Goal: Task Accomplishment & Management: Manage account settings

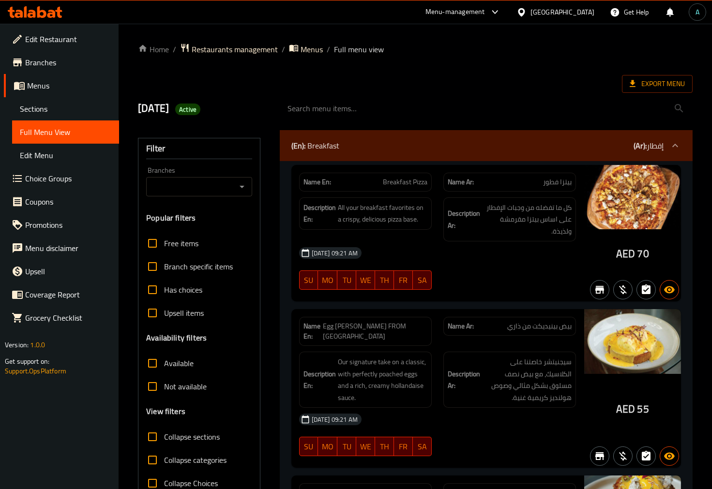
click at [34, 108] on span "Sections" at bounding box center [65, 109] width 91 height 12
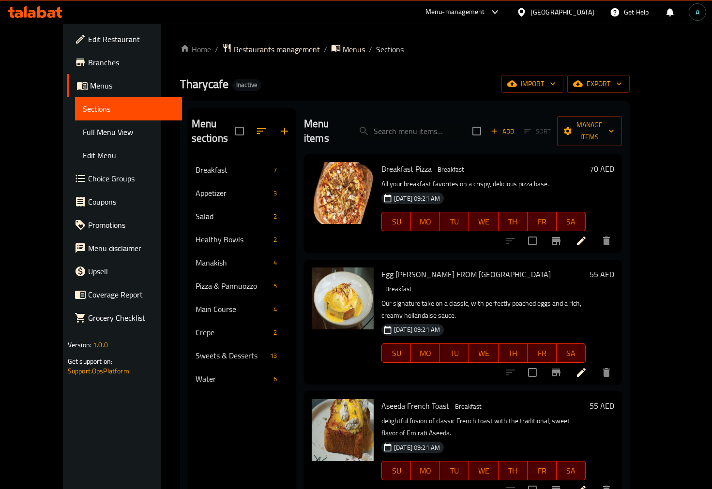
click at [422, 109] on div "Menu items Add Sort Manage items" at bounding box center [463, 131] width 318 height 46
paste input "Plain Croissant"
click at [421, 123] on input "Plain Croissant" at bounding box center [407, 131] width 114 height 17
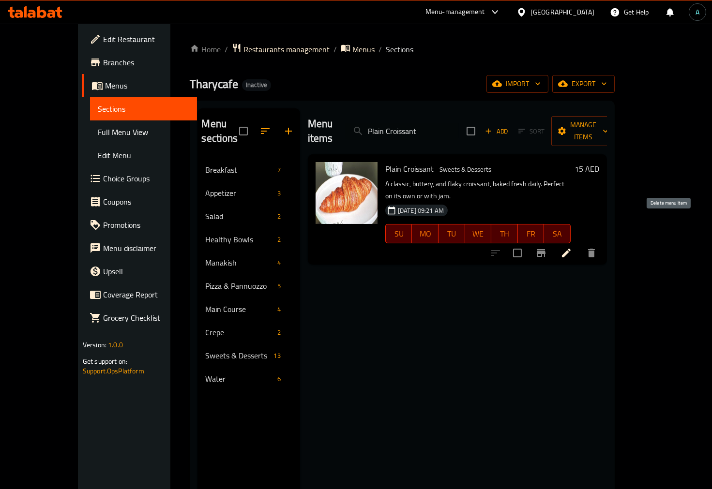
type input "Plain Croissant"
click at [595, 249] on icon "delete" at bounding box center [591, 253] width 7 height 9
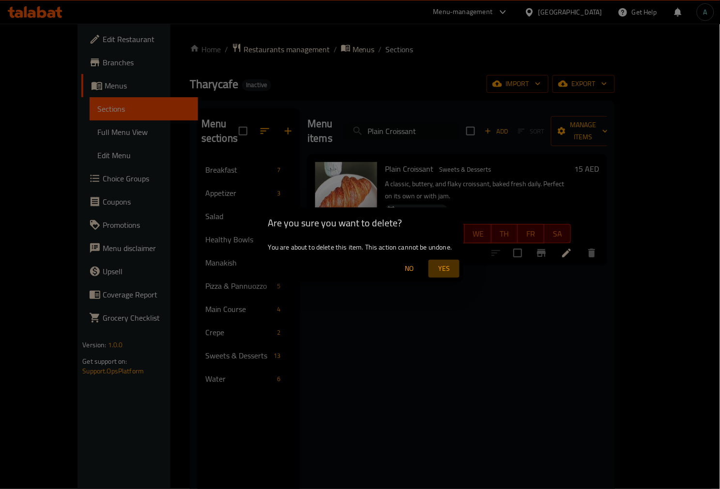
click at [441, 269] on span "Yes" at bounding box center [443, 269] width 23 height 12
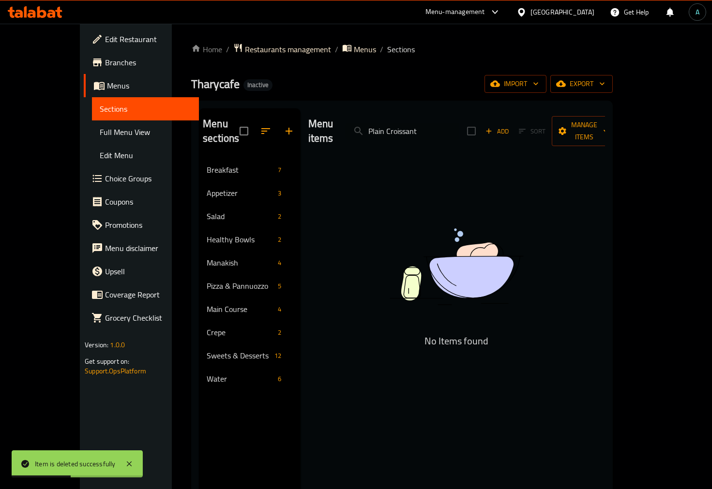
click at [92, 119] on link "Sections" at bounding box center [145, 108] width 107 height 23
click at [100, 126] on span "Full Menu View" at bounding box center [145, 132] width 91 height 12
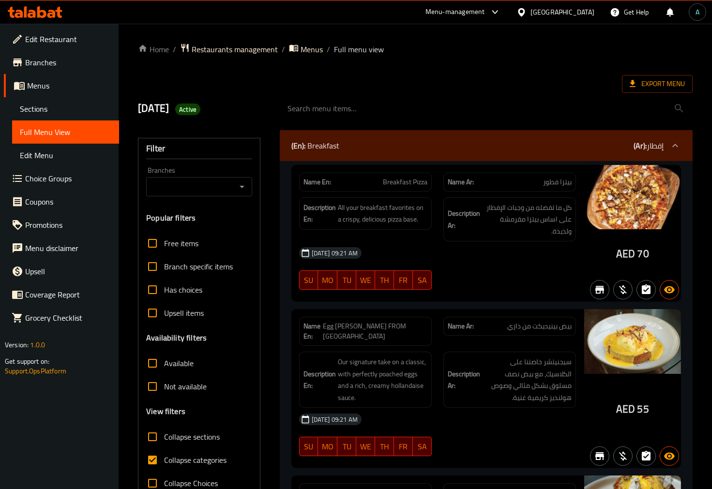
click at [191, 456] on span "Collapse categories" at bounding box center [195, 461] width 62 height 12
click at [164, 456] on input "Collapse categories" at bounding box center [152, 460] width 23 height 23
checkbox input "false"
drag, startPoint x: 623, startPoint y: 250, endPoint x: 632, endPoint y: 252, distance: 9.9
click at [632, 252] on div "AED 70" at bounding box center [632, 233] width 97 height 137
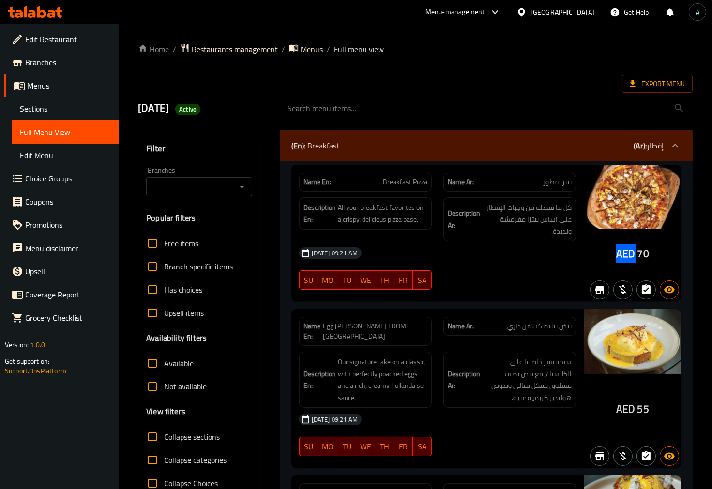
copy span "AED"
click at [466, 92] on div at bounding box center [486, 109] width 425 height 36
click at [650, 91] on span "Export Menu" at bounding box center [657, 84] width 71 height 18
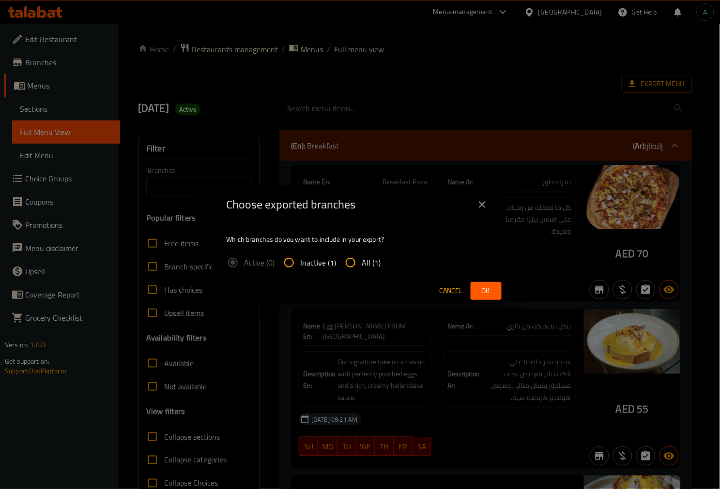
click at [363, 265] on span "All (1)" at bounding box center [371, 263] width 19 height 12
click at [362, 265] on input "All (1)" at bounding box center [350, 262] width 23 height 23
radio input "true"
click at [486, 285] on span "Ok" at bounding box center [485, 291] width 15 height 12
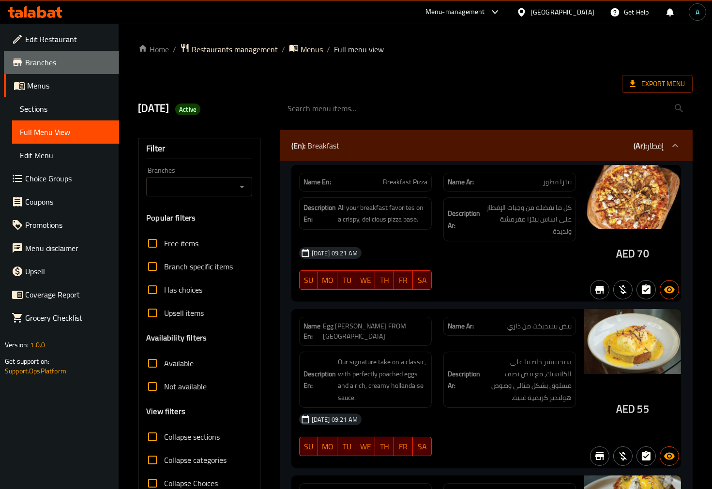
click at [50, 65] on span "Branches" at bounding box center [68, 63] width 86 height 12
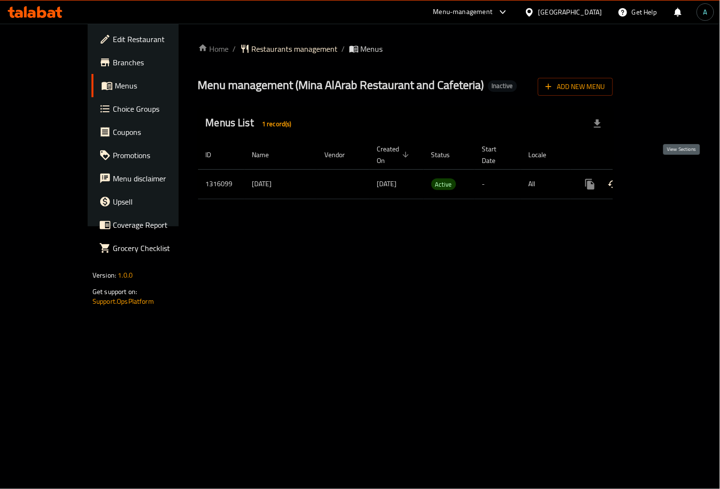
click at [671, 173] on link "enhanced table" at bounding box center [659, 184] width 23 height 23
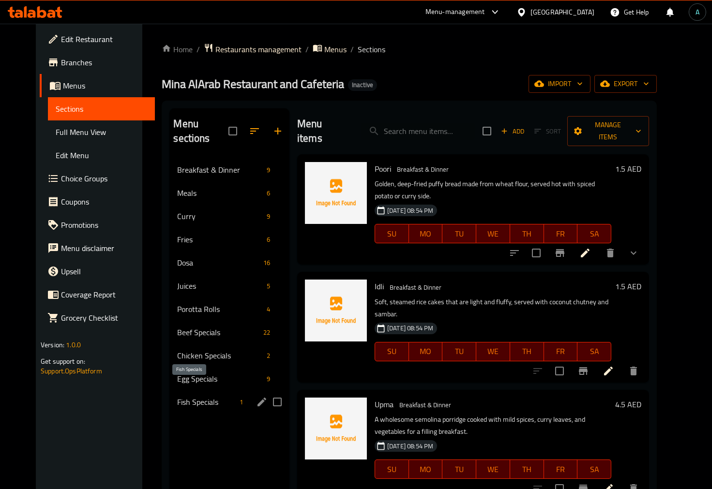
click at [198, 396] on span "Fish Specials" at bounding box center [206, 402] width 59 height 12
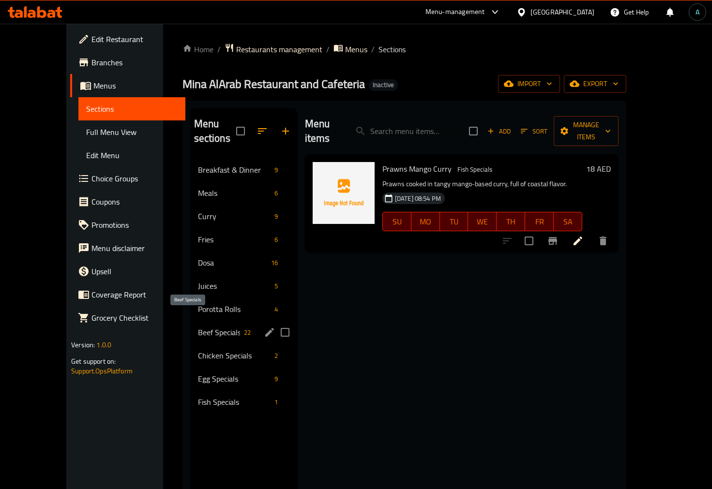
click at [198, 327] on span "Beef Specials" at bounding box center [219, 333] width 42 height 12
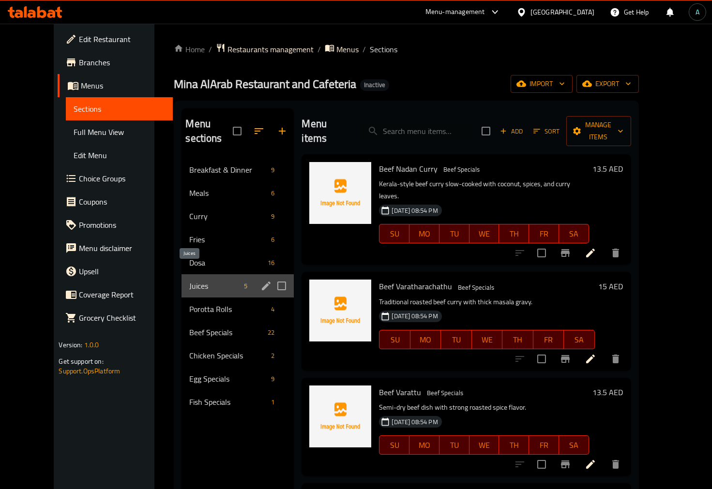
click at [197, 280] on span "Juices" at bounding box center [214, 286] width 51 height 12
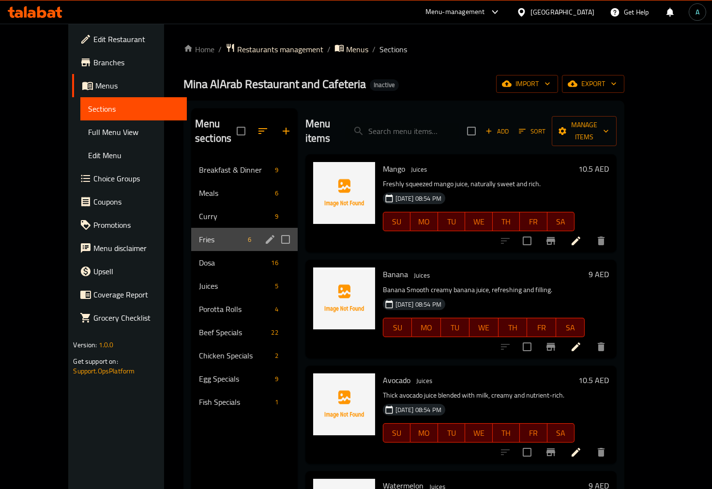
click at [198, 228] on div "Fries 6" at bounding box center [244, 239] width 106 height 23
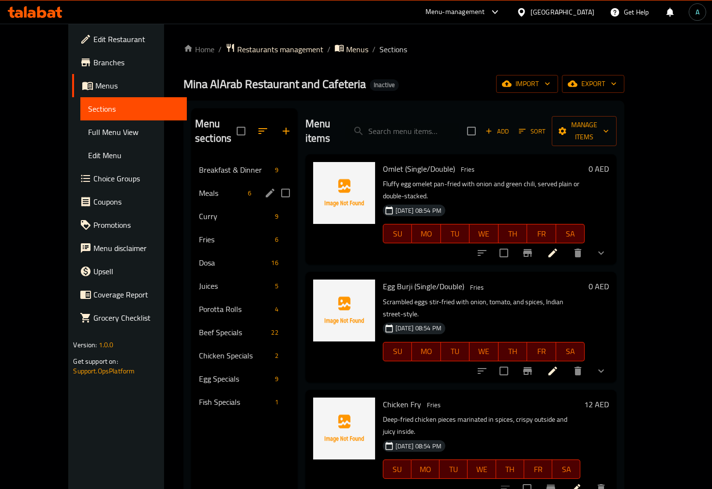
click at [209, 188] on div "Meals 6" at bounding box center [244, 193] width 106 height 23
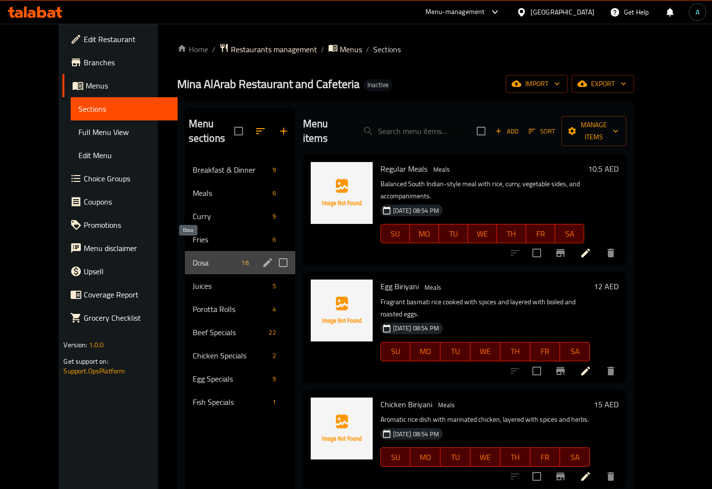
click at [209, 257] on span "Dosa" at bounding box center [216, 263] width 46 height 12
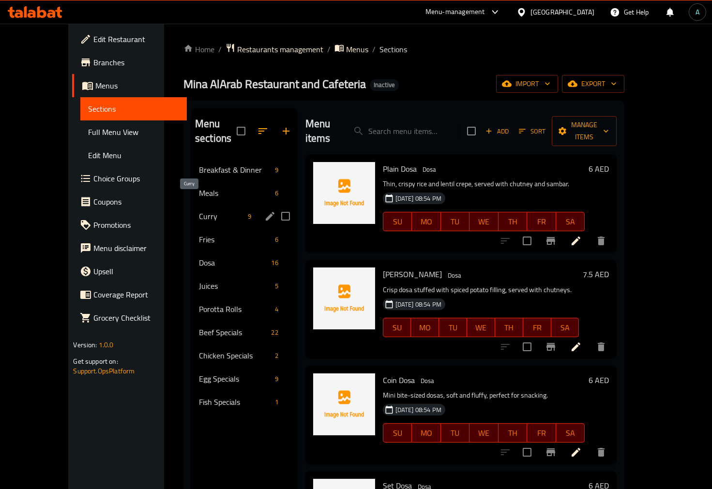
click at [207, 211] on span "Curry" at bounding box center [221, 217] width 45 height 12
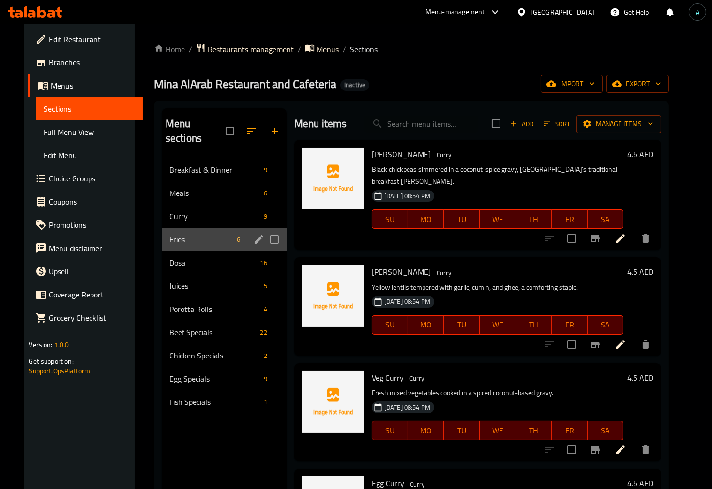
click at [206, 228] on div "Fries 6" at bounding box center [224, 239] width 125 height 23
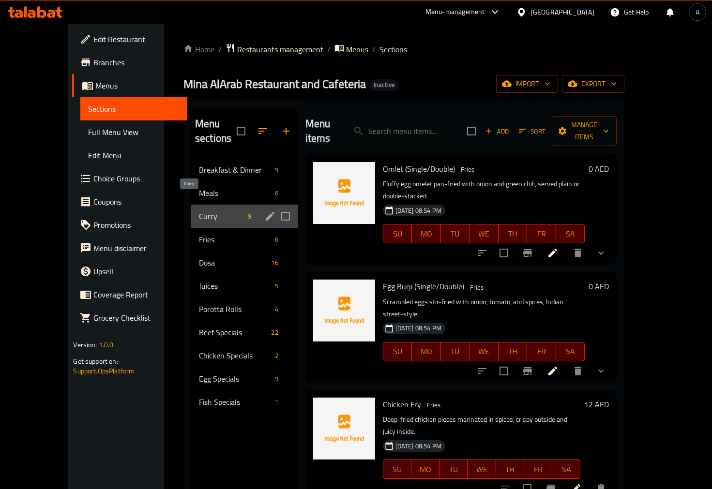
click at [202, 211] on span "Curry" at bounding box center [221, 217] width 45 height 12
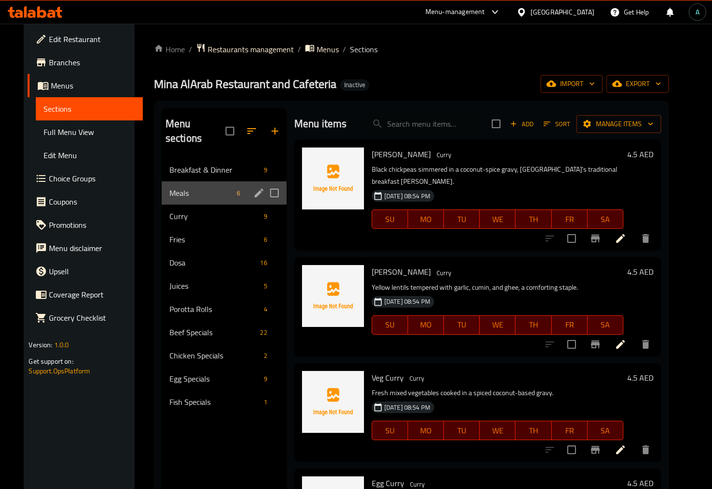
click at [204, 185] on div "Meals 6" at bounding box center [224, 193] width 125 height 23
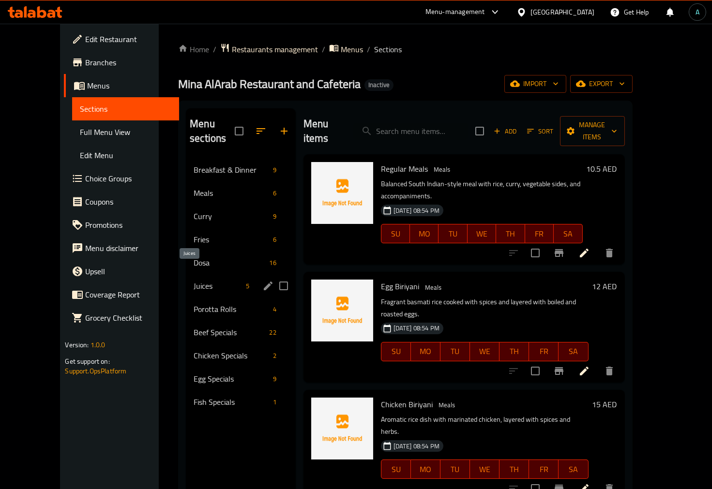
click at [194, 280] on span "Juices" at bounding box center [218, 286] width 48 height 12
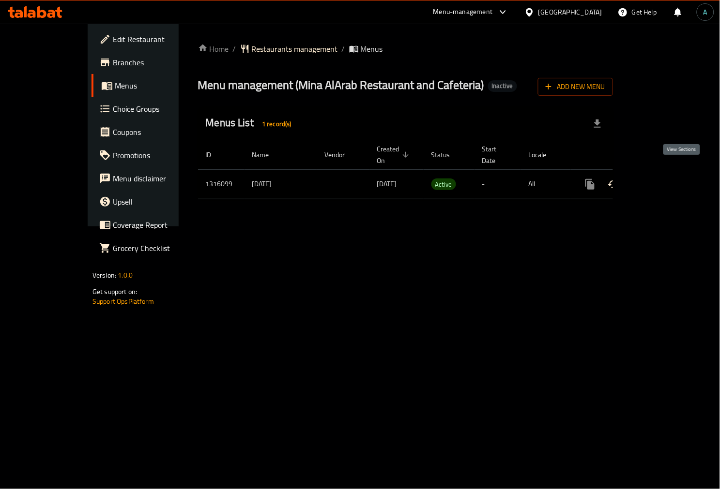
click at [666, 179] on icon "enhanced table" at bounding box center [660, 185] width 12 height 12
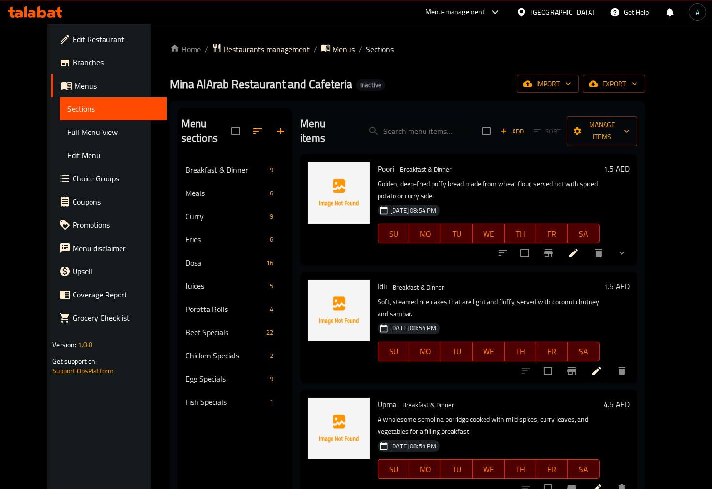
click at [67, 129] on span "Full Menu View" at bounding box center [112, 132] width 91 height 12
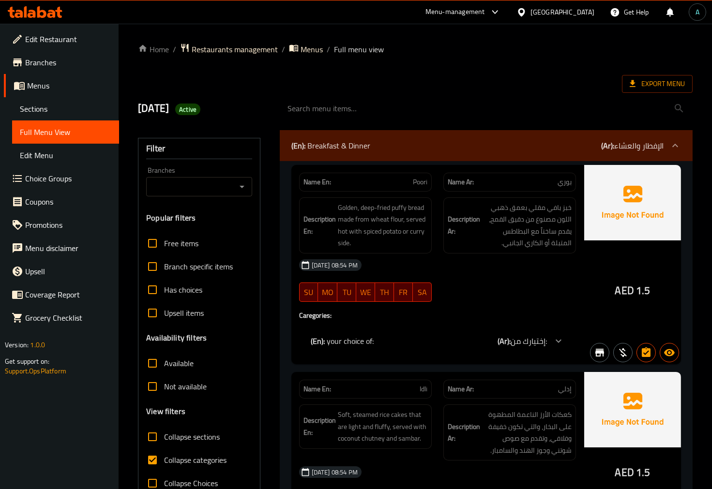
click at [182, 458] on span "Collapse categories" at bounding box center [195, 461] width 62 height 12
click at [164, 458] on input "Collapse categories" at bounding box center [152, 460] width 23 height 23
checkbox input "false"
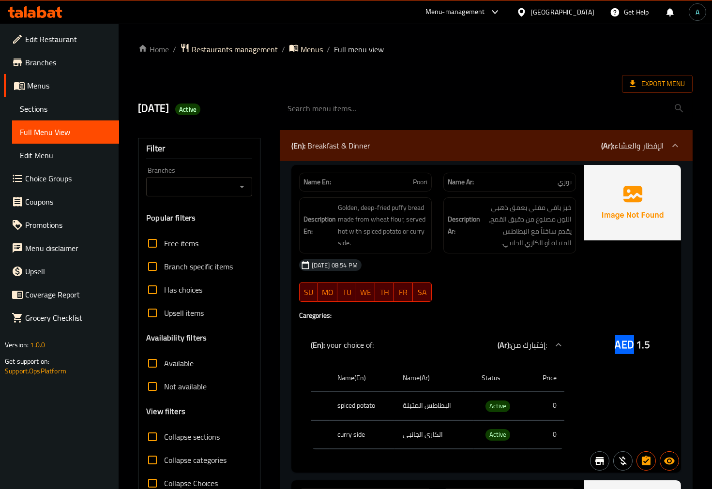
drag, startPoint x: 623, startPoint y: 345, endPoint x: 633, endPoint y: 346, distance: 10.2
click at [633, 346] on div "AED 1.5" at bounding box center [632, 319] width 97 height 308
copy span "AED"
click at [200, 107] on span "Active" at bounding box center [187, 109] width 25 height 9
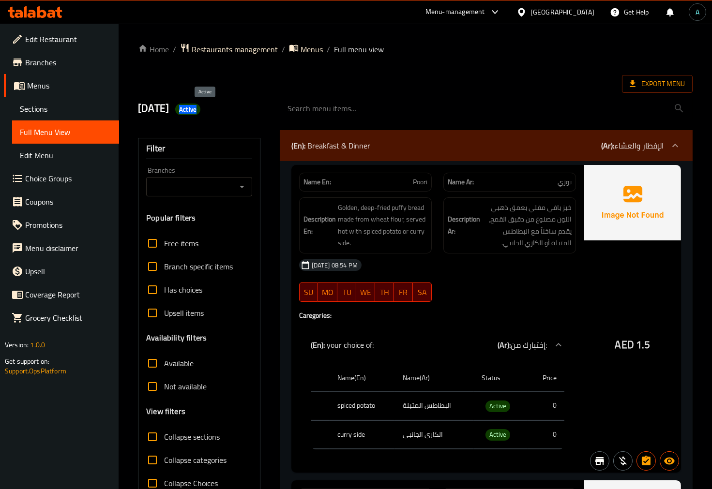
copy span "Active"
click at [655, 85] on span "Export Menu" at bounding box center [657, 84] width 55 height 12
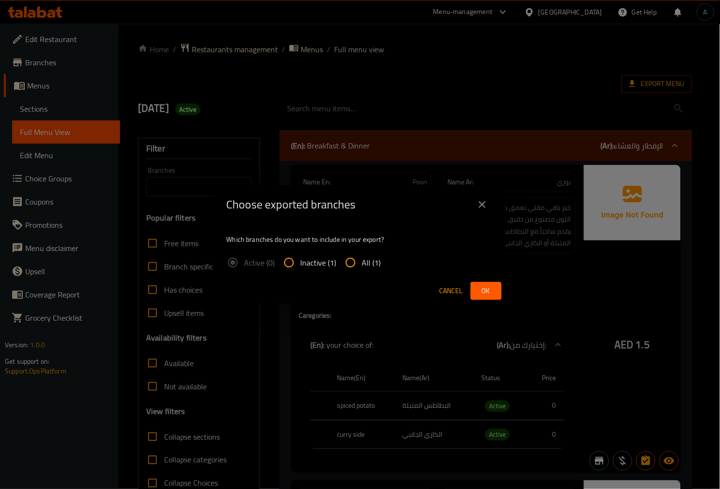
drag, startPoint x: 371, startPoint y: 265, endPoint x: 450, endPoint y: 281, distance: 81.0
click at [371, 265] on span "All (1)" at bounding box center [371, 263] width 19 height 12
click at [362, 265] on input "All (1)" at bounding box center [350, 262] width 23 height 23
radio input "true"
click at [491, 279] on div "Cancel Ok" at bounding box center [360, 291] width 290 height 26
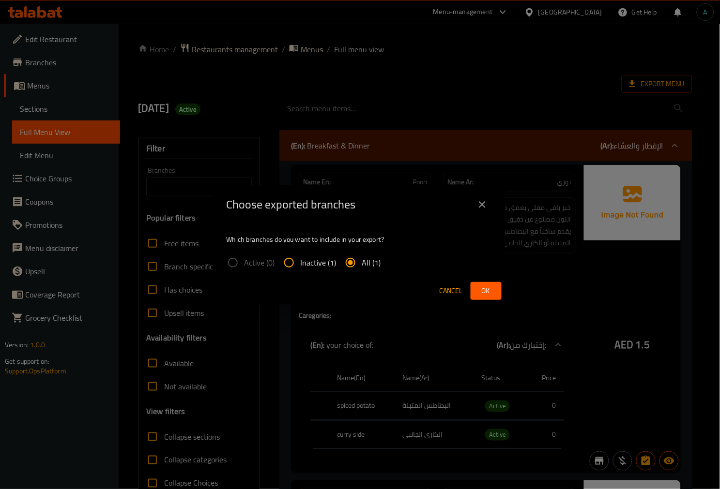
click at [490, 287] on span "Ok" at bounding box center [485, 291] width 15 height 12
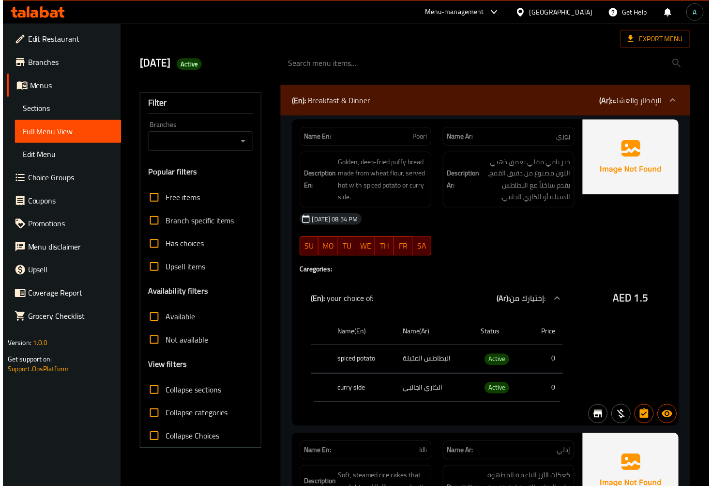
scroll to position [107, 0]
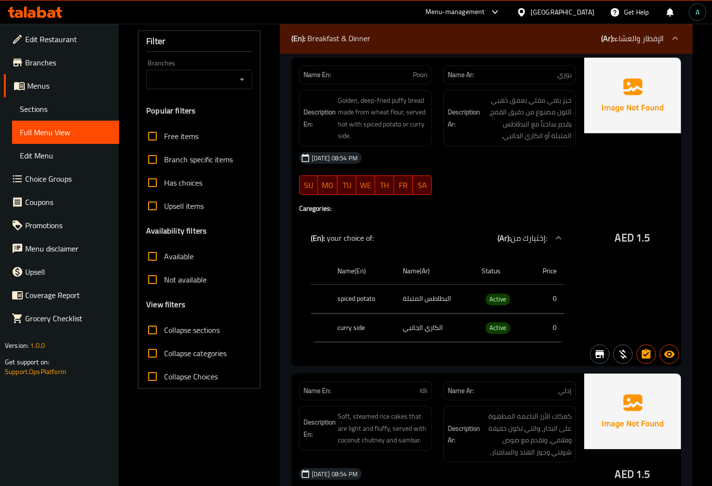
click at [303, 242] on div "(En): your choice of: (Ar): إختيارك من:" at bounding box center [437, 237] width 277 height 31
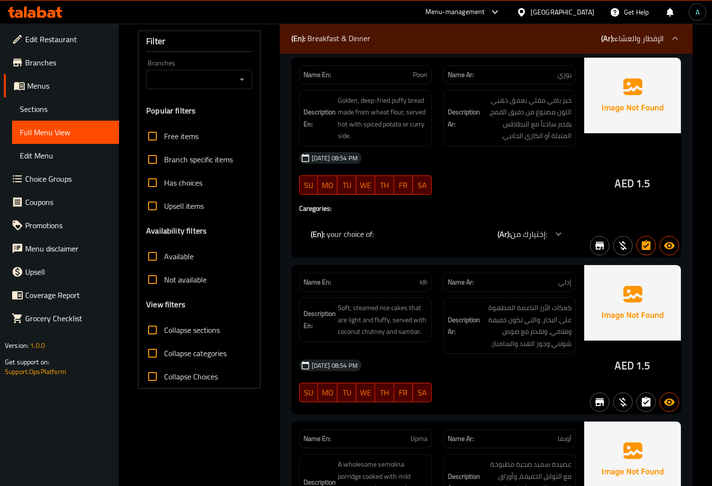
click at [351, 236] on p "(En): your choice of:" at bounding box center [342, 234] width 63 height 12
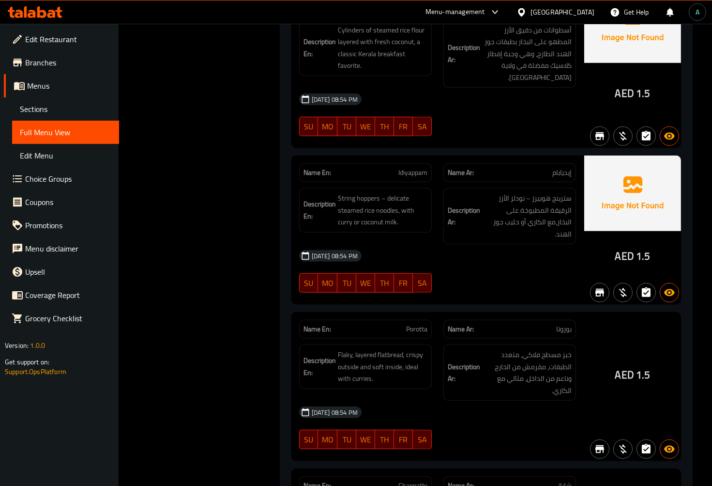
scroll to position [1129, 0]
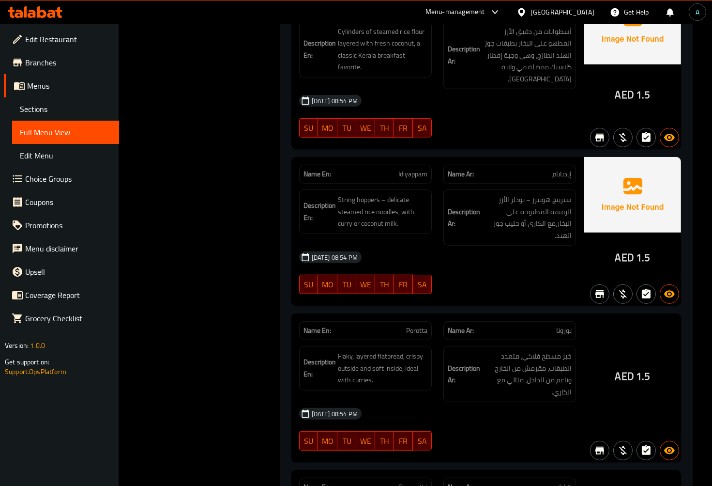
click at [410, 169] on span "Idiyappam" at bounding box center [412, 174] width 29 height 10
copy span "Idiyappam"
click at [418, 325] on span "Porotta" at bounding box center [416, 330] width 21 height 10
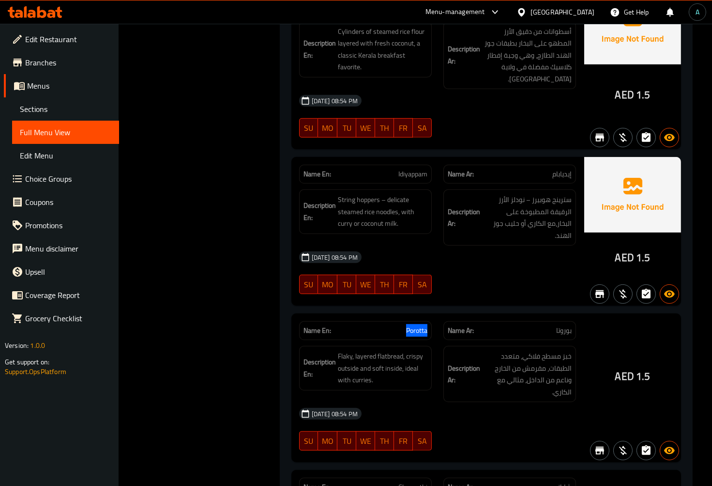
click at [418, 325] on span "Porotta" at bounding box center [416, 330] width 21 height 10
copy span "Porotta"
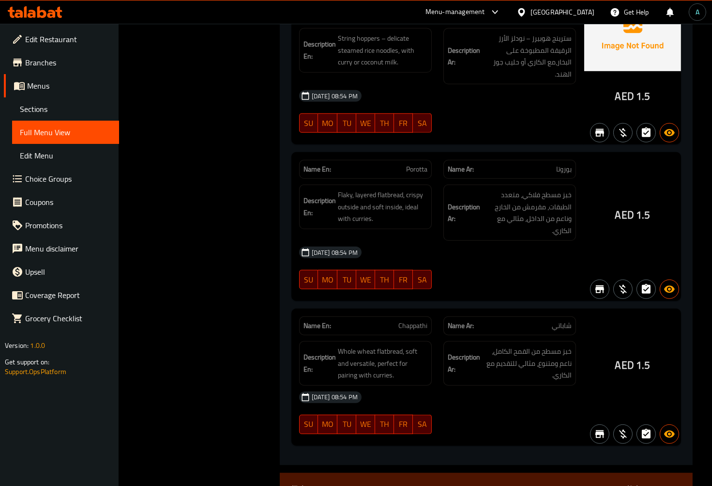
click at [409, 316] on div "Name En: Chappathi" at bounding box center [365, 325] width 133 height 19
copy span "Chappathi"
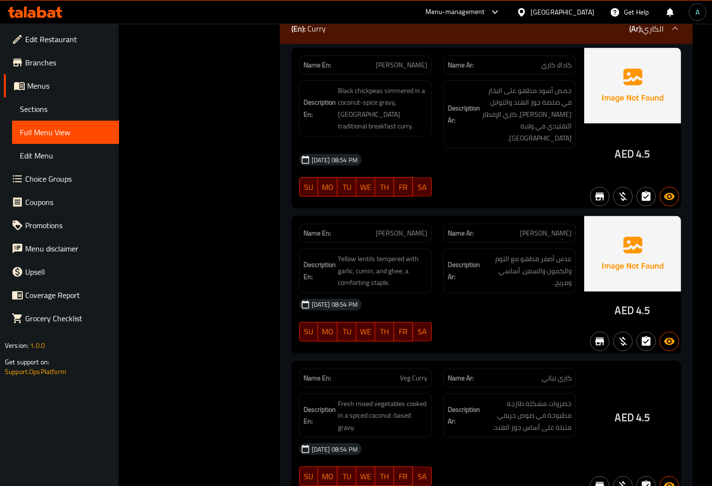
scroll to position [2635, 0]
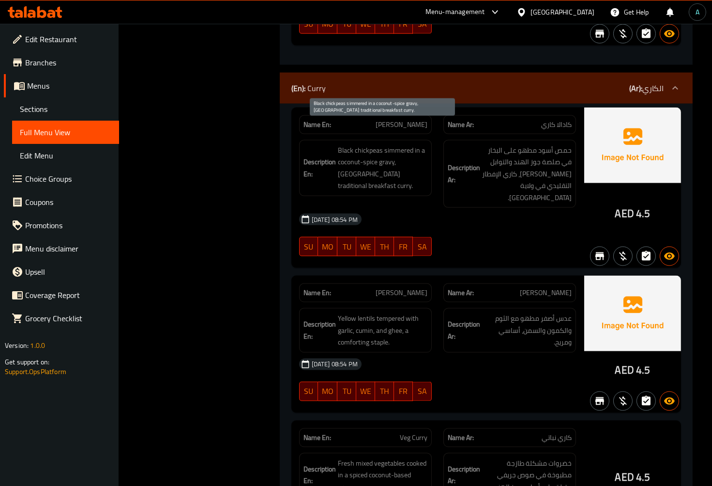
click at [342, 144] on span "Black chickpeas simmered in a coconut-spice gravy, [GEOGRAPHIC_DATA] traditiona…" at bounding box center [383, 167] width 90 height 47
drag, startPoint x: 342, startPoint y: 126, endPoint x: 366, endPoint y: 126, distance: 24.7
click at [366, 144] on span "Black chickpeas simmered in a coconut-spice gravy, [GEOGRAPHIC_DATA] traditiona…" at bounding box center [383, 167] width 90 height 47
copy span "Black chickpeas"
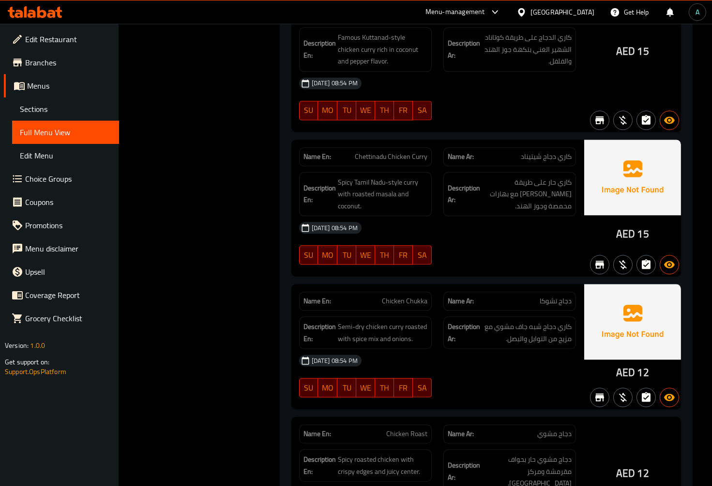
scroll to position [10596, 0]
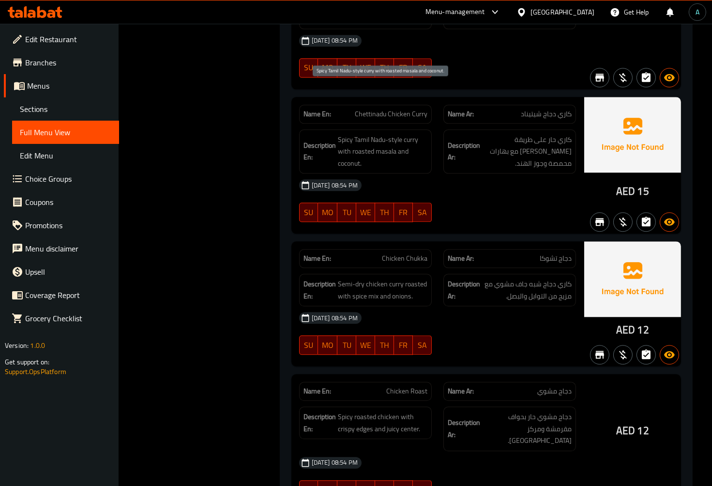
click at [381, 134] on span "Spicy Tamil Nadu-style curry with roasted masala and coconut." at bounding box center [383, 152] width 90 height 36
copy span "masala"
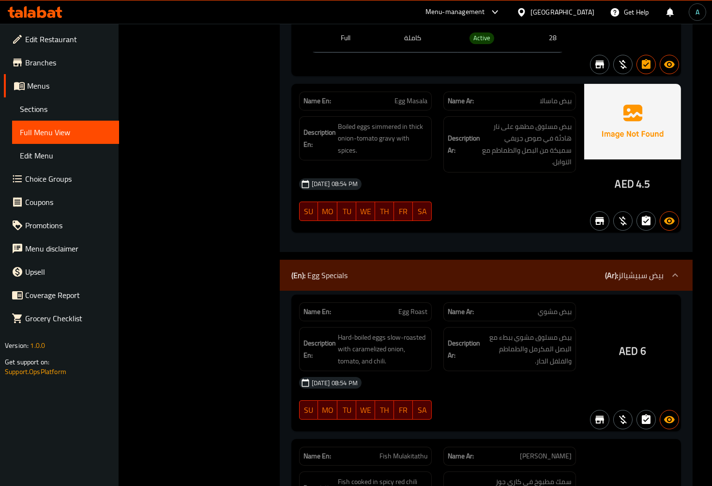
scroll to position [12371, 0]
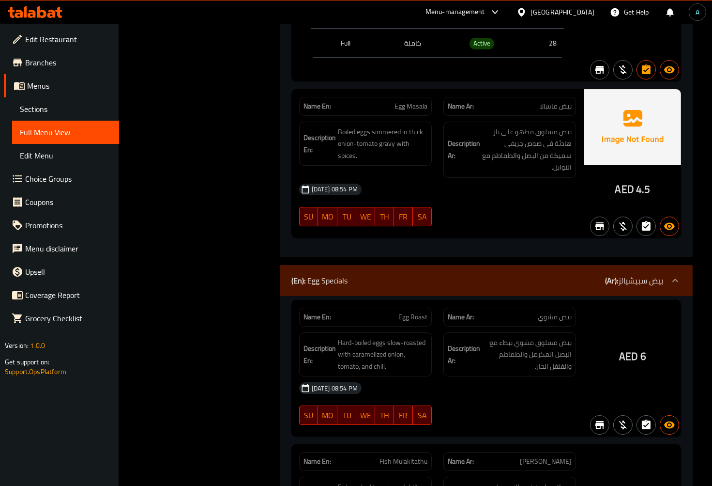
click at [462, 342] on strong "Description Ar:" at bounding box center [464, 354] width 32 height 24
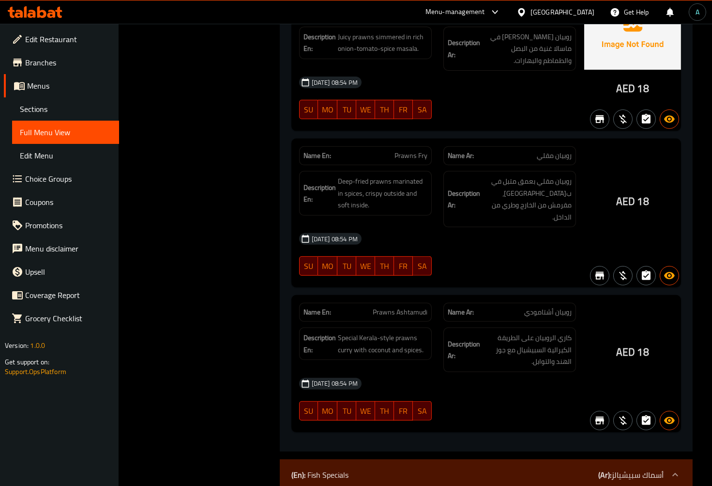
scroll to position [13608, 0]
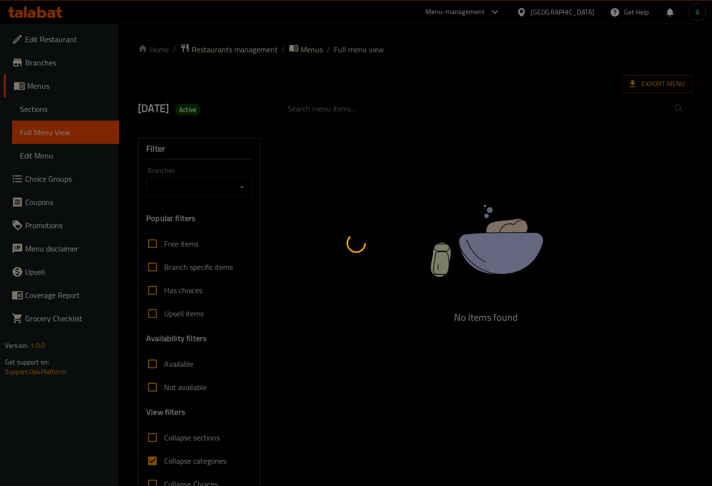
click at [57, 113] on div at bounding box center [356, 243] width 712 height 486
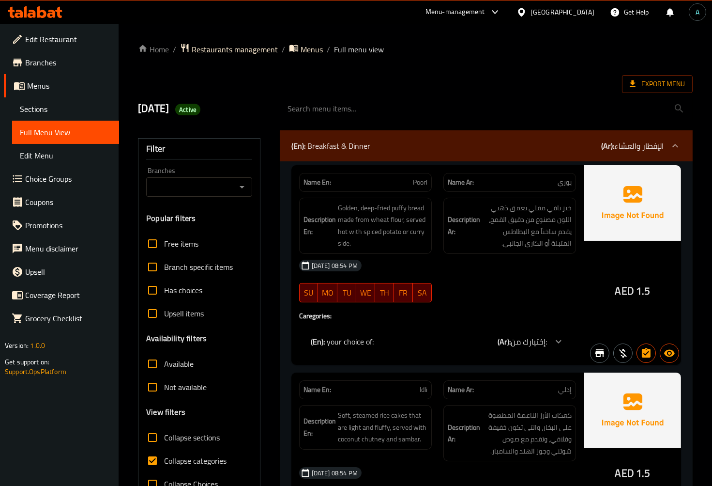
click at [57, 113] on div at bounding box center [356, 243] width 712 height 486
click at [57, 113] on span "Sections" at bounding box center [65, 109] width 91 height 12
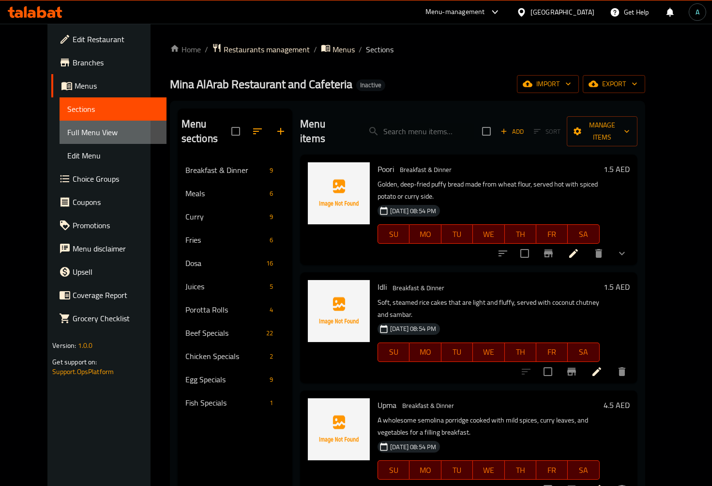
click at [67, 129] on span "Full Menu View" at bounding box center [112, 132] width 91 height 12
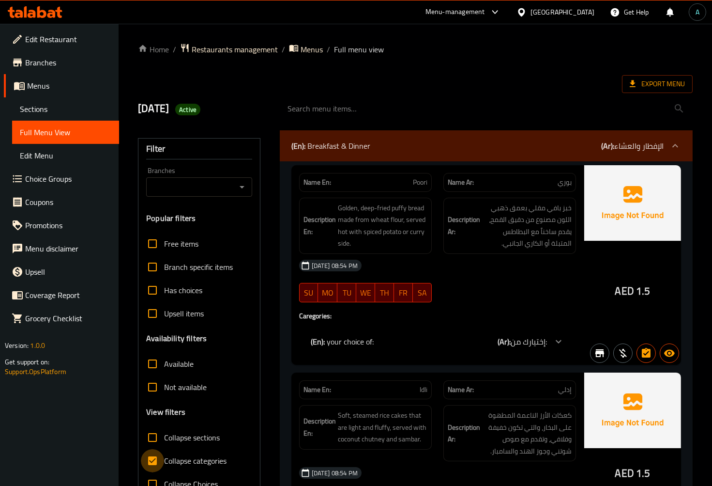
drag, startPoint x: 164, startPoint y: 458, endPoint x: 265, endPoint y: 410, distance: 111.9
click at [165, 458] on label "Collapse categories" at bounding box center [184, 460] width 86 height 23
click at [164, 458] on input "Collapse categories" at bounding box center [152, 460] width 23 height 23
checkbox input "false"
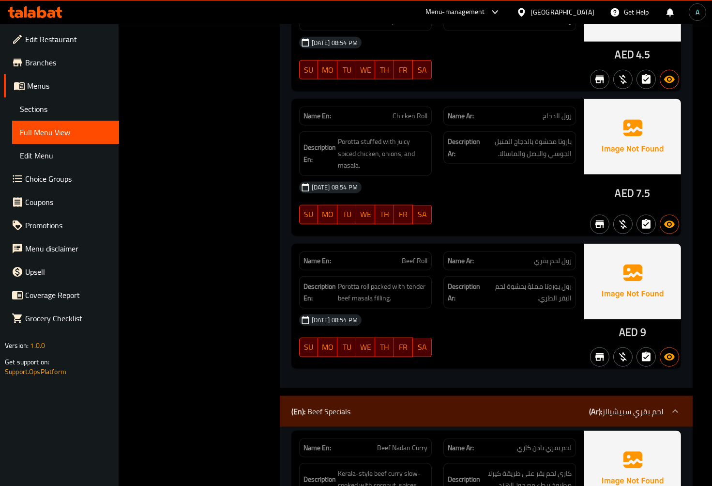
scroll to position [8529, 0]
click at [413, 255] on span "Beef Roll" at bounding box center [415, 260] width 26 height 10
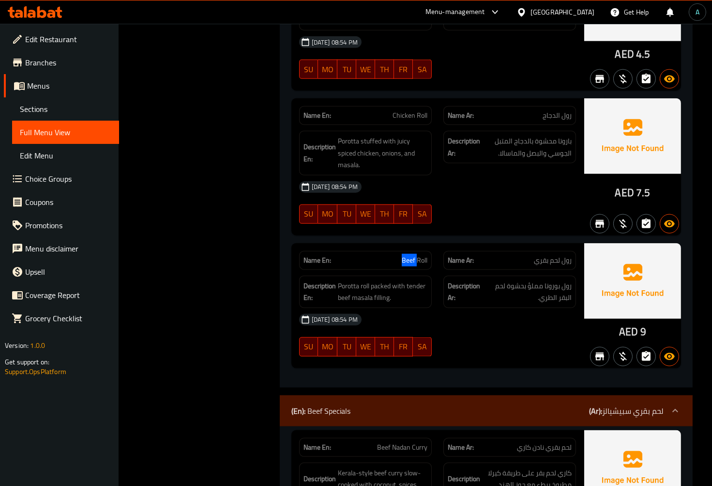
click at [413, 255] on span "Beef Roll" at bounding box center [415, 260] width 26 height 10
copy span "Beef Roll"
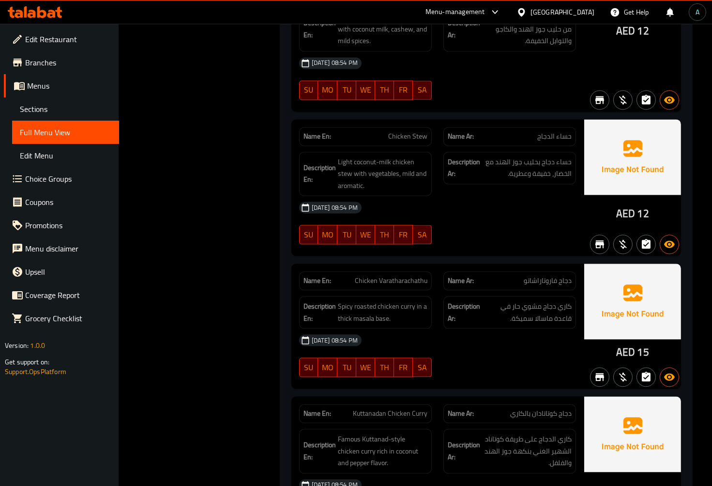
scroll to position [10453, 0]
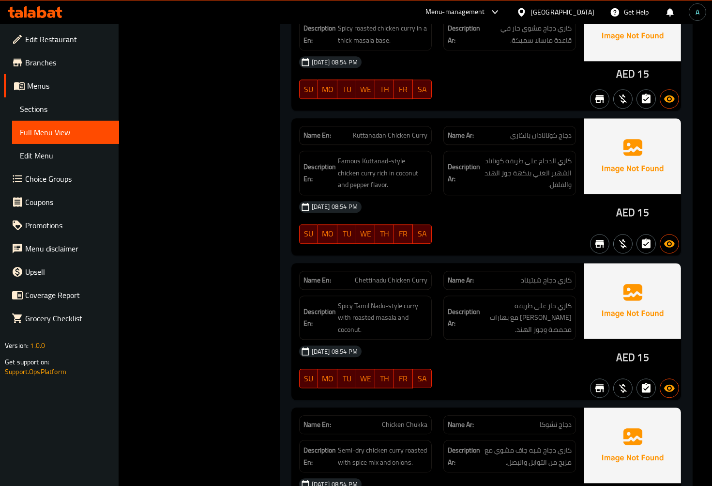
click at [383, 275] on span "Chettinadu Chicken Curry" at bounding box center [391, 280] width 73 height 10
copy span "Chettinadu Chicken Curry"
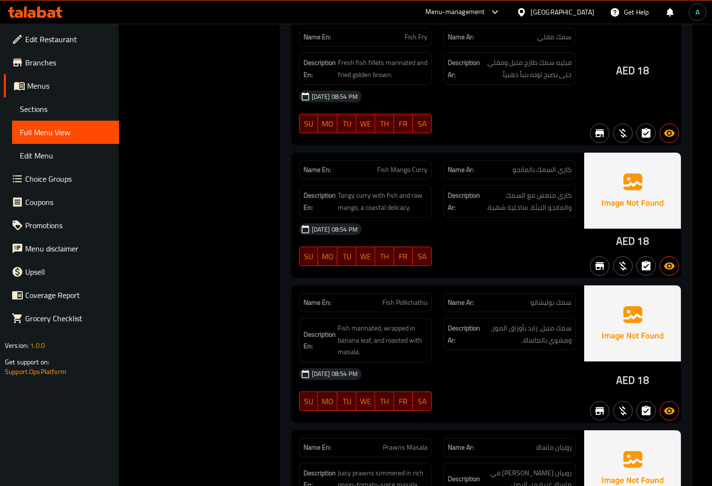
scroll to position [2334, 0]
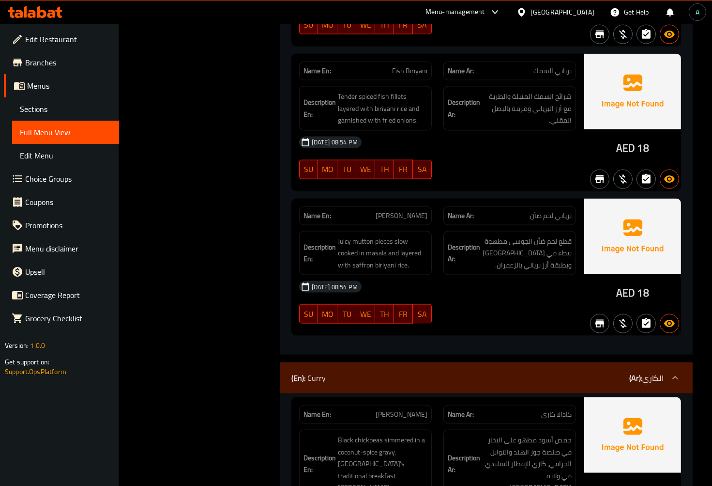
drag, startPoint x: 52, startPoint y: 107, endPoint x: 44, endPoint y: 127, distance: 21.0
click at [52, 107] on span "Sections" at bounding box center [65, 109] width 91 height 12
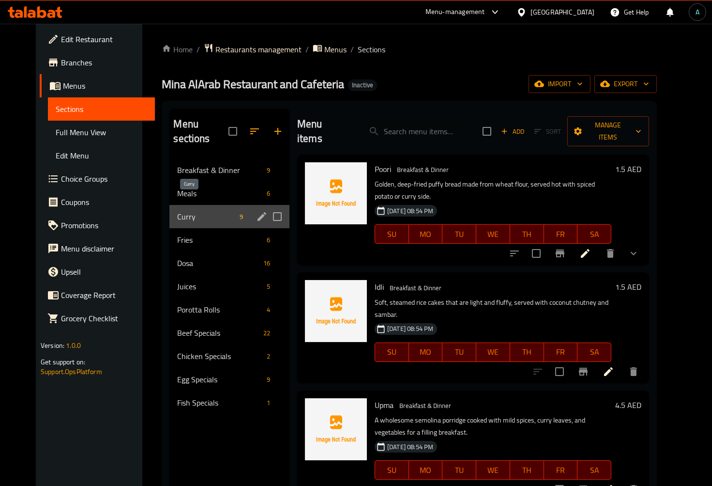
click at [188, 211] on span "Curry" at bounding box center [206, 217] width 59 height 12
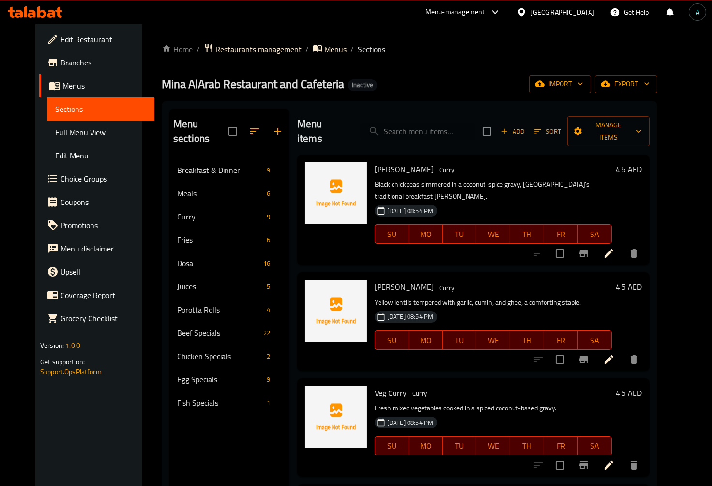
click at [425, 124] on input "search" at bounding box center [418, 131] width 114 height 17
paste input "Idiyappam"
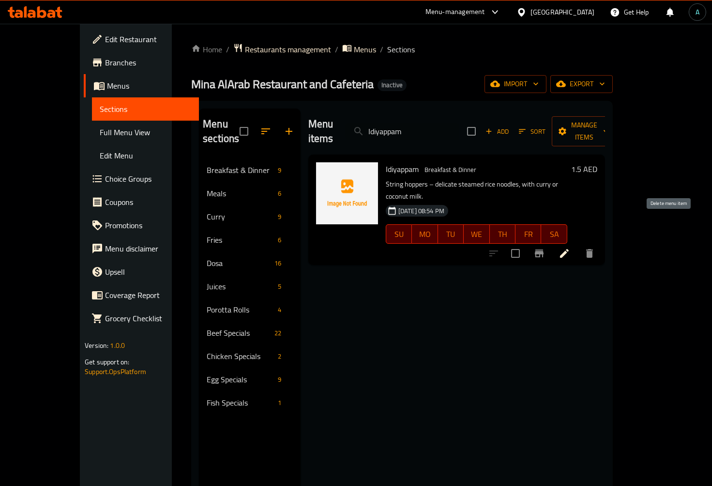
click at [595, 247] on icon "delete" at bounding box center [590, 253] width 12 height 12
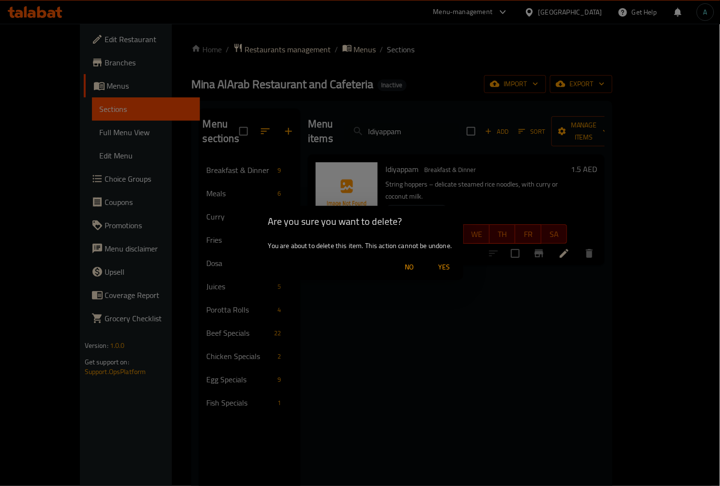
click at [449, 270] on span "Yes" at bounding box center [443, 267] width 23 height 12
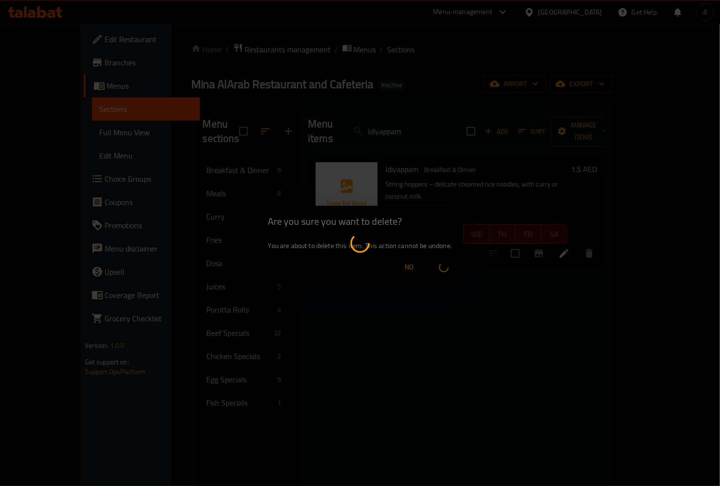
click at [439, 119] on div at bounding box center [360, 243] width 720 height 486
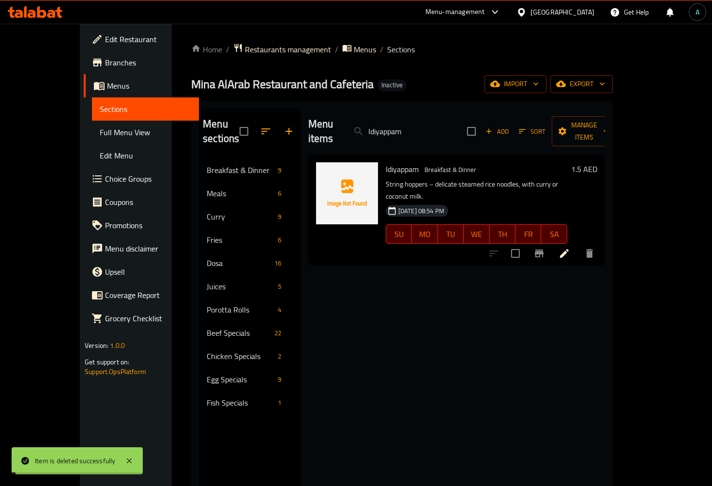
click at [439, 123] on input "Idiyappam" at bounding box center [402, 131] width 114 height 17
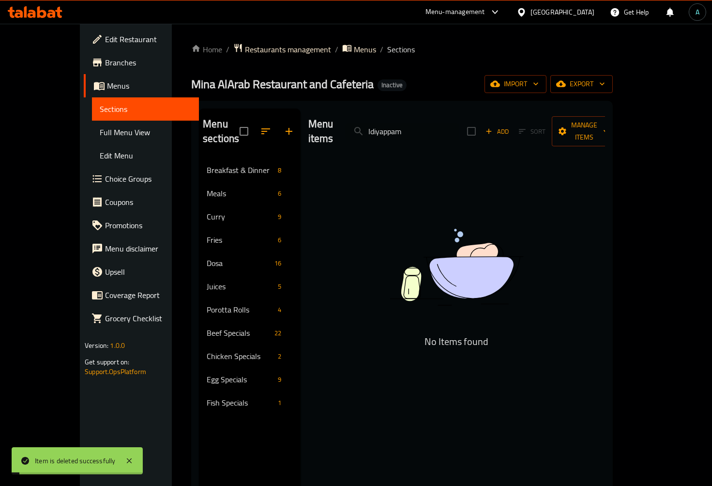
click at [439, 123] on input "Idiyappam" at bounding box center [402, 131] width 114 height 17
paste input "Porotta"
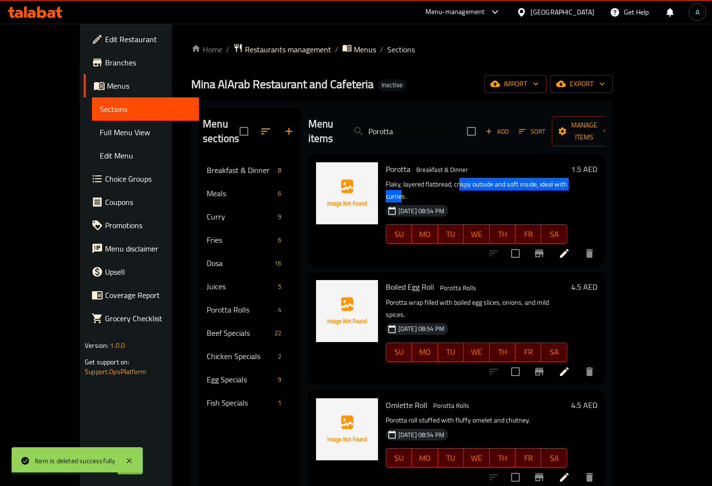
drag, startPoint x: 439, startPoint y: 170, endPoint x: 567, endPoint y: 170, distance: 128.3
click at [566, 178] on p "Flaky, layered flatbread, crispy outside and soft inside, ideal with curries." at bounding box center [477, 190] width 182 height 24
click at [567, 178] on p "Flaky, layered flatbread, crispy outside and soft inside, ideal with curries." at bounding box center [477, 190] width 182 height 24
click at [595, 247] on icon "delete" at bounding box center [590, 253] width 12 height 12
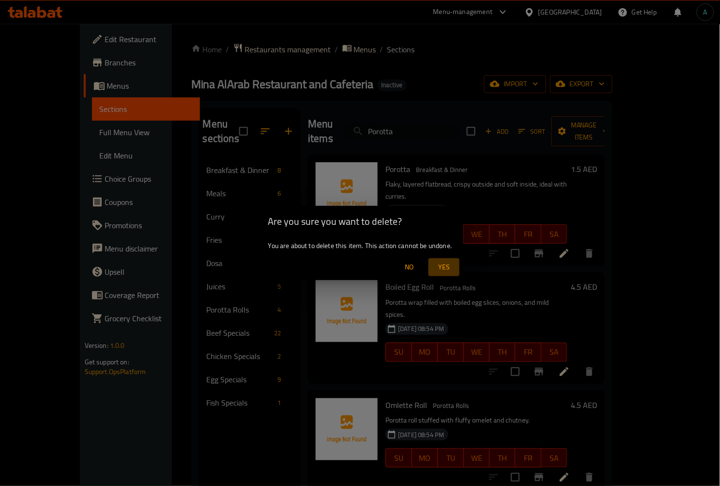
click at [444, 266] on span "Yes" at bounding box center [443, 267] width 23 height 12
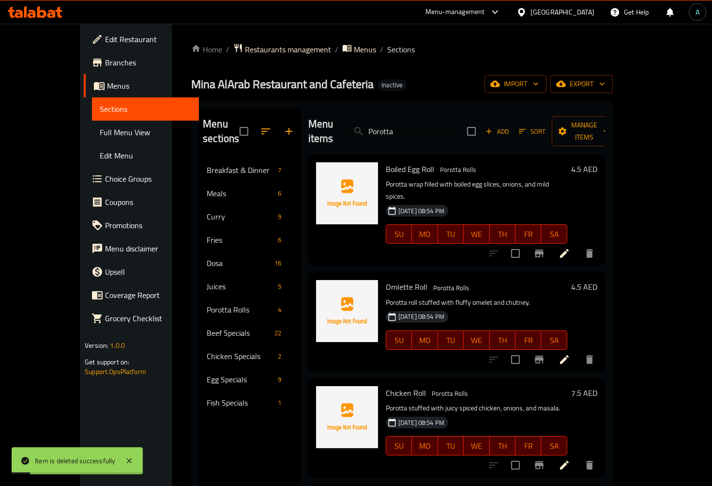
drag, startPoint x: 453, startPoint y: 128, endPoint x: 197, endPoint y: 128, distance: 256.1
click at [199, 128] on div "Menu sections Breakfast & Dinner 7 Meals 6 Curry 9 Fries 6 Dosa 16 Juices 5 Por…" at bounding box center [402, 351] width 406 height 486
paste input "Chappathi"
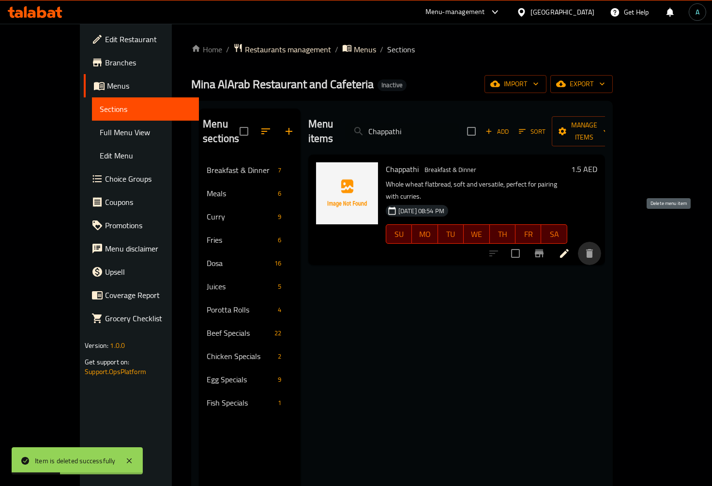
click at [601, 242] on button "delete" at bounding box center [589, 253] width 23 height 23
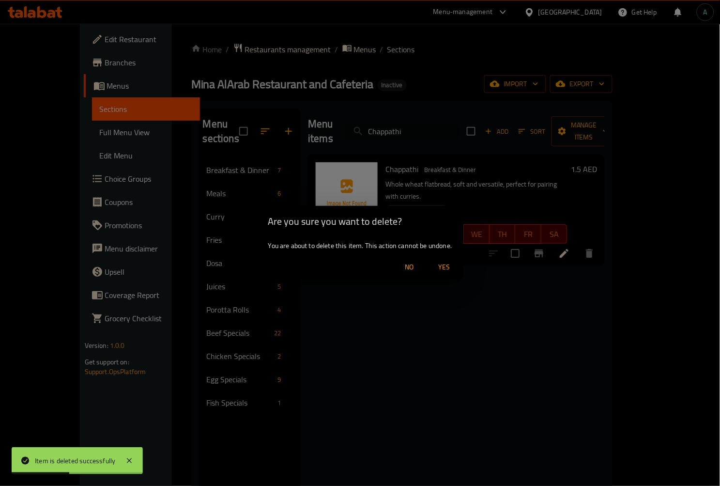
click at [439, 268] on span "Yes" at bounding box center [443, 267] width 23 height 12
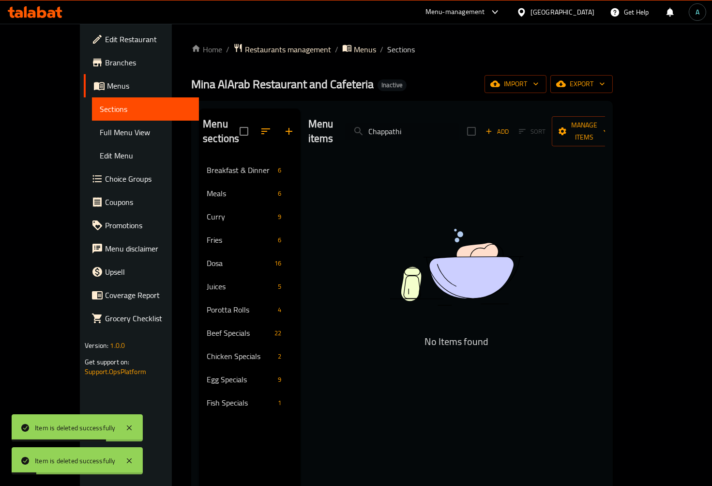
click at [416, 124] on input "Chappathi" at bounding box center [402, 131] width 114 height 17
paste input "Beef Roll"
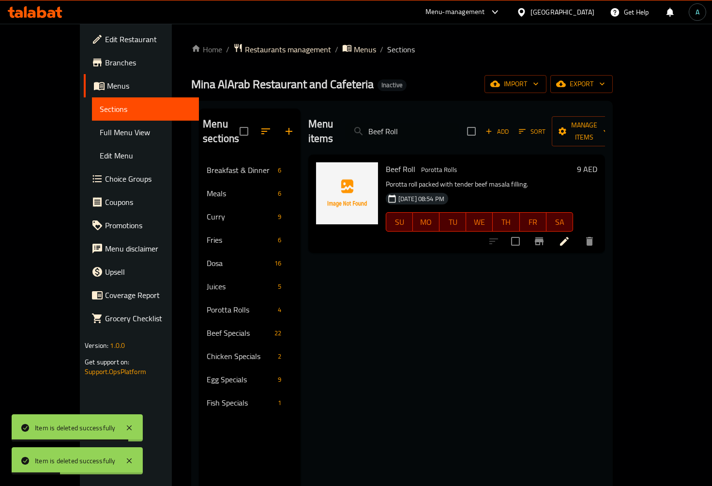
type input "Beef Roll"
click at [578, 232] on li at bounding box center [564, 240] width 27 height 17
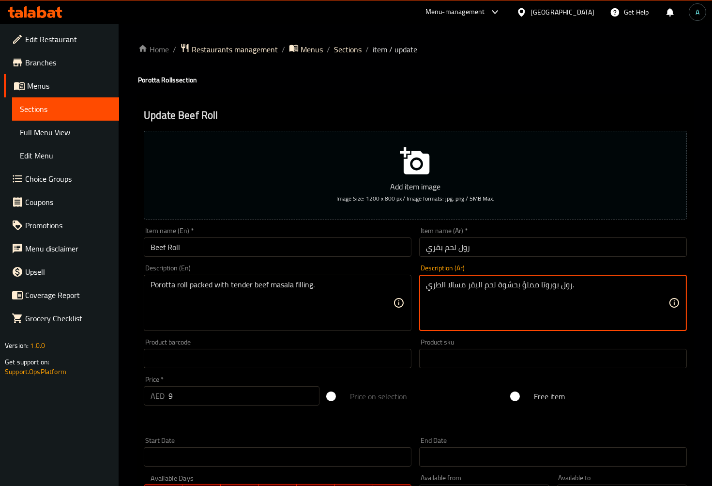
type textarea "رول بوروتا مملؤ بحشوة لحم البقر مسالا الطري."
click at [515, 245] on input "رول لحم بقري" at bounding box center [553, 246] width 268 height 19
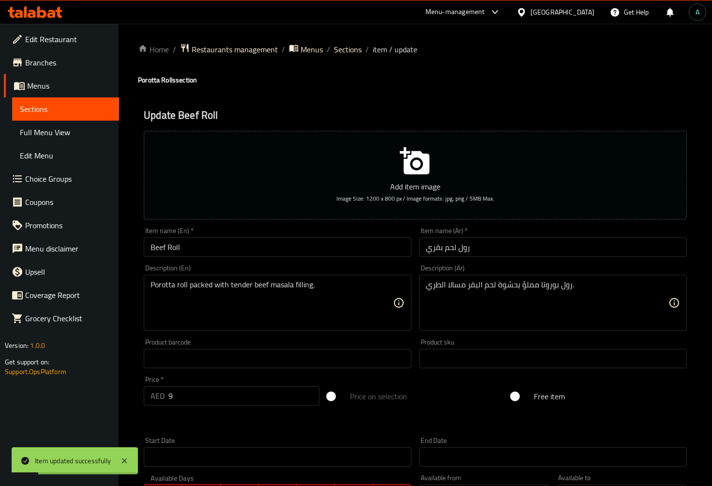
drag, startPoint x: 381, startPoint y: 50, endPoint x: 354, endPoint y: 48, distance: 27.6
click at [380, 49] on span "item / update" at bounding box center [395, 50] width 45 height 12
click at [341, 48] on span "Sections" at bounding box center [348, 50] width 28 height 12
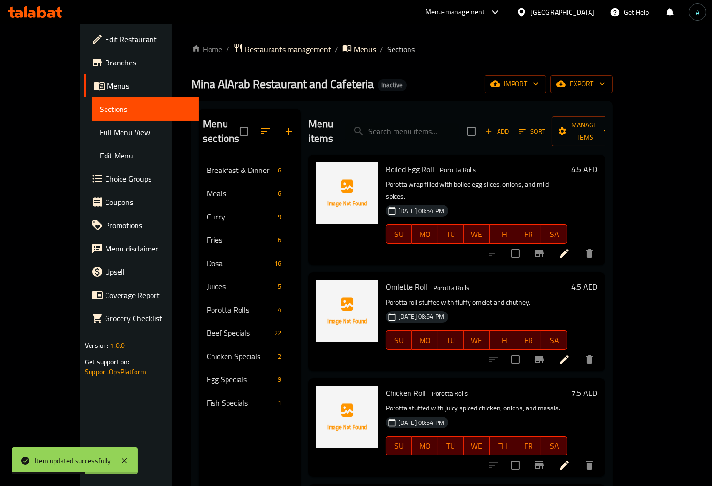
drag, startPoint x: 461, startPoint y: 134, endPoint x: 456, endPoint y: 127, distance: 8.6
click at [460, 134] on div "Menu items Add Sort Manage items" at bounding box center [456, 131] width 297 height 46
click at [454, 125] on input "search" at bounding box center [402, 131] width 114 height 17
paste input "Chettinadu Chicken Curry"
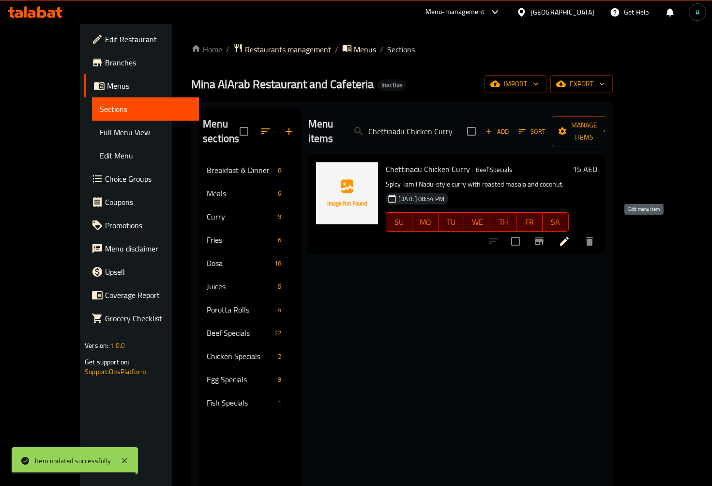
type input "Chettinadu Chicken Curry"
click at [569, 237] on icon at bounding box center [564, 241] width 9 height 9
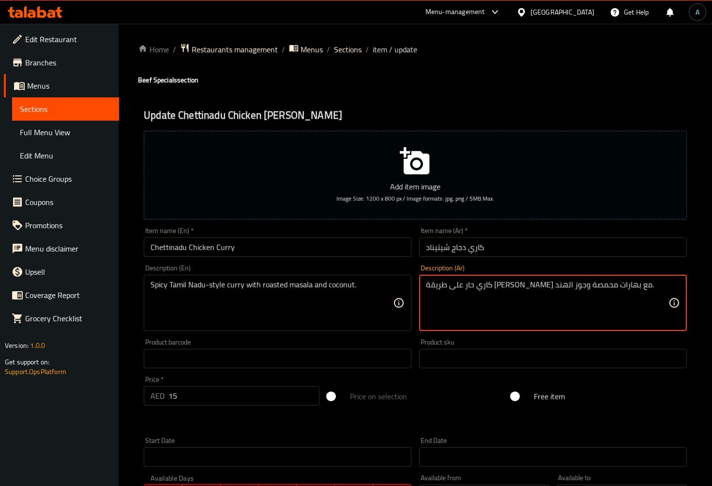
click at [502, 284] on textarea "كاري حار على طريقة تاميل نادو مع بهارات محمصة وجوز الهند." at bounding box center [547, 303] width 243 height 46
type textarea "كاري حار على طريقة [PERSON_NAME] مع مسالا محمصة وجوز الهند."
click at [504, 243] on input "كاري دجاج شيتيناد" at bounding box center [553, 246] width 268 height 19
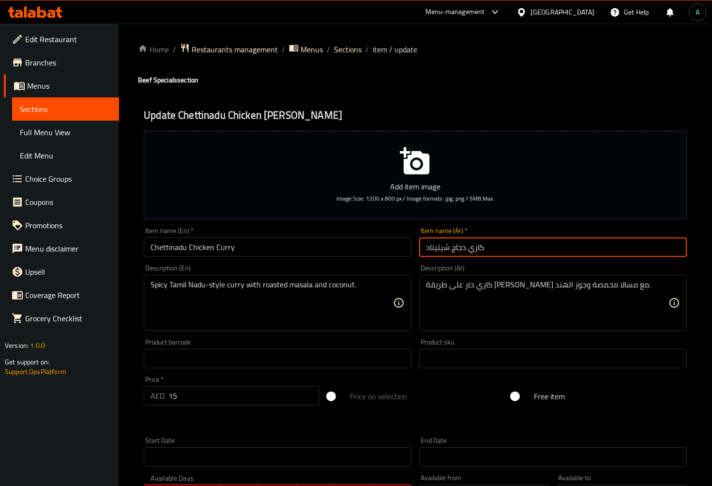
click at [339, 52] on span "Sections" at bounding box center [348, 50] width 28 height 12
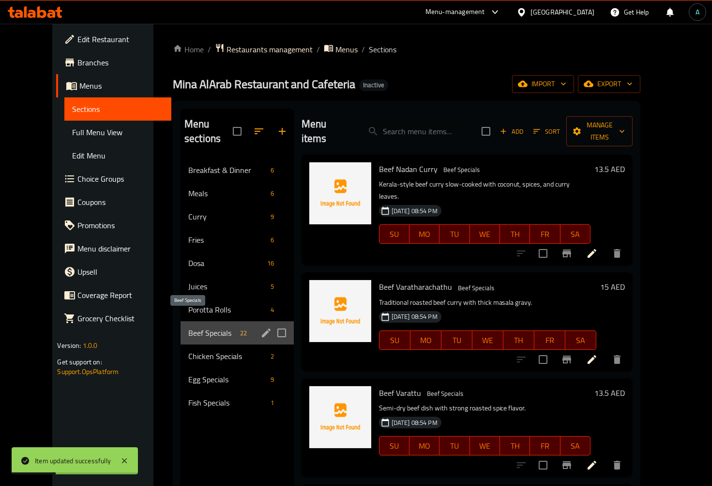
click at [188, 327] on span "Beef Specials" at bounding box center [212, 333] width 48 height 12
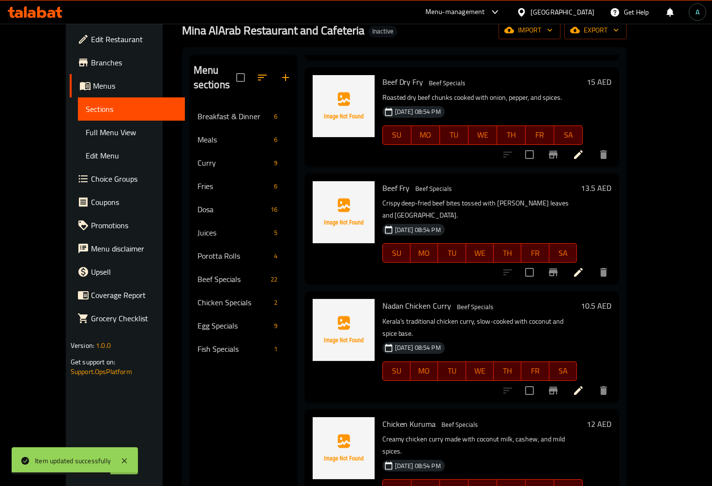
scroll to position [592, 0]
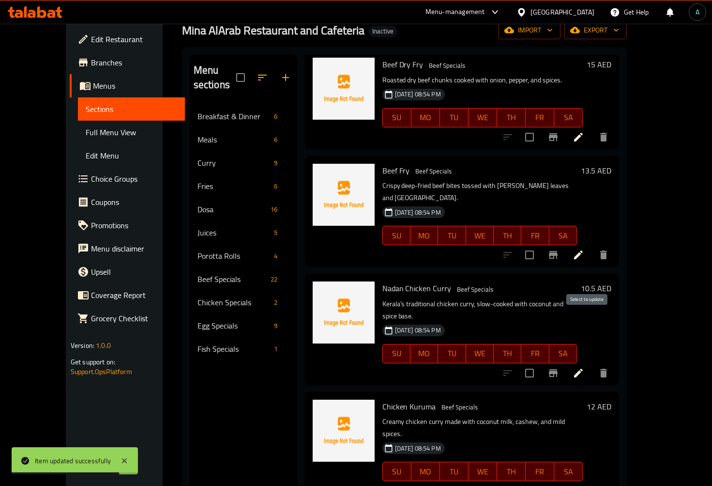
click at [540, 363] on input "checkbox" at bounding box center [529, 373] width 20 height 20
checkbox input "true"
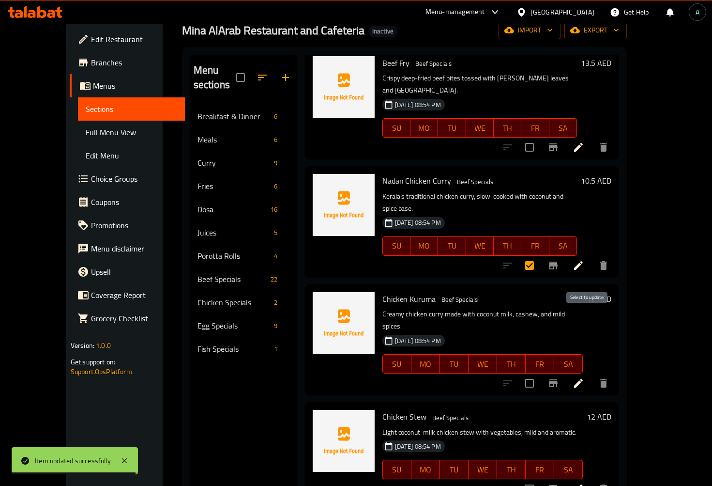
click at [540, 373] on input "checkbox" at bounding box center [529, 383] width 20 height 20
checkbox input "true"
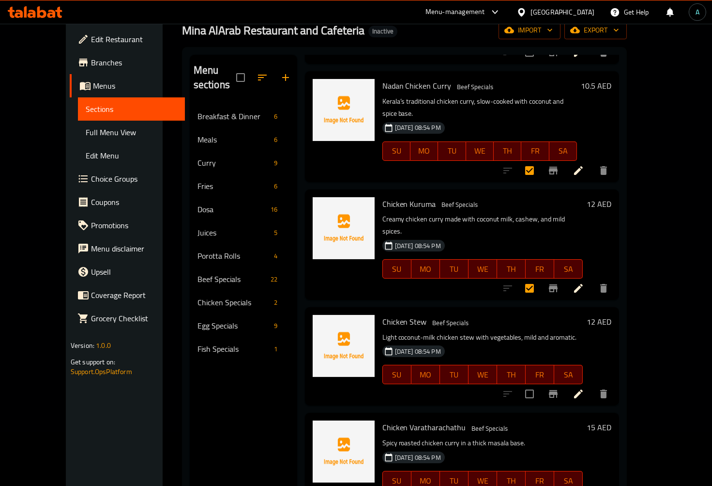
scroll to position [806, 0]
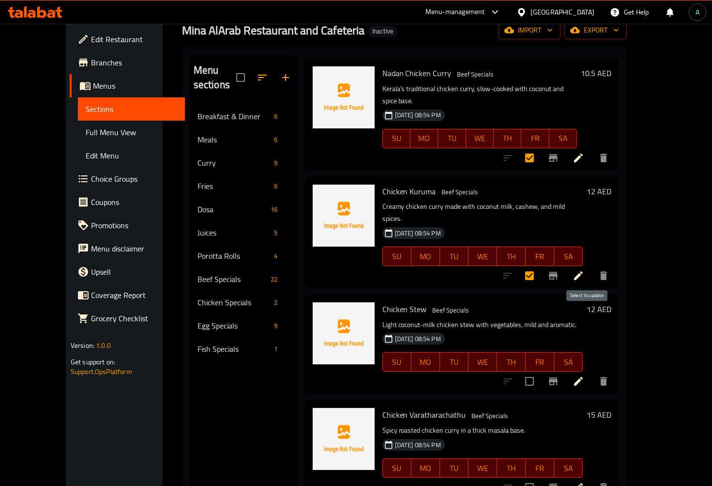
click at [540, 371] on input "checkbox" at bounding box center [529, 381] width 20 height 20
checkbox input "true"
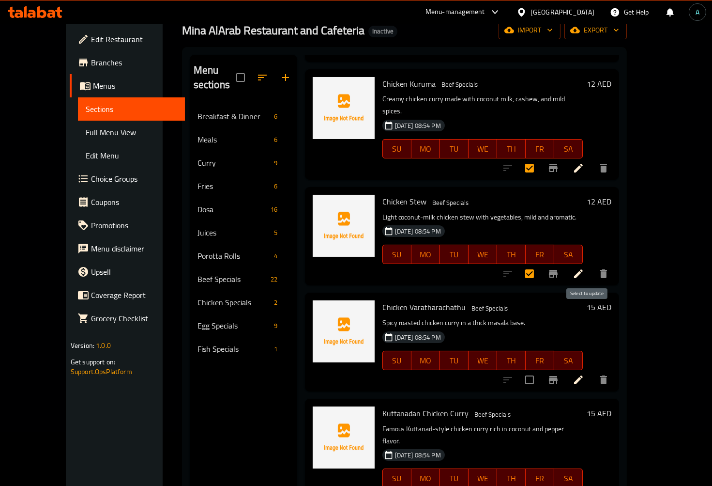
click at [540, 369] on input "checkbox" at bounding box center [529, 379] width 20 height 20
checkbox input "true"
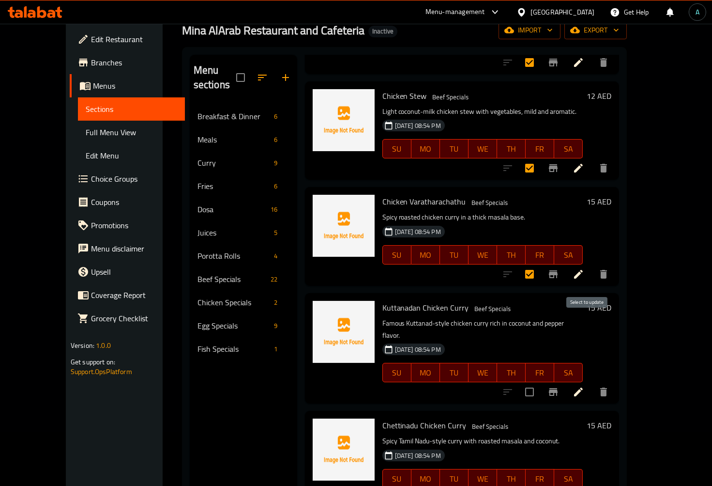
scroll to position [1022, 0]
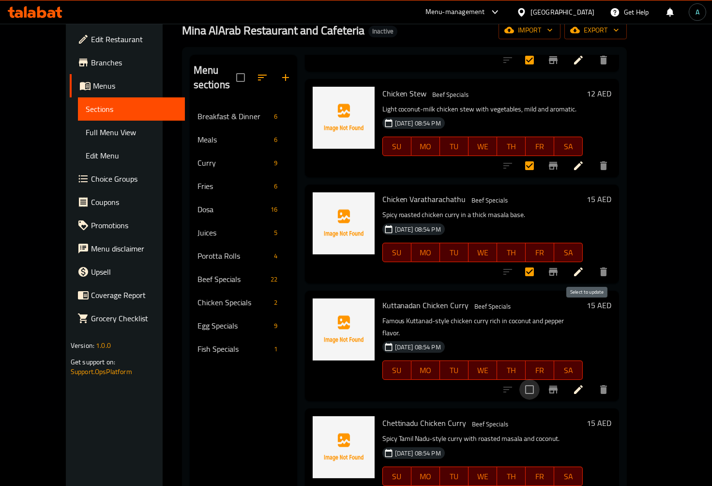
click at [540, 379] on input "checkbox" at bounding box center [529, 389] width 20 height 20
checkbox input "true"
click at [540, 485] on input "checkbox" at bounding box center [529, 495] width 20 height 20
checkbox input "true"
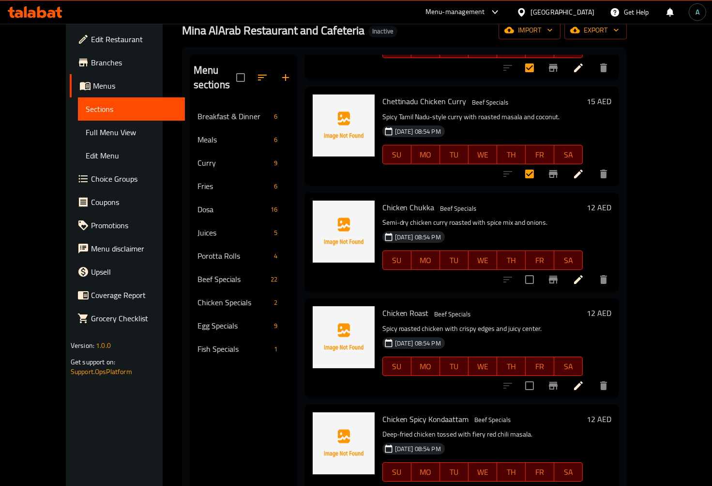
scroll to position [1344, 0]
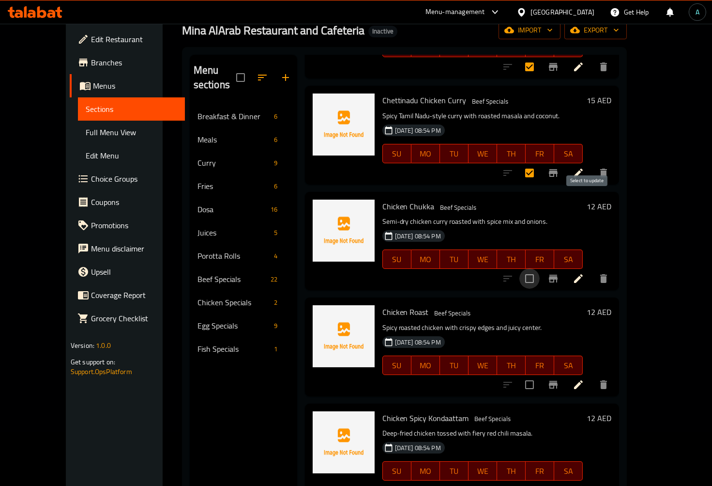
click at [540, 268] on input "checkbox" at bounding box center [529, 278] width 20 height 20
checkbox input "true"
click at [540, 374] on input "checkbox" at bounding box center [529, 384] width 20 height 20
checkbox input "true"
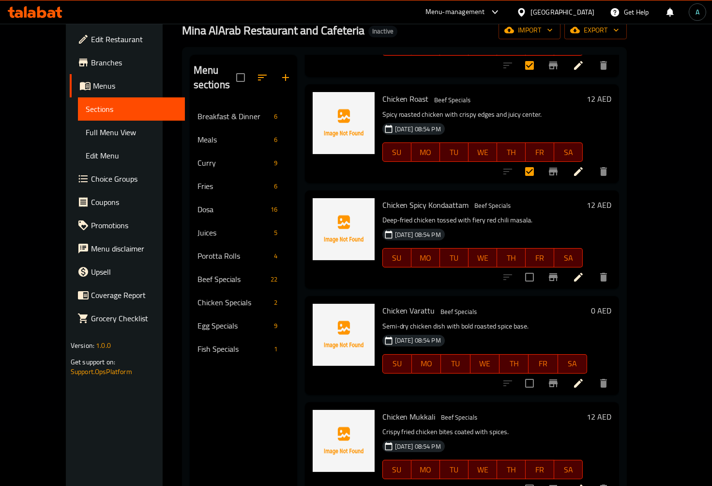
scroll to position [1560, 0]
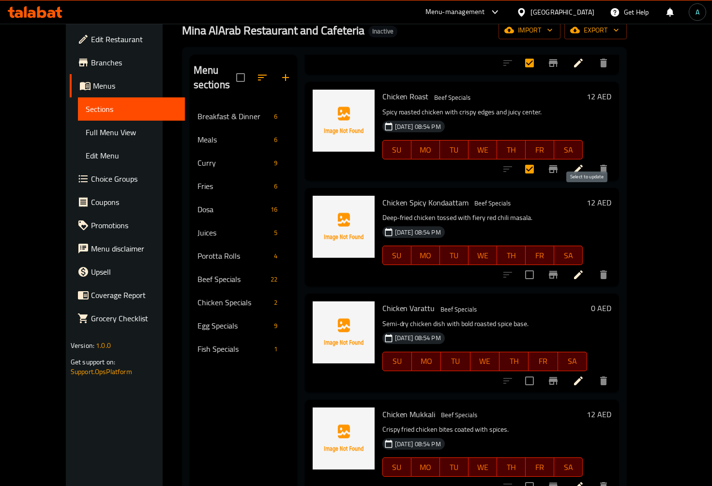
click at [540, 264] on input "checkbox" at bounding box center [529, 274] width 20 height 20
checkbox input "true"
click at [540, 370] on input "checkbox" at bounding box center [529, 380] width 20 height 20
checkbox input "true"
click at [540, 476] on input "checkbox" at bounding box center [529, 486] width 20 height 20
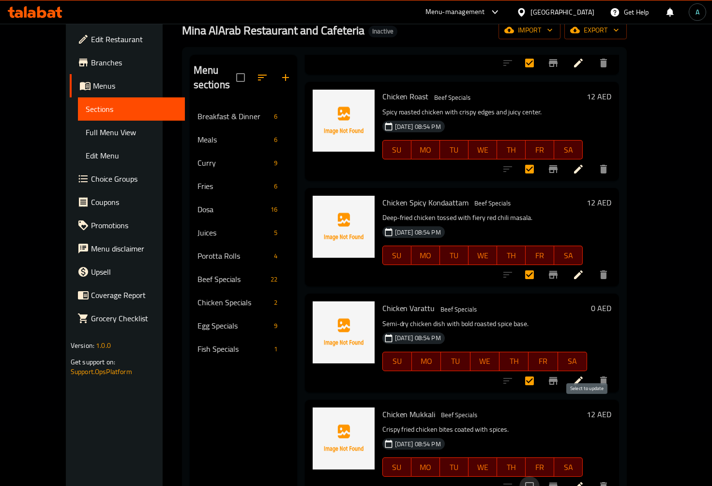
checkbox input "true"
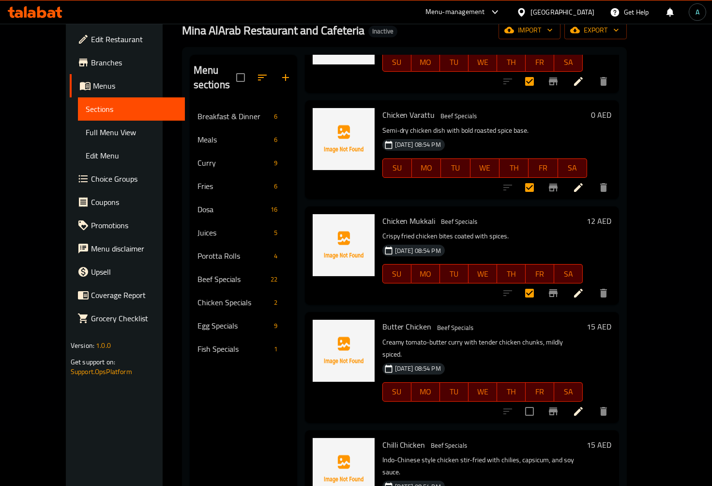
scroll to position [1775, 0]
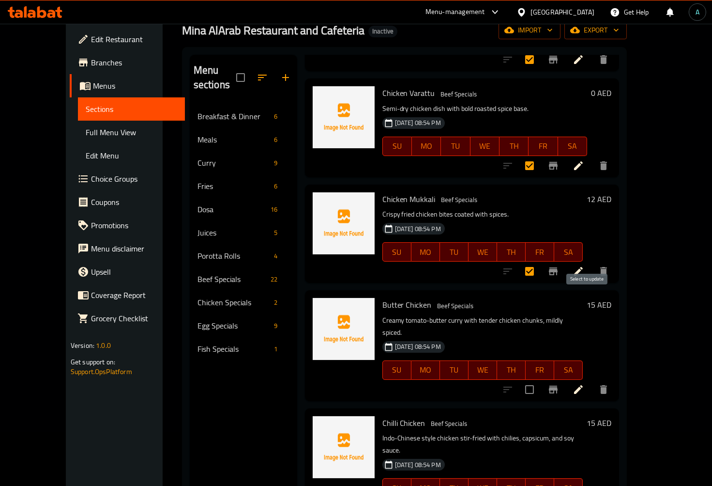
click at [540, 379] on input "checkbox" at bounding box center [529, 389] width 20 height 20
checkbox input "true"
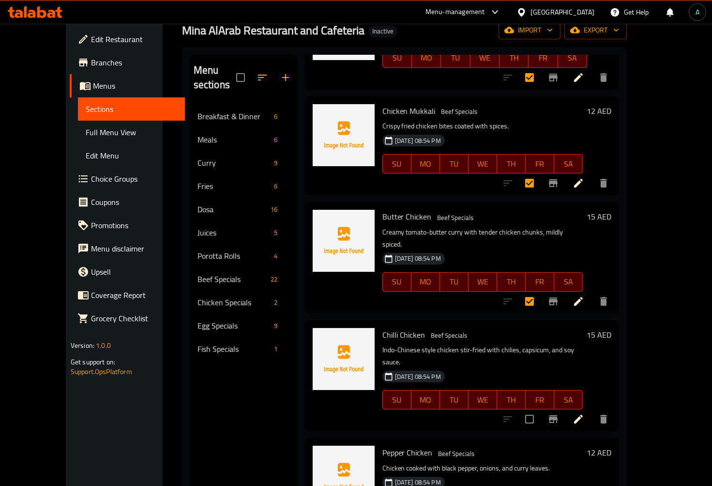
scroll to position [1864, 0]
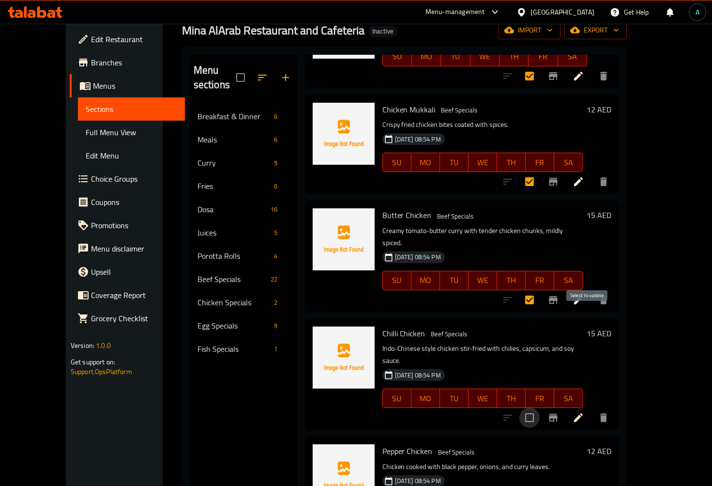
click at [540, 407] on input "checkbox" at bounding box center [529, 417] width 20 height 20
checkbox input "true"
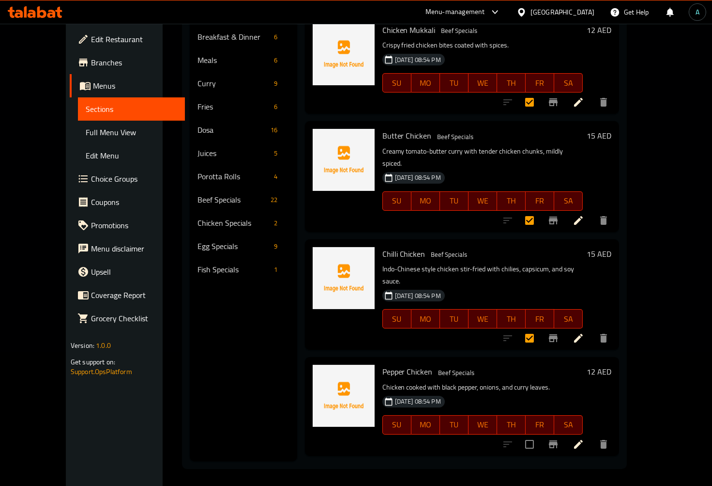
scroll to position [136, 0]
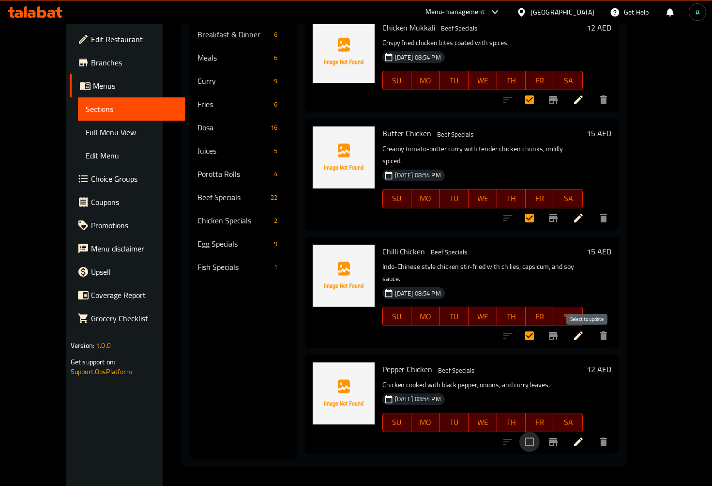
click at [540, 431] on input "checkbox" at bounding box center [529, 441] width 20 height 20
checkbox input "true"
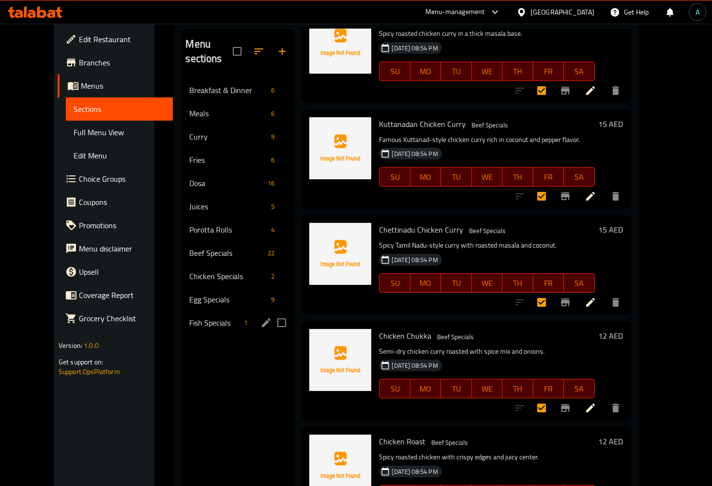
scroll to position [0, 0]
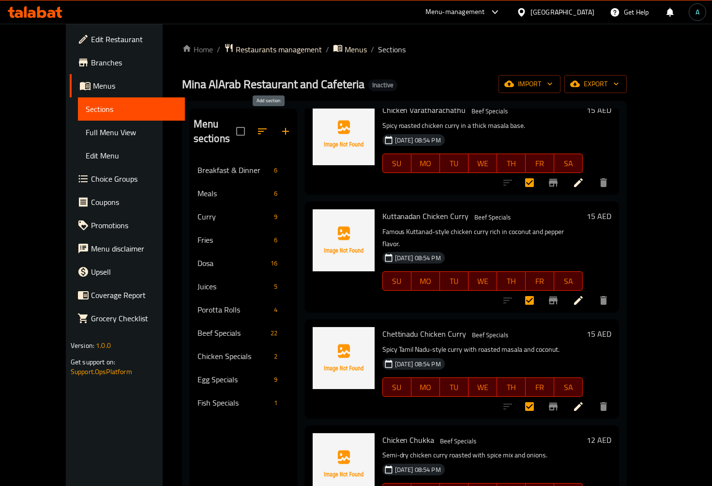
click at [280, 125] on icon "button" at bounding box center [286, 131] width 12 height 12
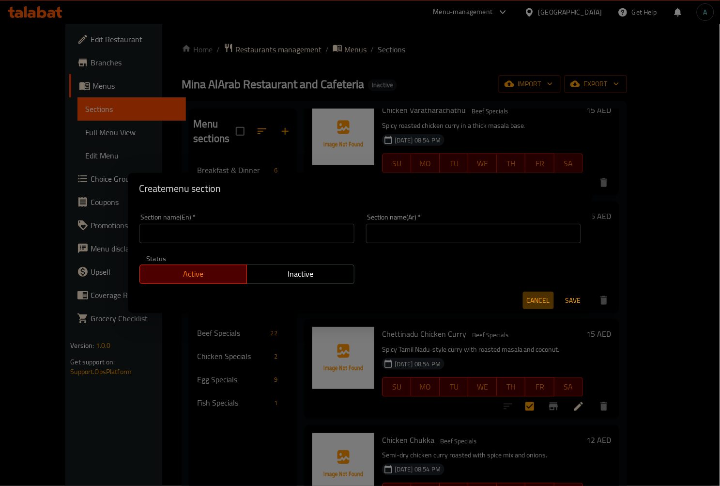
click at [535, 301] on span "Cancel" at bounding box center [538, 300] width 23 height 12
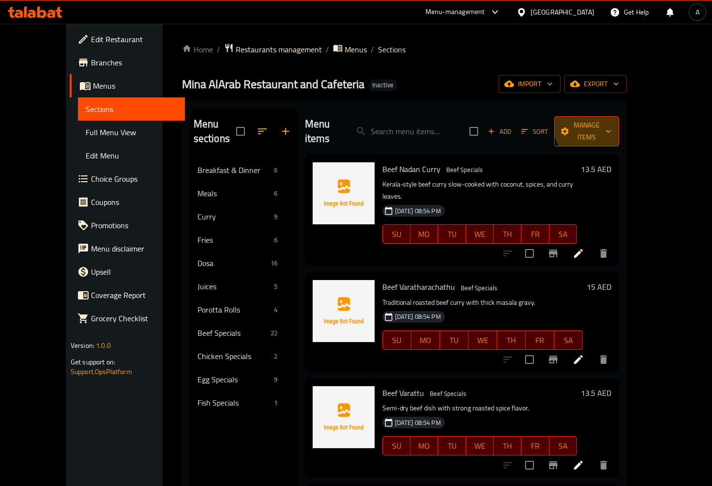
click at [611, 122] on span "Manage items" at bounding box center [586, 131] width 49 height 24
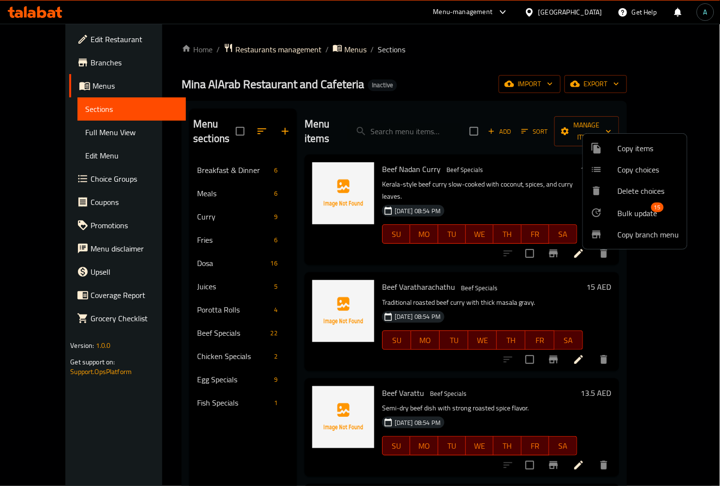
click at [635, 218] on span "Bulk update" at bounding box center [638, 213] width 40 height 12
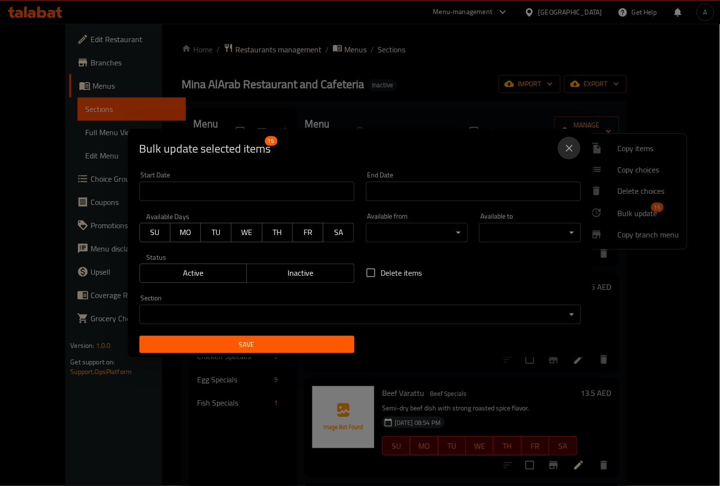
click at [568, 149] on icon "close" at bounding box center [569, 148] width 7 height 7
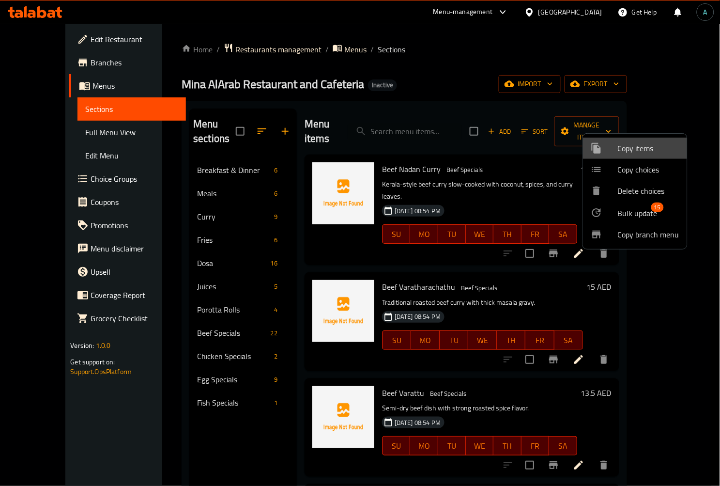
click at [638, 154] on span "Copy items" at bounding box center [648, 148] width 61 height 12
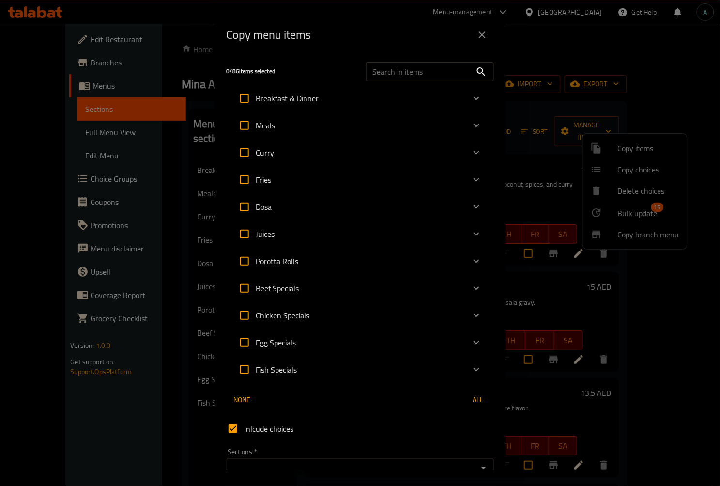
click at [242, 317] on input "Chicken Specials" at bounding box center [244, 315] width 23 height 23
checkbox input "true"
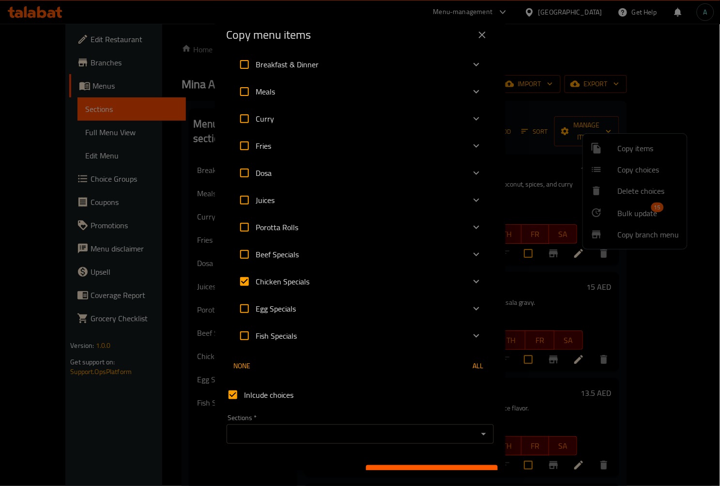
scroll to position [52, 0]
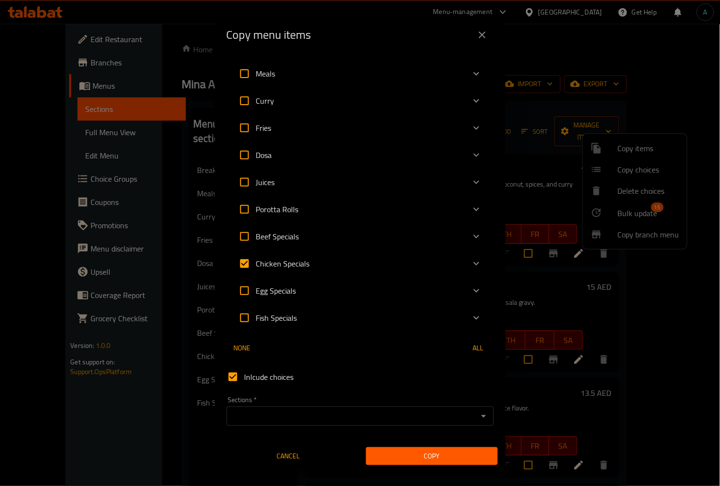
click at [418, 452] on span "Copy" at bounding box center [432, 456] width 116 height 12
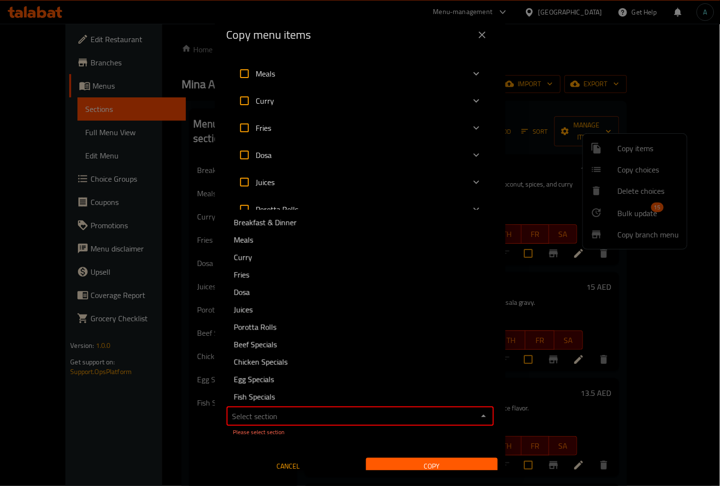
click at [365, 416] on input "Sections   *" at bounding box center [351, 416] width 245 height 14
click at [265, 360] on span "Chicken Specials" at bounding box center [261, 362] width 54 height 12
type input "Chicken Specials"
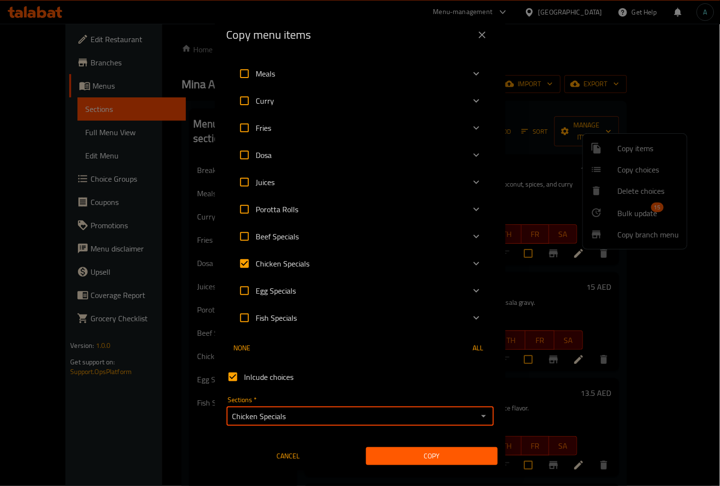
click at [246, 262] on input "Chicken Specials" at bounding box center [244, 263] width 23 height 23
checkbox input "false"
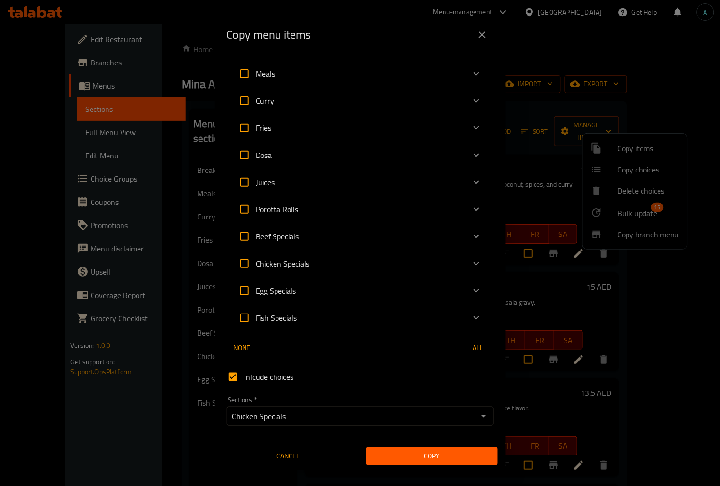
click at [471, 235] on icon "Expand" at bounding box center [477, 236] width 12 height 12
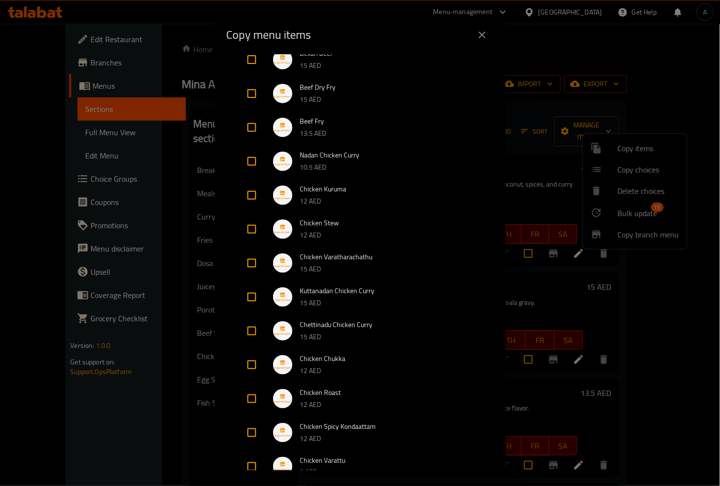
scroll to position [428, 0]
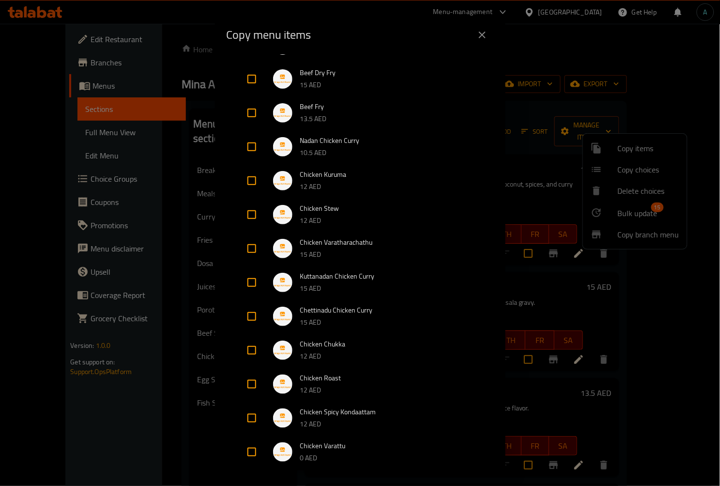
drag, startPoint x: 249, startPoint y: 149, endPoint x: 249, endPoint y: 157, distance: 8.2
click at [249, 149] on input "checkbox" at bounding box center [251, 146] width 23 height 23
checkbox input "true"
click at [253, 176] on input "checkbox" at bounding box center [251, 180] width 23 height 23
checkbox input "true"
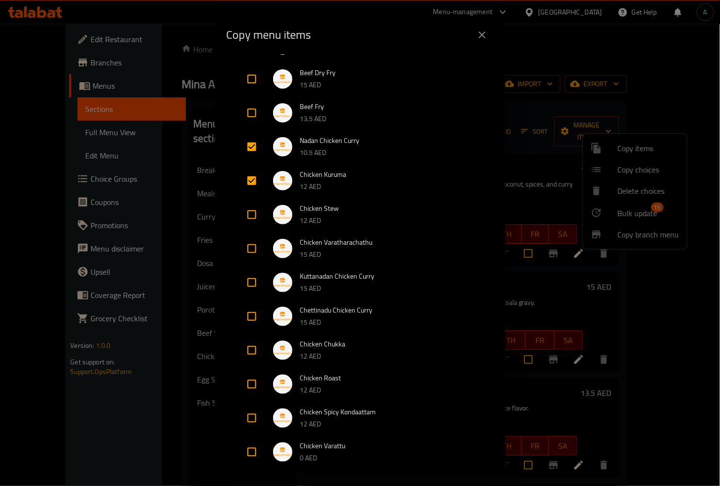
click at [252, 212] on input "checkbox" at bounding box center [251, 214] width 23 height 23
checkbox input "true"
click at [272, 243] on div at bounding box center [259, 248] width 27 height 23
click at [284, 249] on img at bounding box center [282, 248] width 19 height 19
click at [313, 241] on span "Chicken Varatharachathu" at bounding box center [387, 242] width 174 height 12
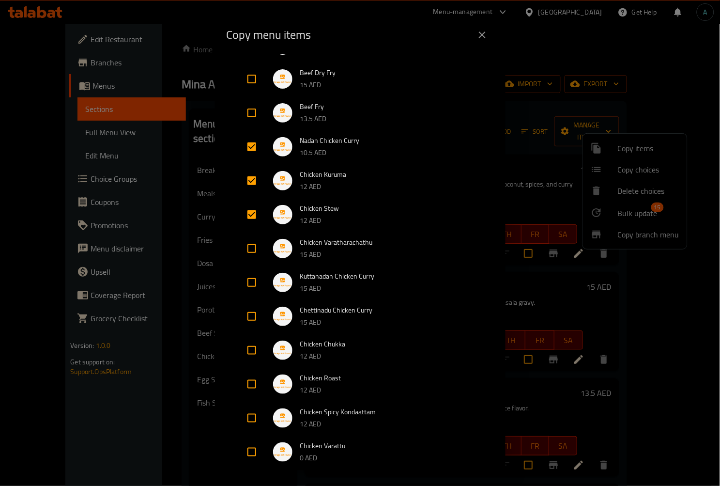
drag, startPoint x: 244, startPoint y: 243, endPoint x: 248, endPoint y: 268, distance: 25.5
click at [244, 246] on input "checkbox" at bounding box center [251, 248] width 23 height 23
checkbox input "true"
click at [249, 283] on input "checkbox" at bounding box center [251, 282] width 23 height 23
checkbox input "true"
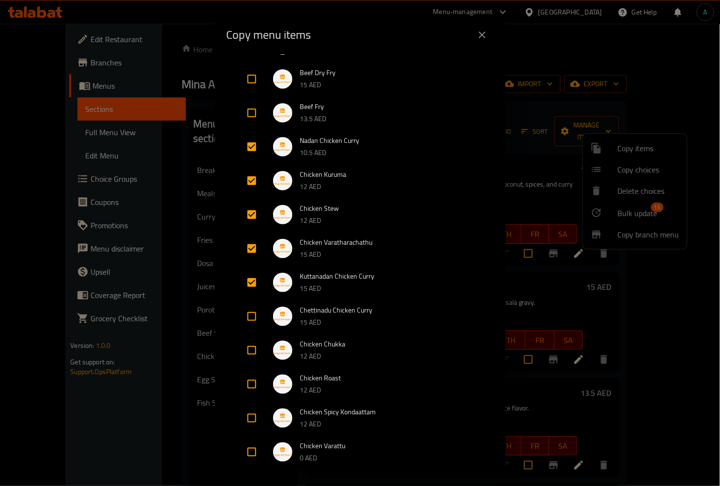
drag, startPoint x: 250, startPoint y: 313, endPoint x: 248, endPoint y: 347, distance: 34.0
click at [251, 318] on input "checkbox" at bounding box center [251, 315] width 23 height 23
checkbox input "true"
click at [248, 349] on input "checkbox" at bounding box center [251, 349] width 23 height 23
checkbox input "true"
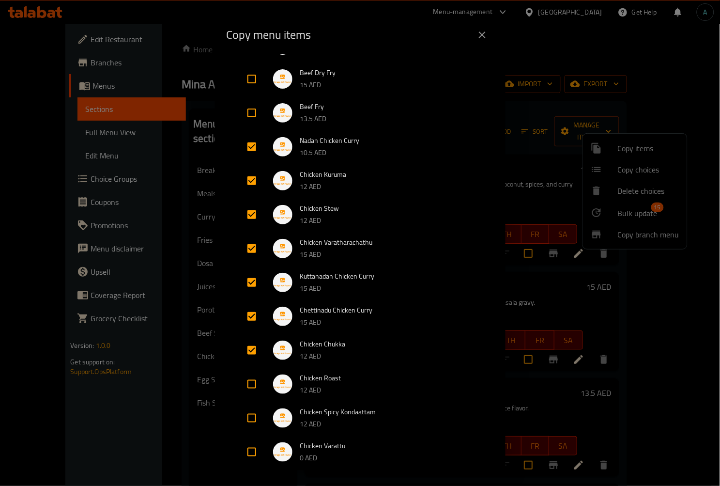
drag, startPoint x: 250, startPoint y: 381, endPoint x: 250, endPoint y: 393, distance: 11.1
click at [250, 382] on input "checkbox" at bounding box center [251, 383] width 23 height 23
checkbox input "true"
click at [250, 409] on input "checkbox" at bounding box center [251, 417] width 23 height 23
checkbox input "true"
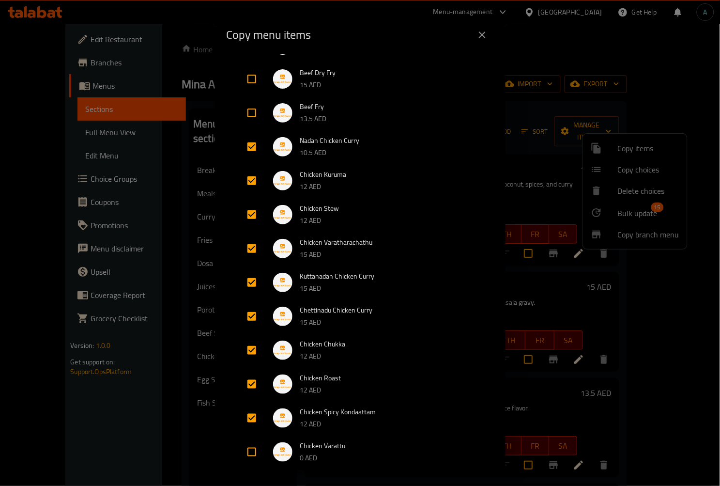
click at [249, 438] on li "Chicken Varattu 0 AED" at bounding box center [360, 452] width 244 height 34
drag, startPoint x: 251, startPoint y: 450, endPoint x: 267, endPoint y: 405, distance: 47.8
click at [252, 450] on input "checkbox" at bounding box center [251, 451] width 23 height 23
checkbox input "true"
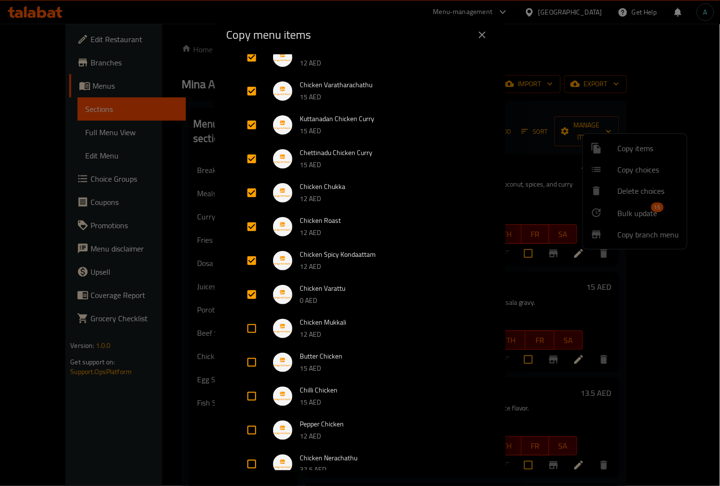
scroll to position [644, 0]
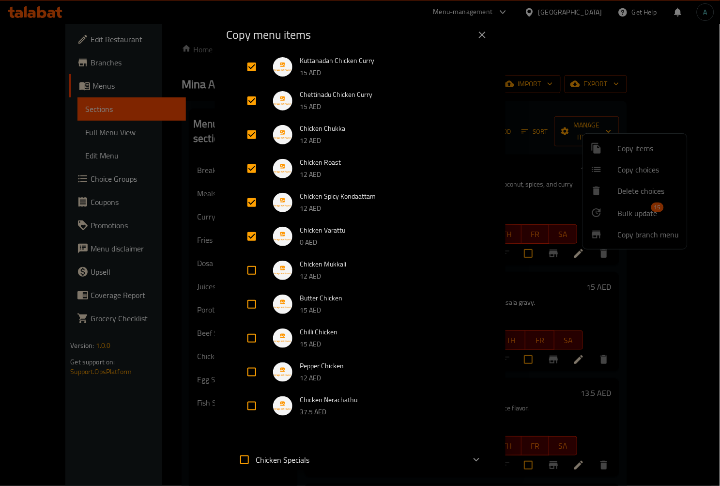
click at [255, 269] on input "checkbox" at bounding box center [251, 269] width 23 height 23
checkbox input "true"
click at [253, 311] on input "checkbox" at bounding box center [251, 303] width 23 height 23
checkbox input "true"
click at [251, 341] on input "checkbox" at bounding box center [251, 337] width 23 height 23
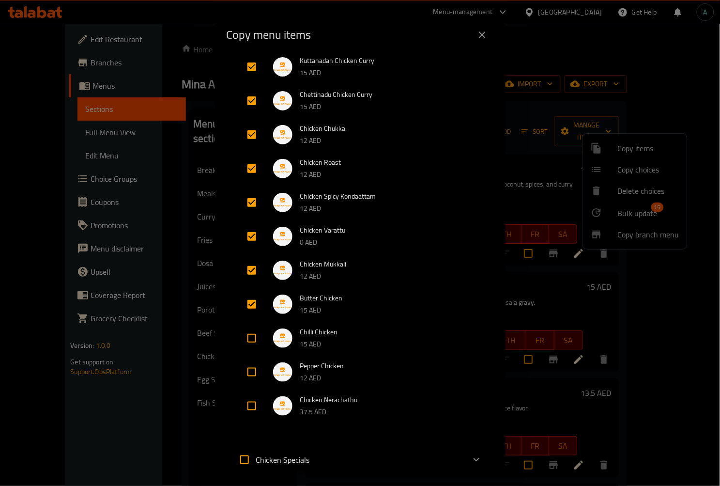
checkbox input "true"
click at [257, 376] on input "checkbox" at bounding box center [251, 371] width 23 height 23
checkbox input "true"
click at [251, 410] on input "checkbox" at bounding box center [251, 405] width 23 height 23
checkbox input "true"
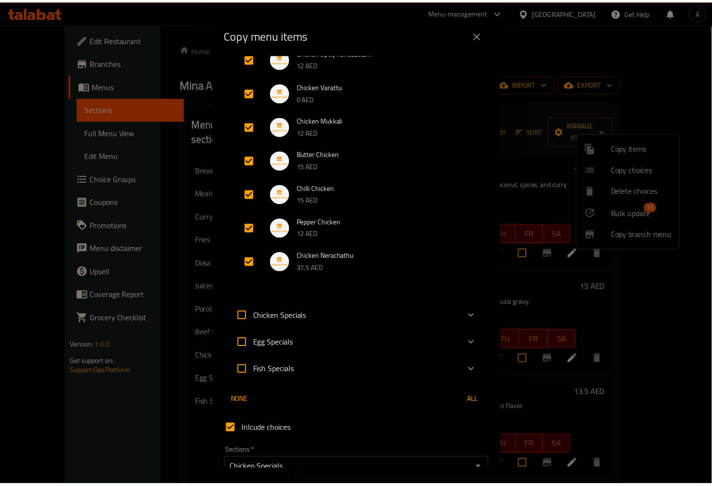
scroll to position [839, 0]
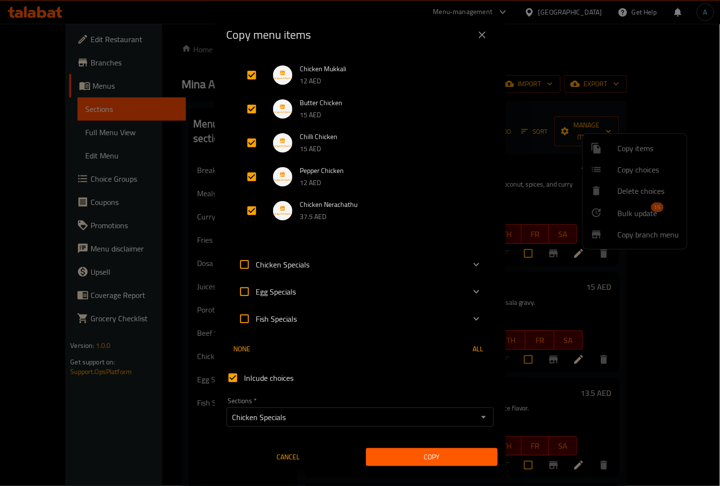
click at [446, 459] on span "Copy" at bounding box center [432, 457] width 116 height 12
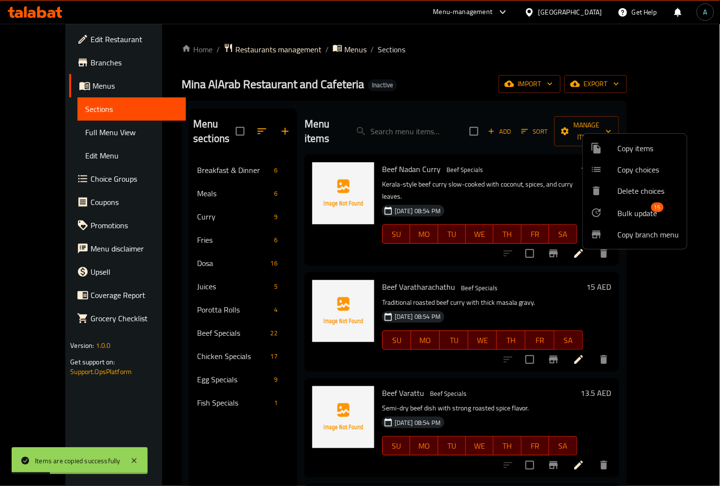
click at [292, 346] on div at bounding box center [360, 243] width 720 height 486
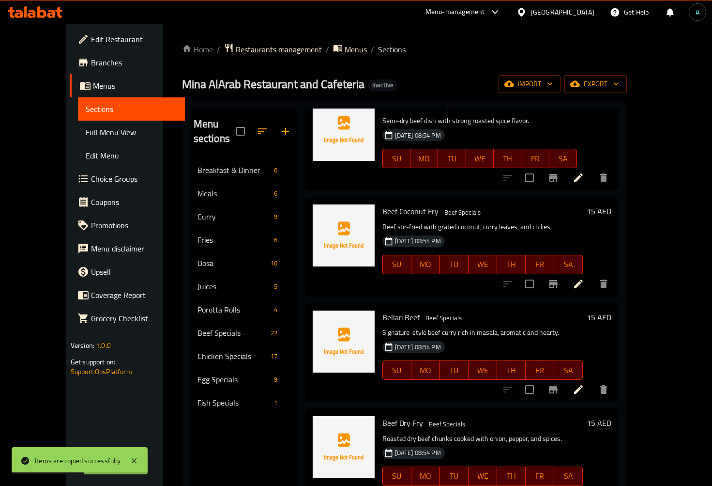
scroll to position [0, 0]
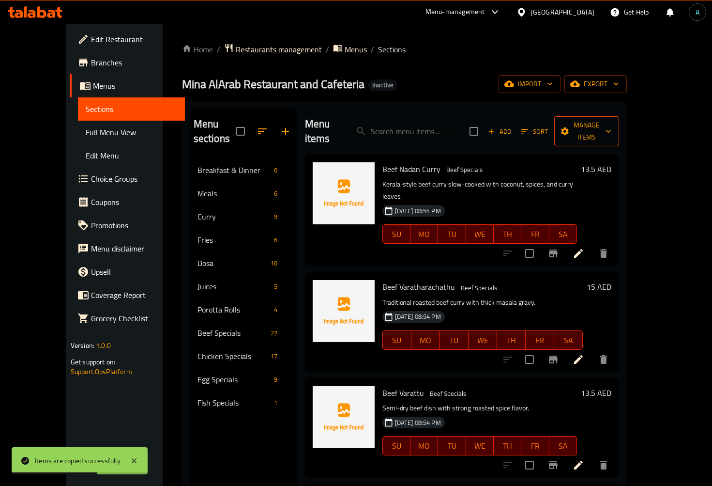
click at [611, 126] on span "Manage items" at bounding box center [586, 131] width 49 height 24
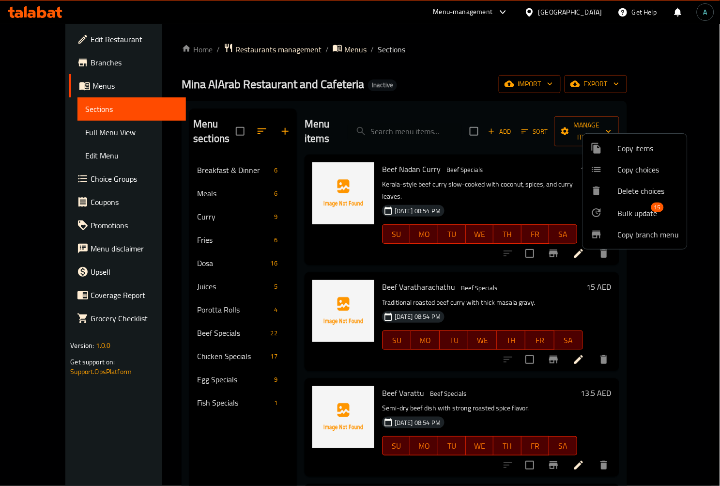
click at [526, 284] on div at bounding box center [360, 243] width 720 height 486
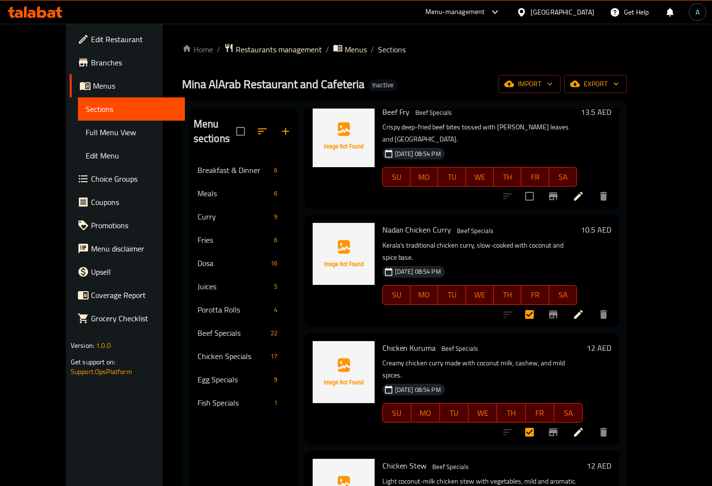
scroll to position [699, 0]
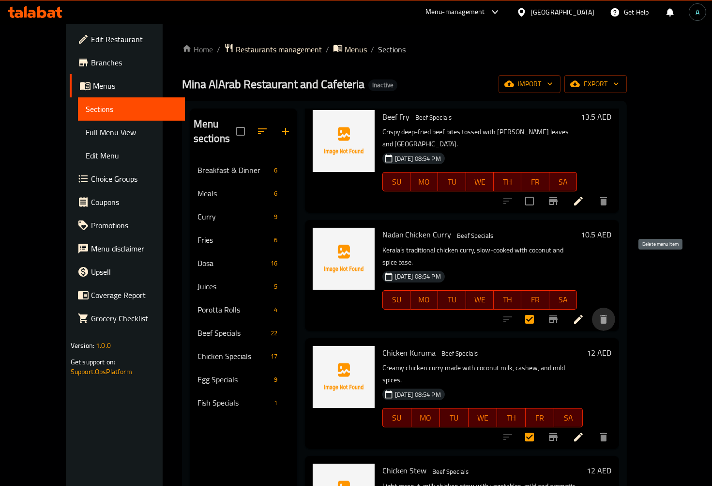
click at [607, 315] on icon "delete" at bounding box center [603, 319] width 7 height 9
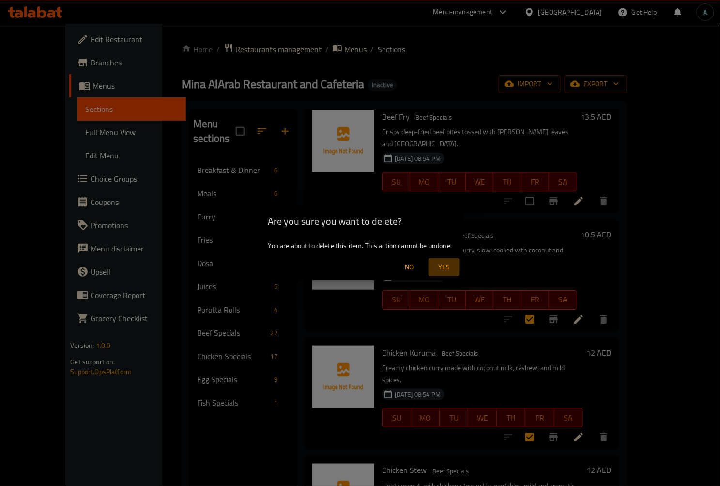
click at [441, 267] on span "Yes" at bounding box center [443, 267] width 23 height 12
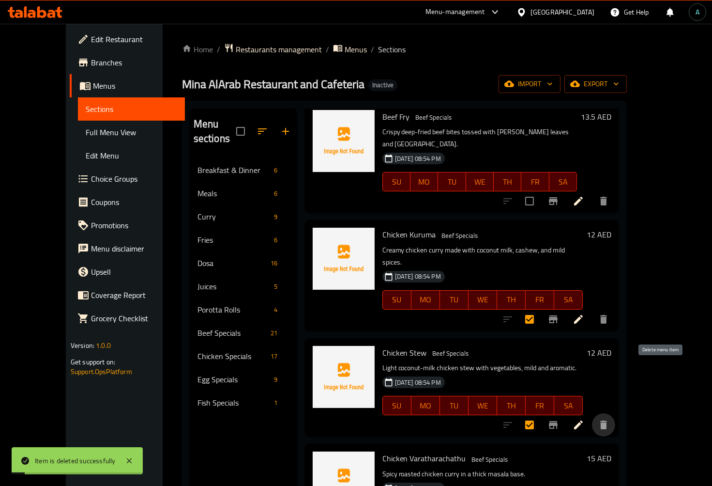
click at [609, 419] on icon "delete" at bounding box center [604, 425] width 12 height 12
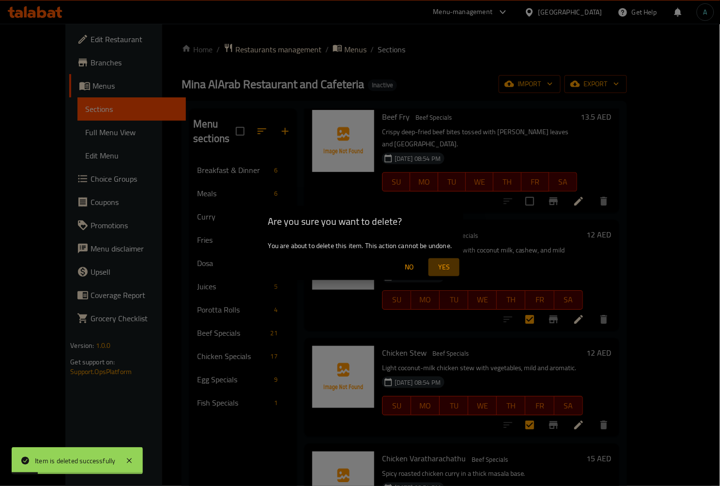
click at [438, 269] on span "Yes" at bounding box center [443, 267] width 23 height 12
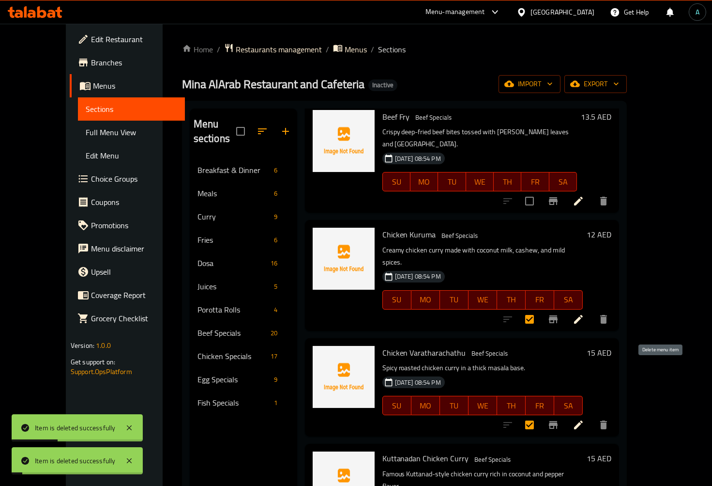
click at [609, 419] on icon "delete" at bounding box center [604, 425] width 12 height 12
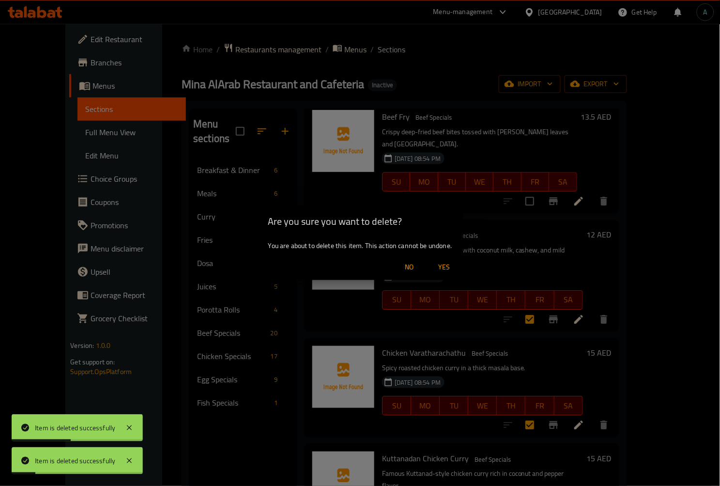
click at [451, 264] on span "Yes" at bounding box center [443, 267] width 23 height 12
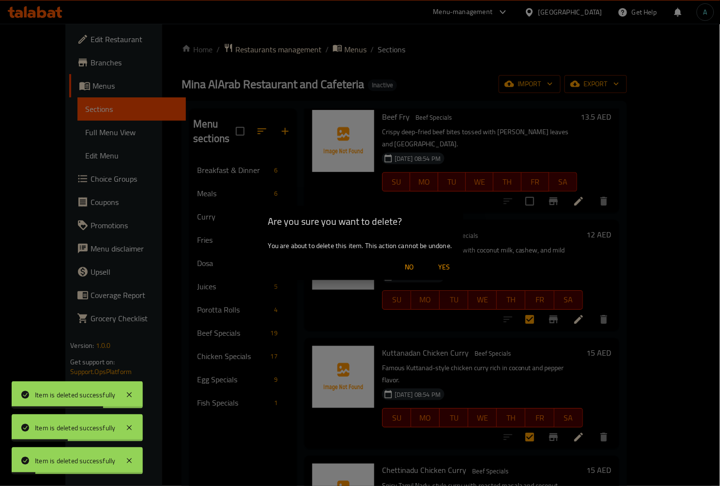
click at [444, 264] on span "Yes" at bounding box center [443, 267] width 23 height 12
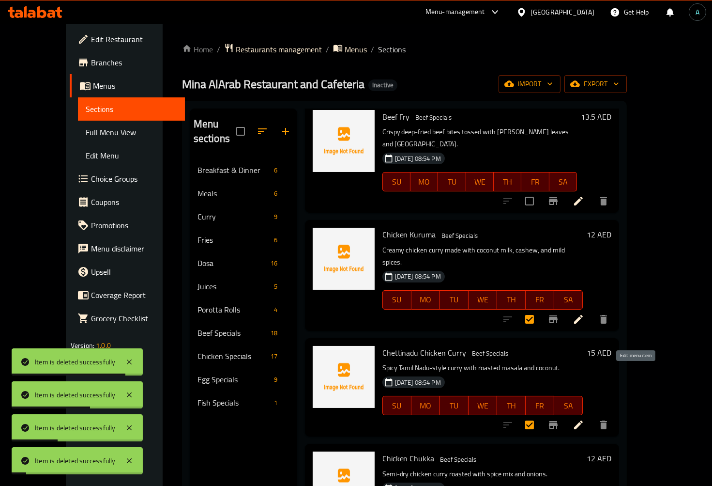
click at [609, 419] on icon "delete" at bounding box center [604, 425] width 12 height 12
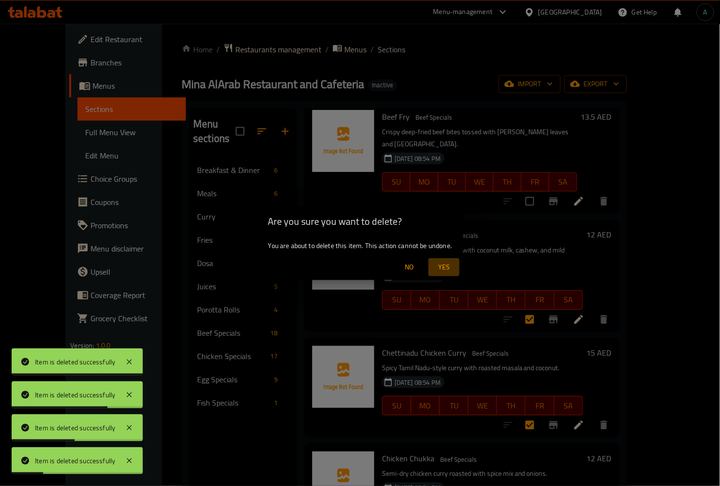
click at [444, 265] on span "Yes" at bounding box center [443, 267] width 23 height 12
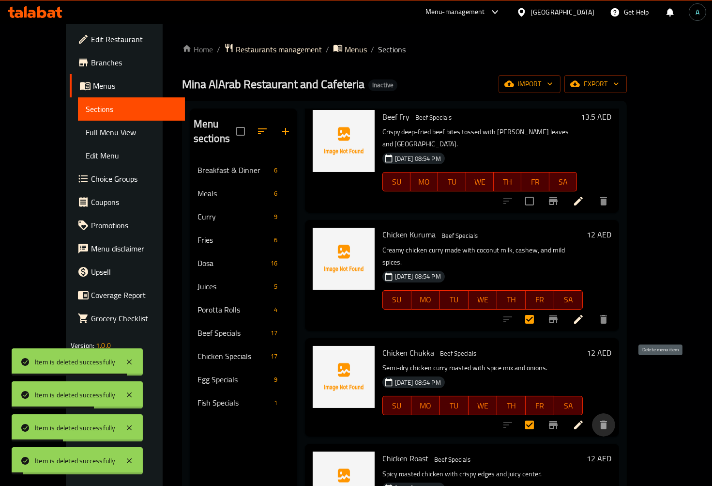
click at [607, 420] on icon "delete" at bounding box center [603, 424] width 7 height 9
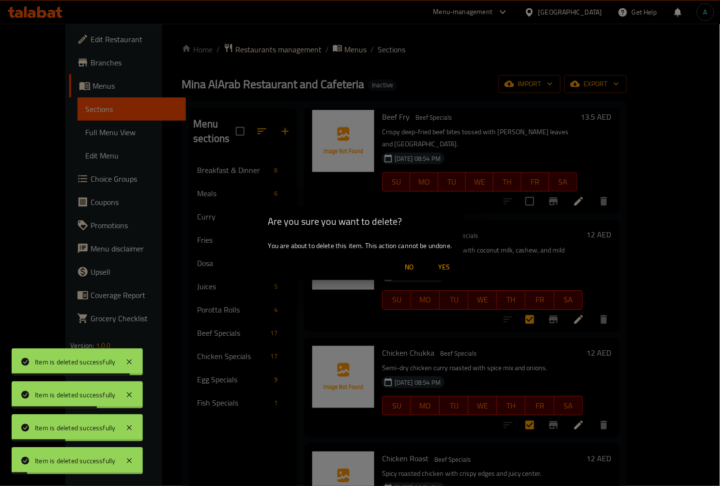
click at [394, 258] on button "No" at bounding box center [409, 267] width 31 height 18
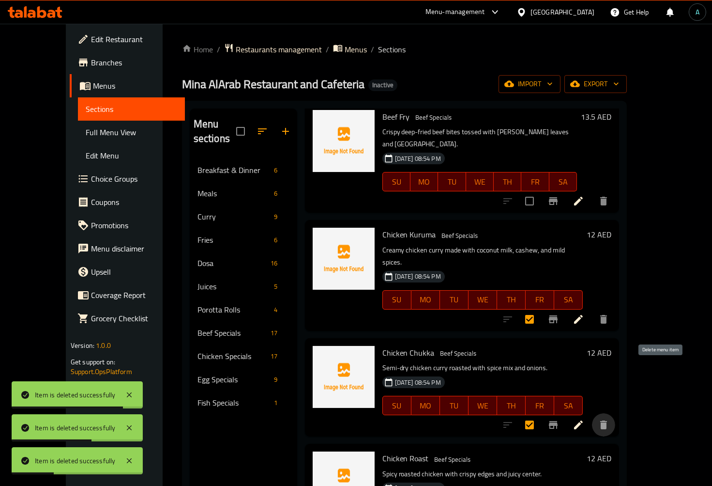
click at [609, 419] on icon "delete" at bounding box center [604, 425] width 12 height 12
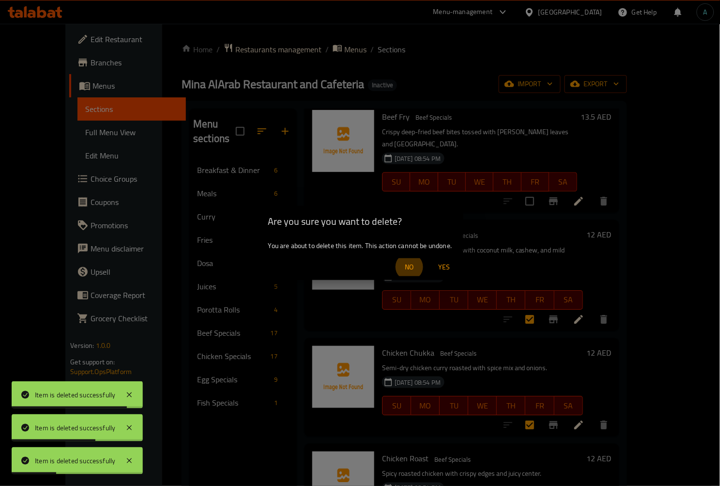
click at [394, 258] on button "No" at bounding box center [409, 267] width 31 height 18
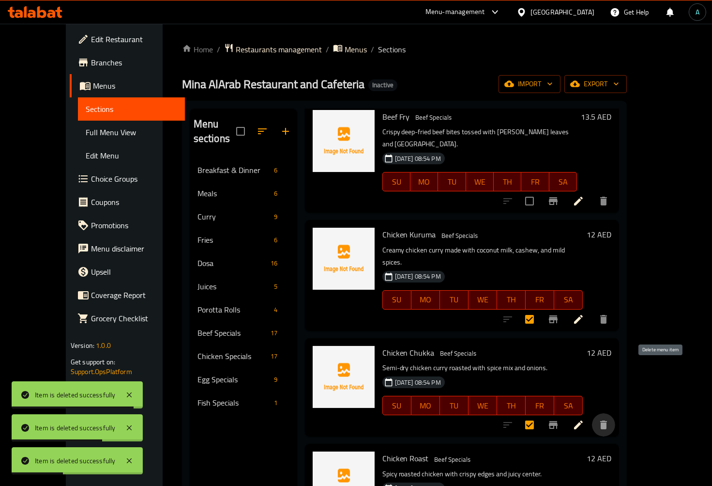
click at [609, 419] on icon "delete" at bounding box center [604, 425] width 12 height 12
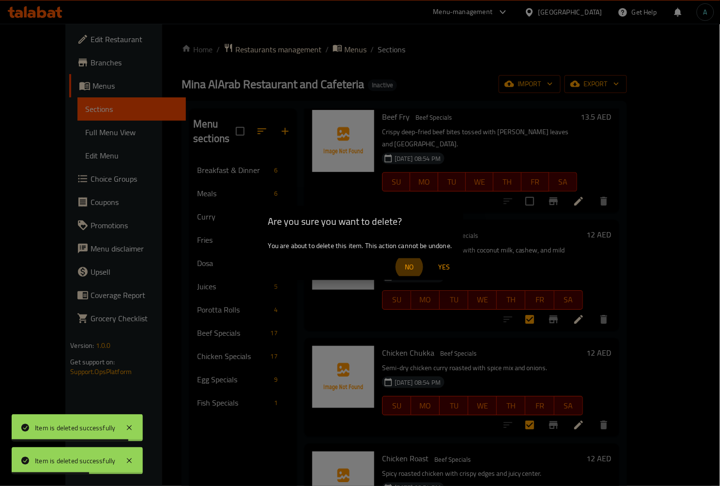
click at [442, 271] on span "Yes" at bounding box center [443, 267] width 23 height 12
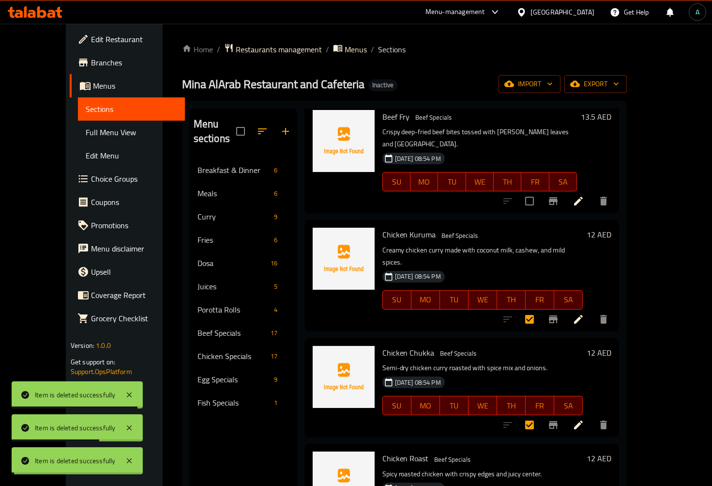
click at [607, 420] on icon "delete" at bounding box center [603, 424] width 7 height 9
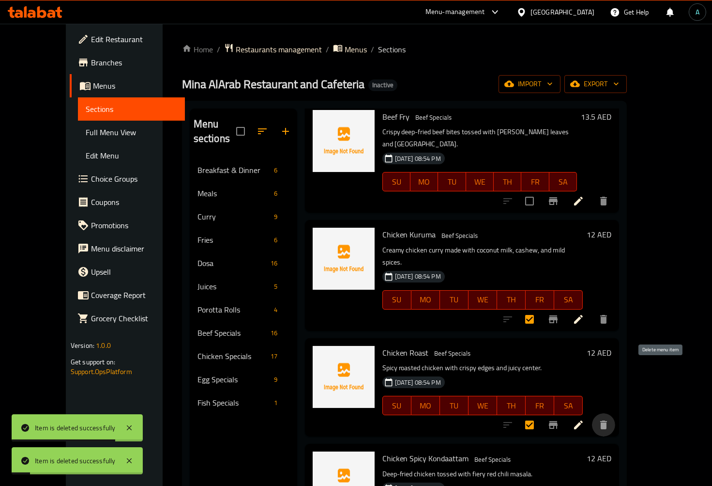
click at [607, 420] on icon "delete" at bounding box center [603, 424] width 7 height 9
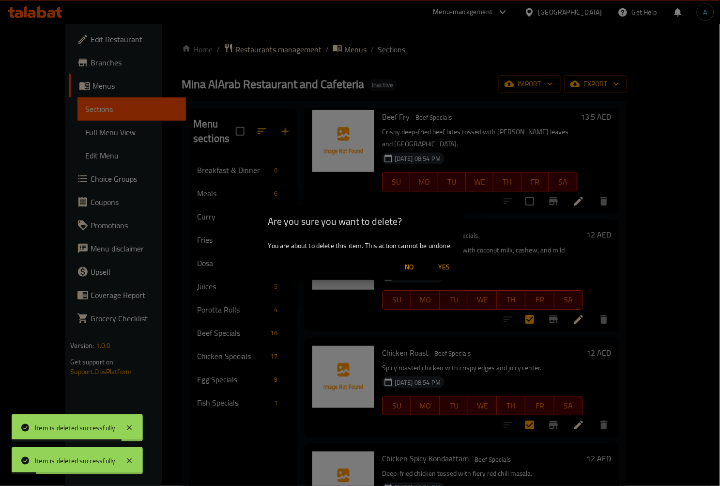
click at [394, 258] on button "No" at bounding box center [409, 267] width 31 height 18
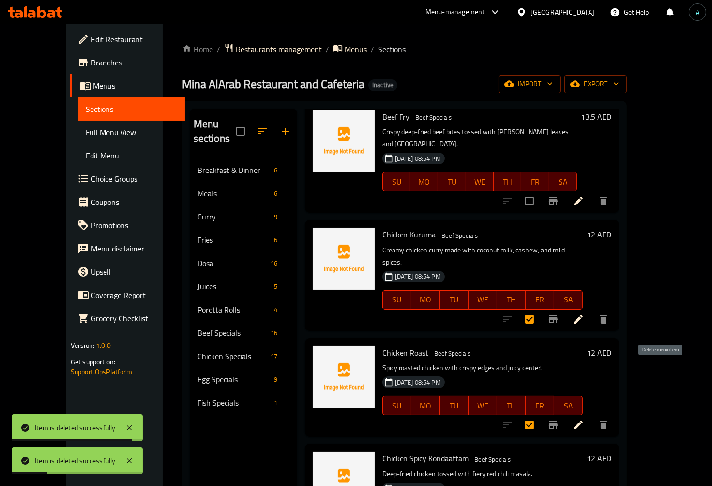
click at [607, 420] on icon "delete" at bounding box center [603, 424] width 7 height 9
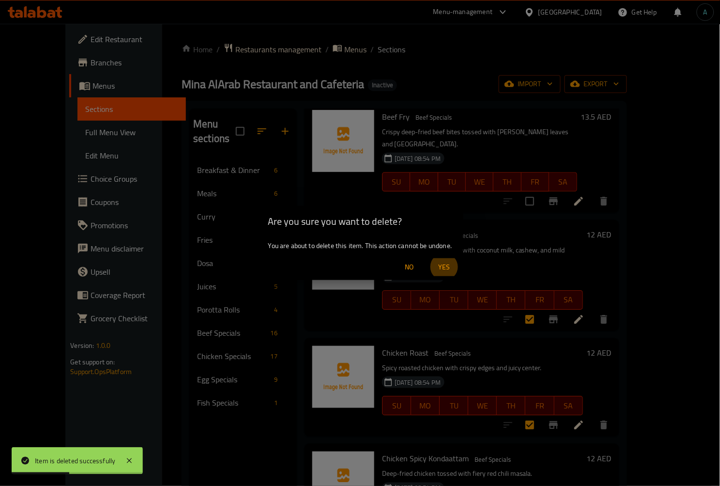
click at [428, 258] on button "Yes" at bounding box center [443, 267] width 31 height 18
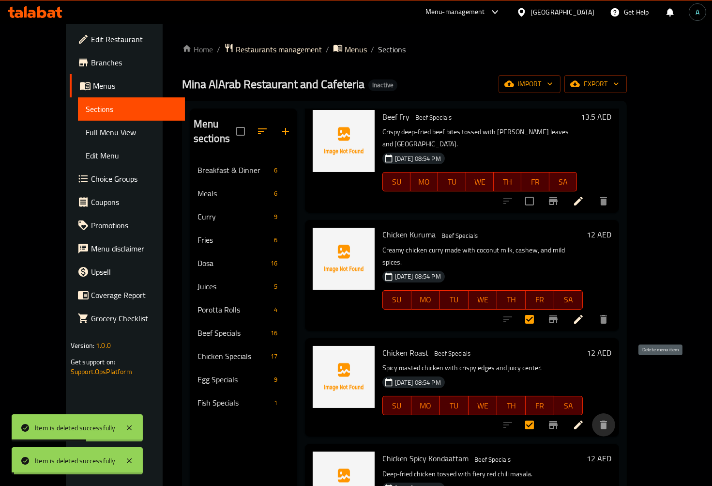
click at [607, 420] on icon "delete" at bounding box center [603, 424] width 7 height 9
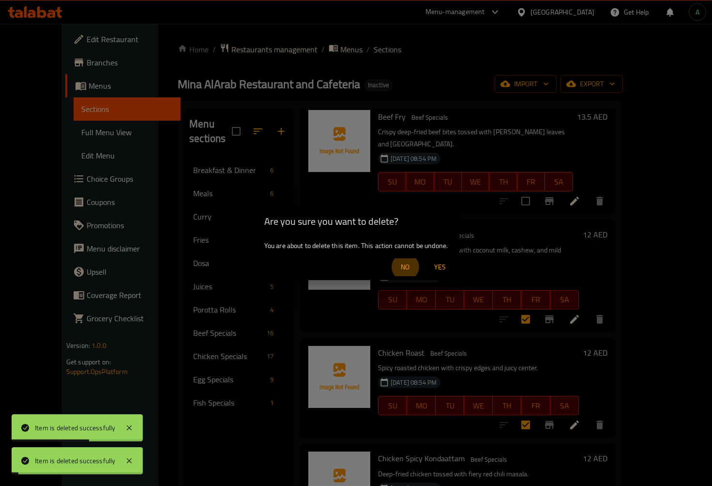
checkbox input "true"
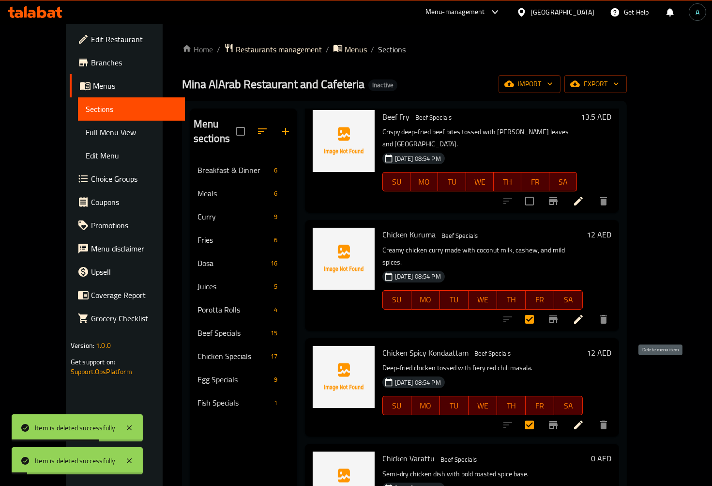
click at [607, 420] on icon "delete" at bounding box center [603, 424] width 7 height 9
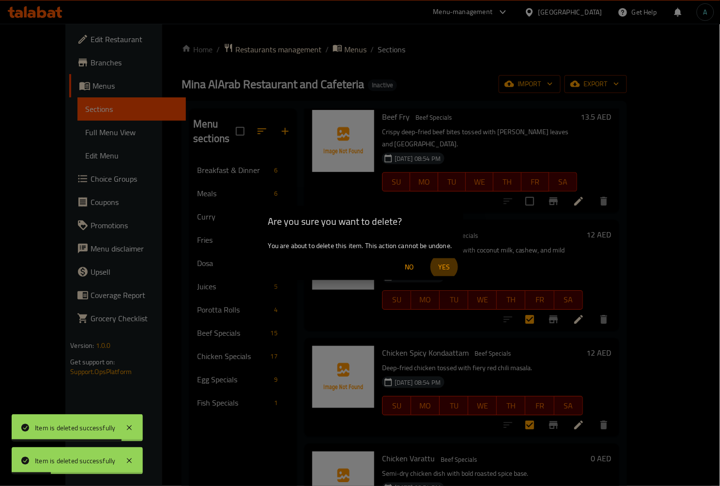
click at [428, 258] on button "Yes" at bounding box center [443, 267] width 31 height 18
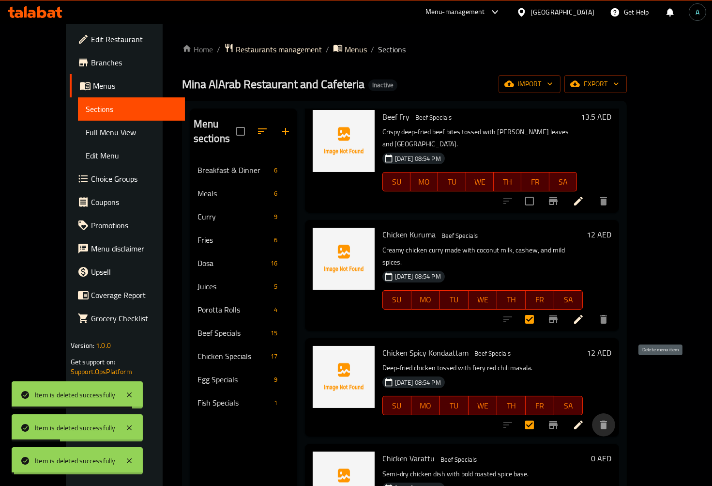
checkbox input "false"
click at [607, 420] on icon "delete" at bounding box center [603, 424] width 7 height 9
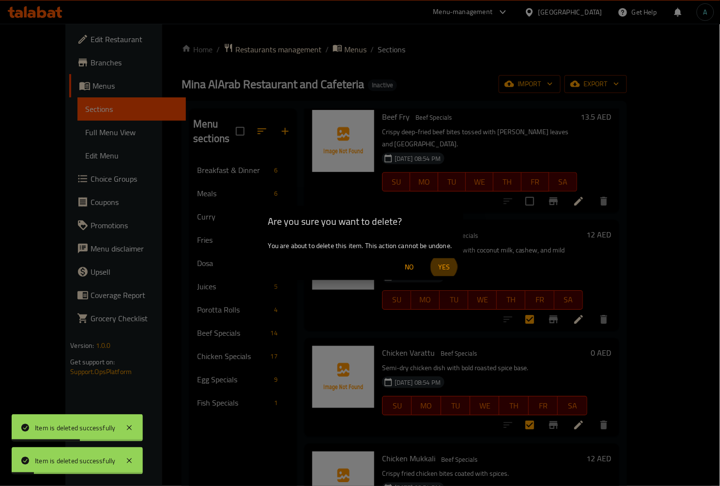
click at [428, 258] on button "Yes" at bounding box center [443, 267] width 31 height 18
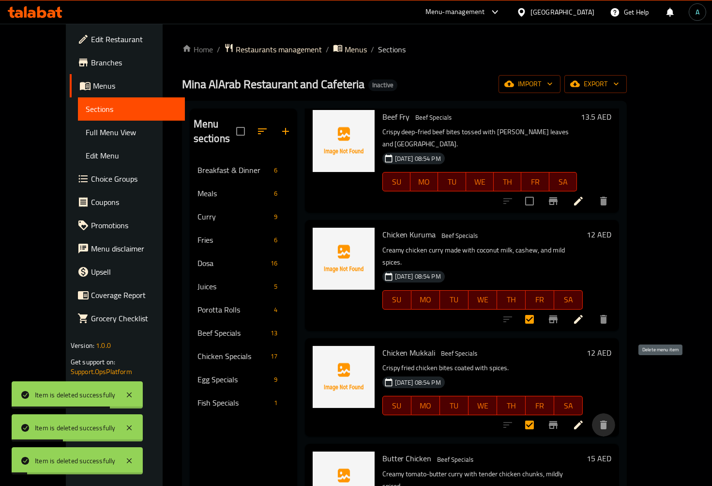
click at [607, 420] on icon "delete" at bounding box center [603, 424] width 7 height 9
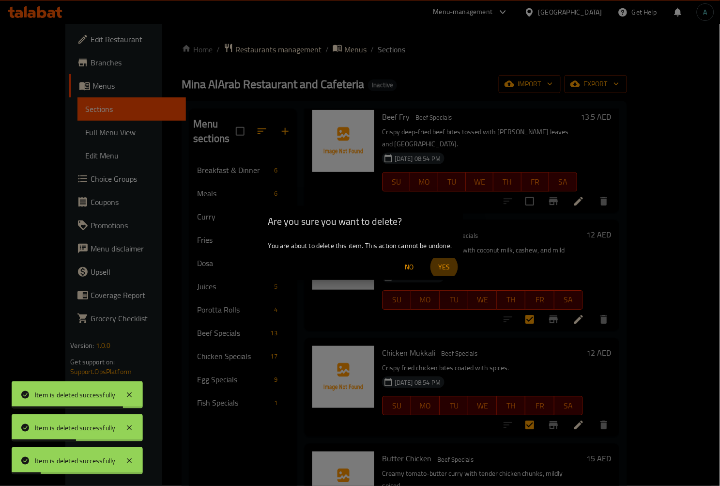
click at [428, 258] on button "Yes" at bounding box center [443, 267] width 31 height 18
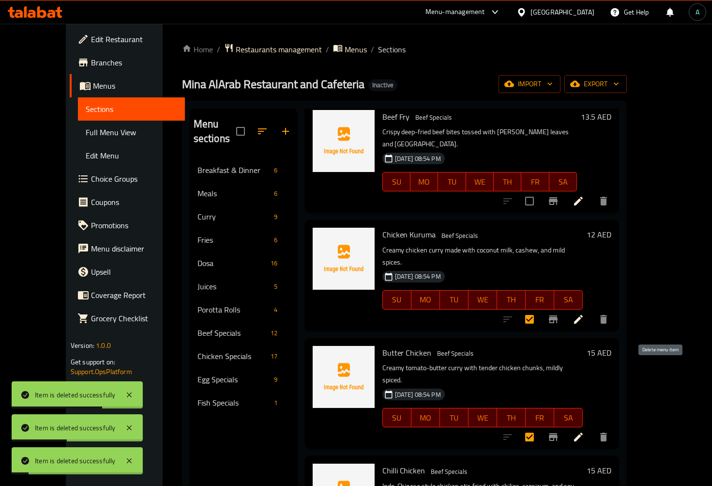
click at [607, 432] on icon "delete" at bounding box center [603, 436] width 7 height 9
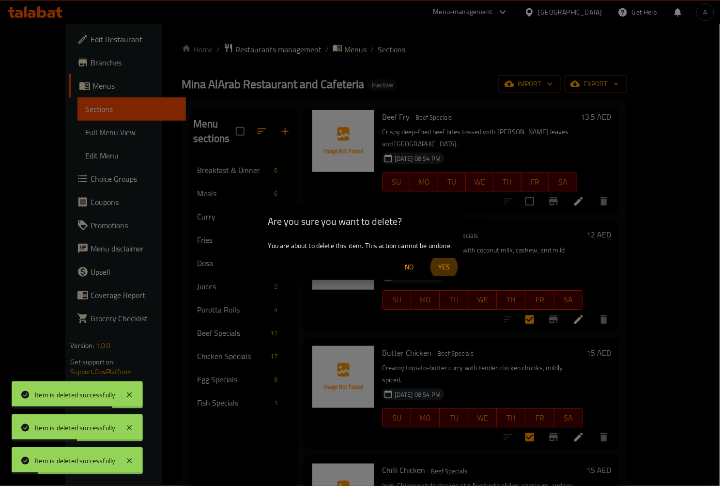
click at [428, 258] on button "Yes" at bounding box center [443, 267] width 31 height 18
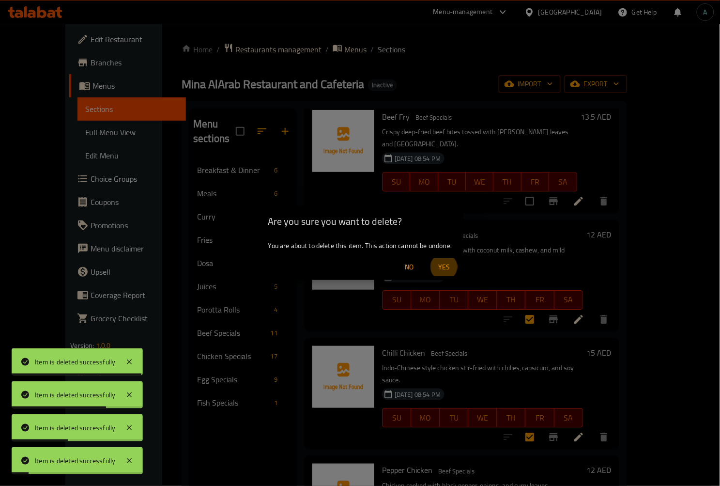
click at [428, 258] on button "Yes" at bounding box center [443, 267] width 31 height 18
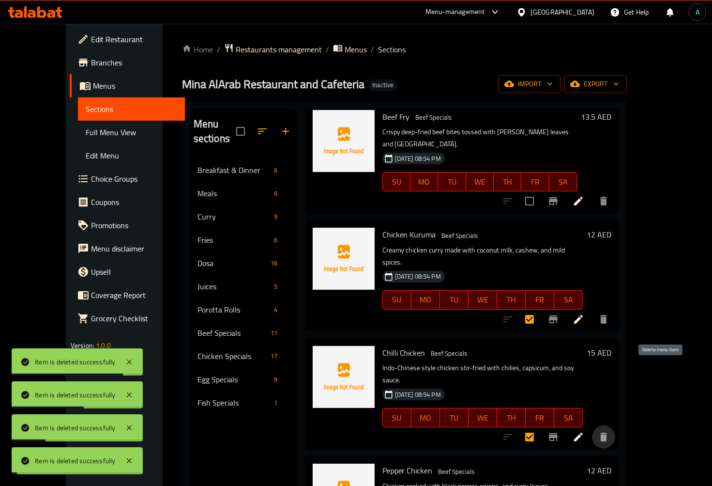
scroll to position [595, 0]
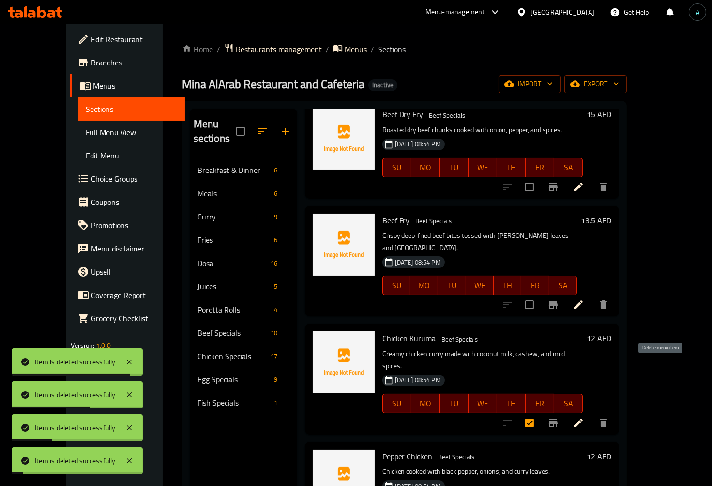
click at [607, 418] on icon "delete" at bounding box center [603, 422] width 7 height 9
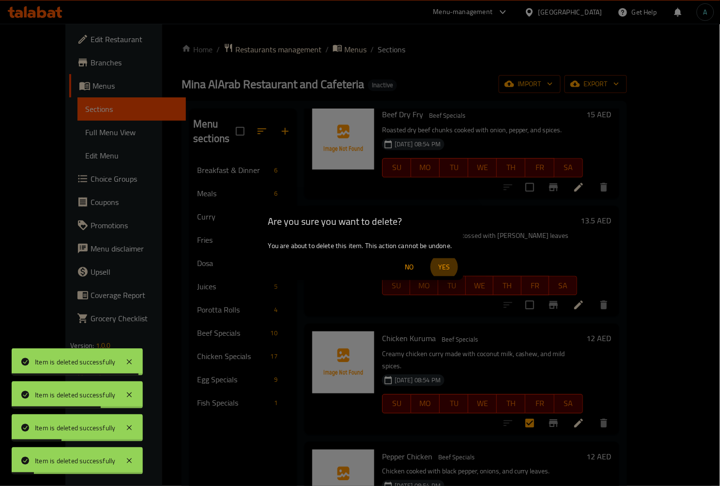
click at [428, 258] on button "Yes" at bounding box center [443, 267] width 31 height 18
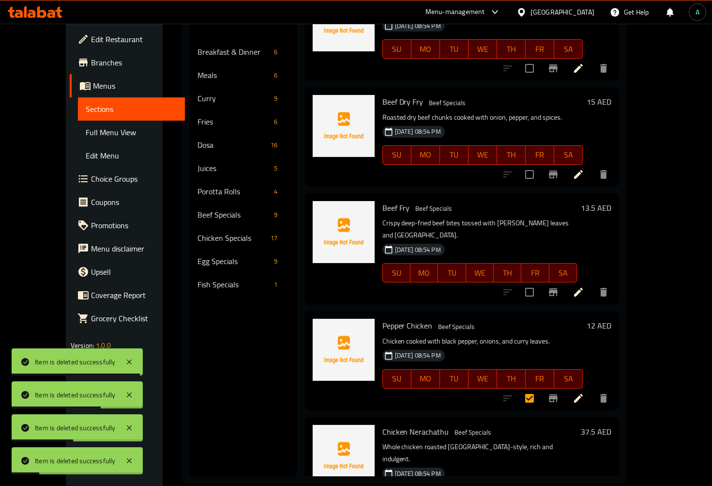
scroll to position [136, 0]
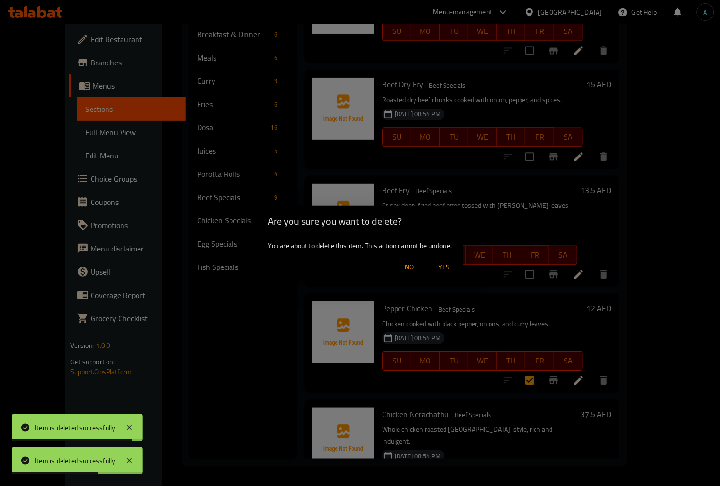
click at [451, 263] on span "Yes" at bounding box center [443, 267] width 23 height 12
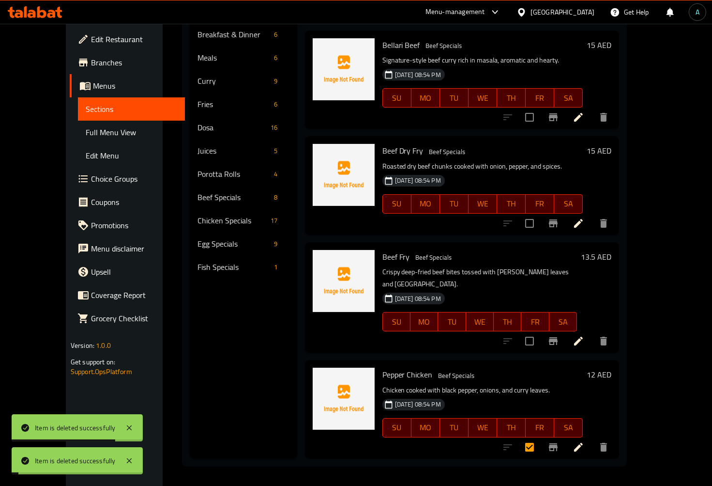
scroll to position [384, 0]
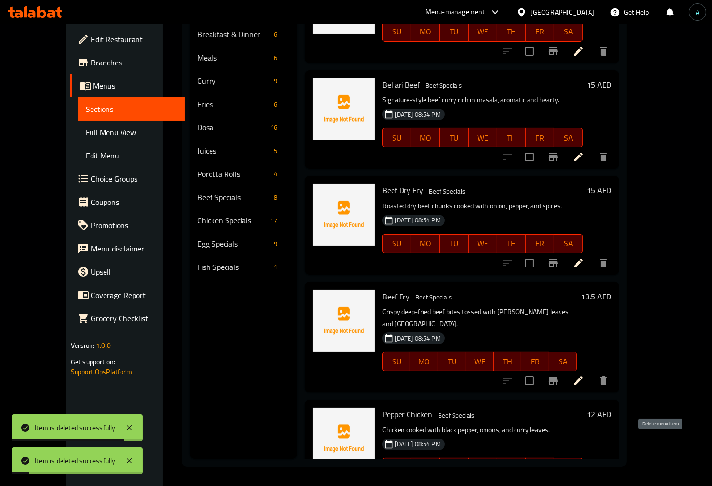
click at [615, 475] on button "delete" at bounding box center [603, 486] width 23 height 23
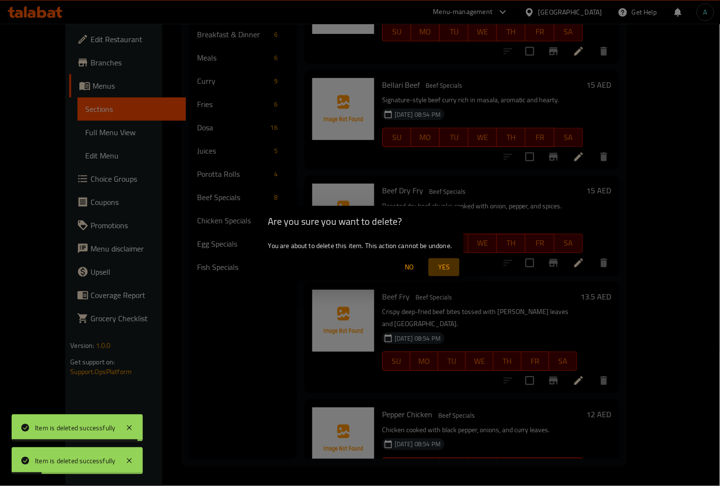
click at [445, 262] on span "Yes" at bounding box center [443, 267] width 23 height 12
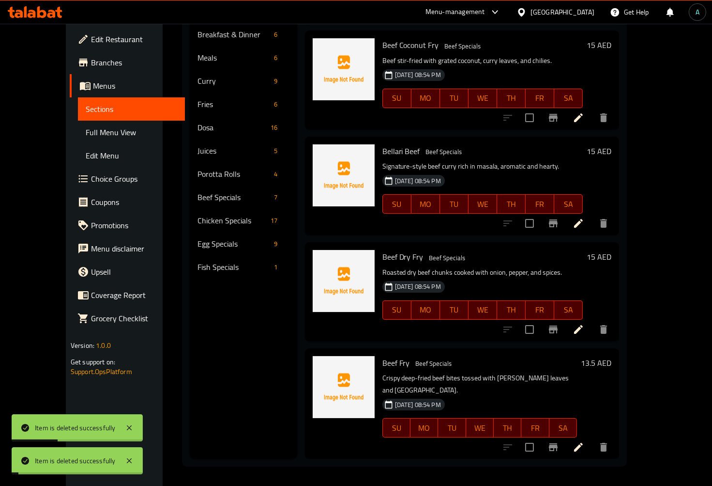
scroll to position [278, 0]
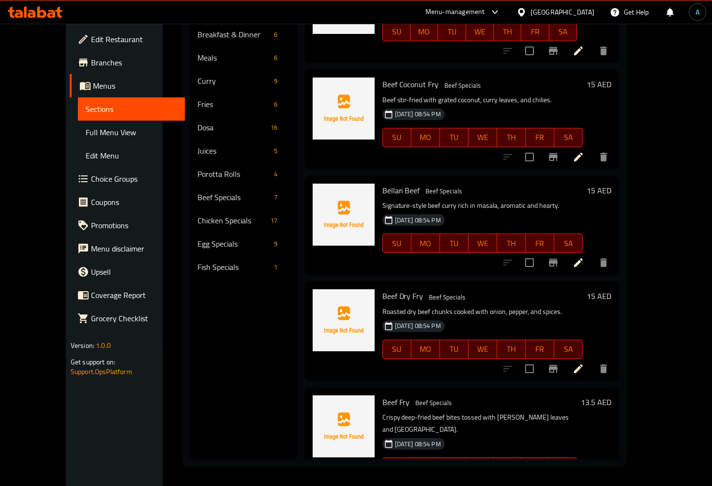
click at [297, 350] on div "Menu items Add Sort Manage items Beef Nadan Curry Beef Specials Kerala-style be…" at bounding box center [458, 216] width 322 height 486
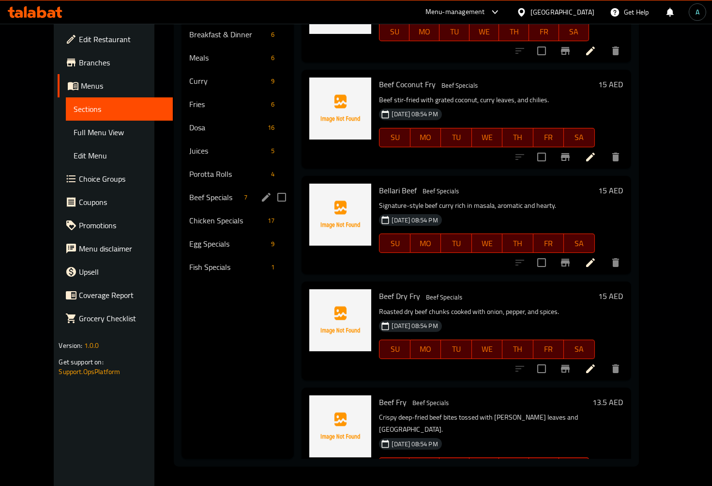
click at [189, 189] on div "Beef Specials 7" at bounding box center [238, 196] width 112 height 23
click at [207, 214] on span "Chicken Specials" at bounding box center [212, 220] width 48 height 12
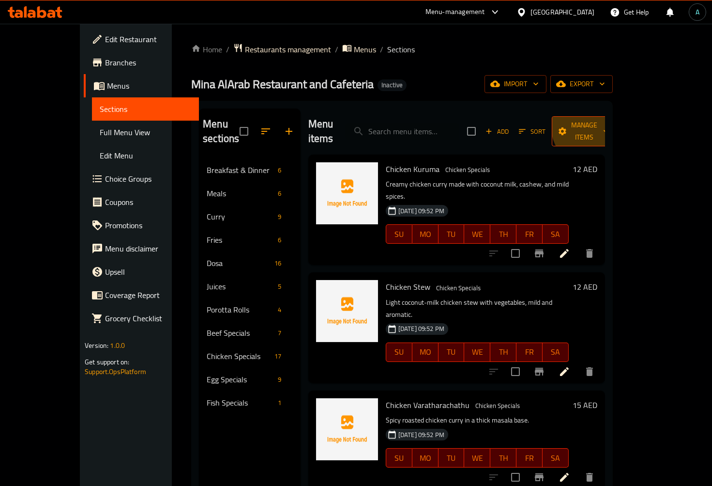
click at [609, 123] on span "Manage items" at bounding box center [584, 131] width 49 height 24
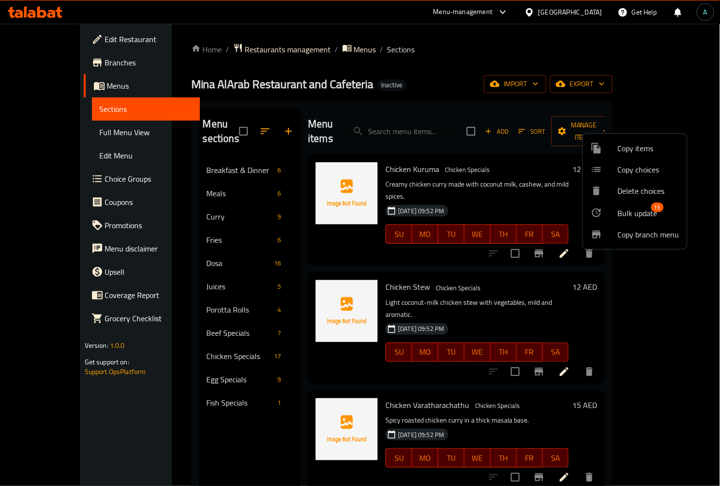
click at [637, 150] on span "Copy items" at bounding box center [648, 148] width 61 height 12
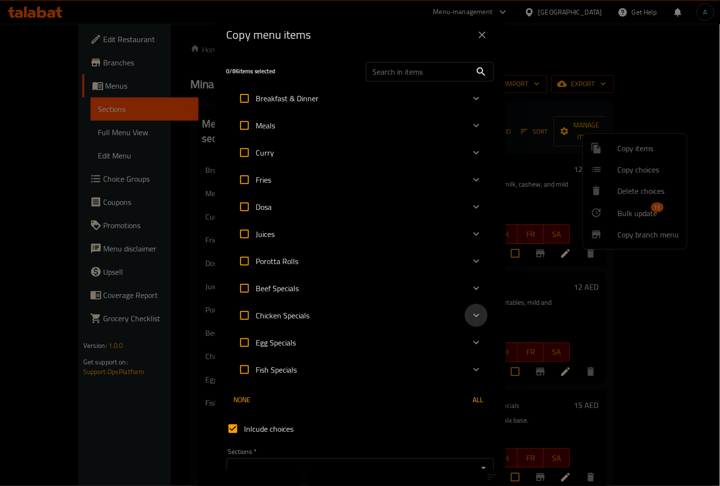
click at [471, 311] on icon "Expand" at bounding box center [477, 315] width 12 height 12
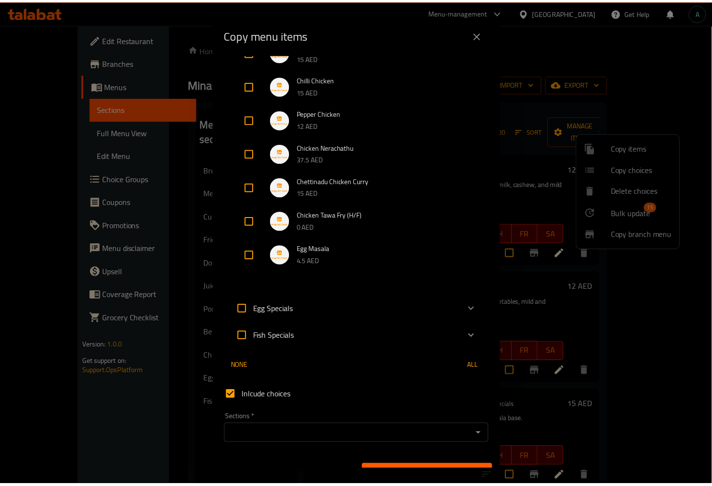
scroll to position [669, 0]
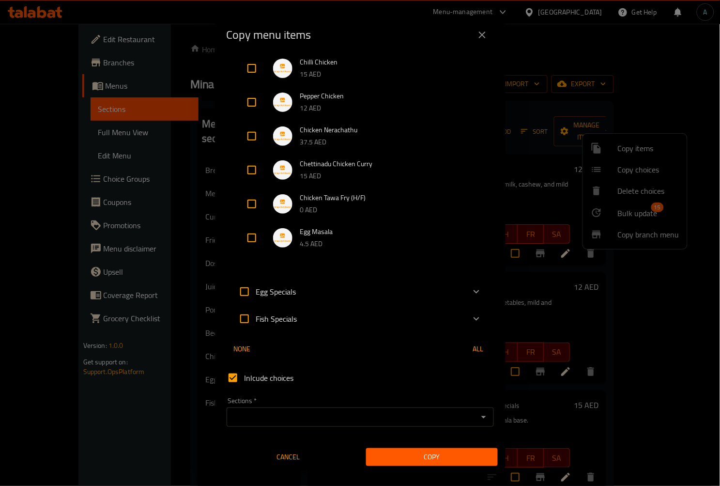
click at [255, 240] on input "checkbox" at bounding box center [251, 237] width 23 height 23
checkbox input "true"
click at [283, 412] on input "Sections   *" at bounding box center [351, 417] width 245 height 14
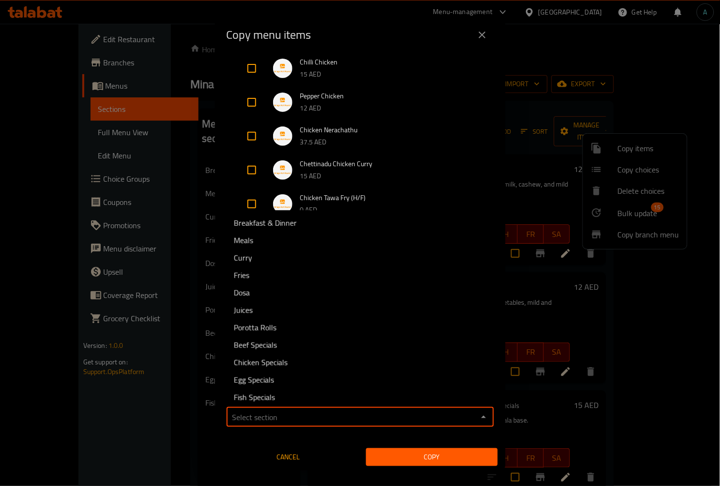
click at [263, 378] on span "Egg Specials" at bounding box center [254, 380] width 40 height 12
type input "Egg Specials"
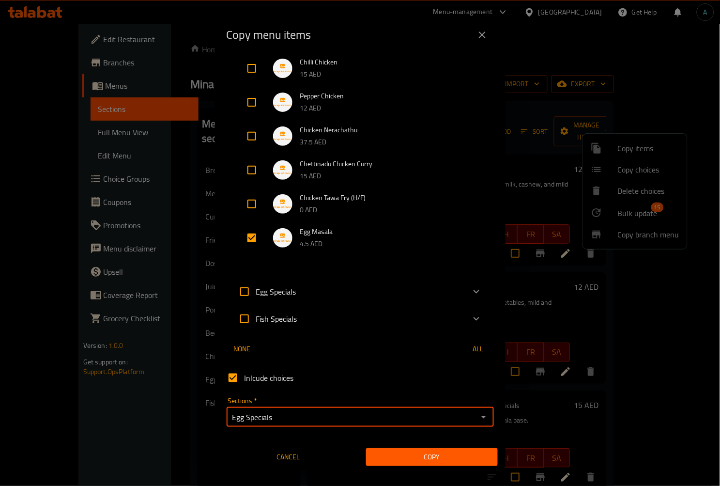
click at [453, 454] on span "Copy" at bounding box center [432, 457] width 116 height 12
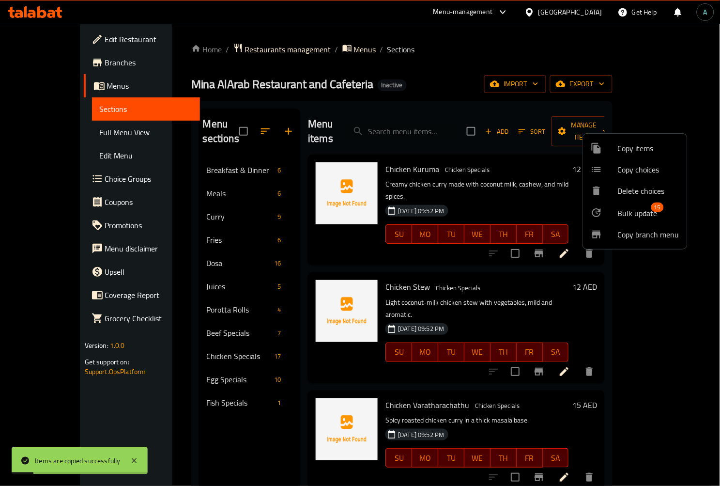
drag, startPoint x: 201, startPoint y: 485, endPoint x: 246, endPoint y: 466, distance: 48.4
click at [205, 485] on html "Items are copied successfully ​ Menu-management United Arab Emirates Get Help A…" at bounding box center [360, 243] width 720 height 486
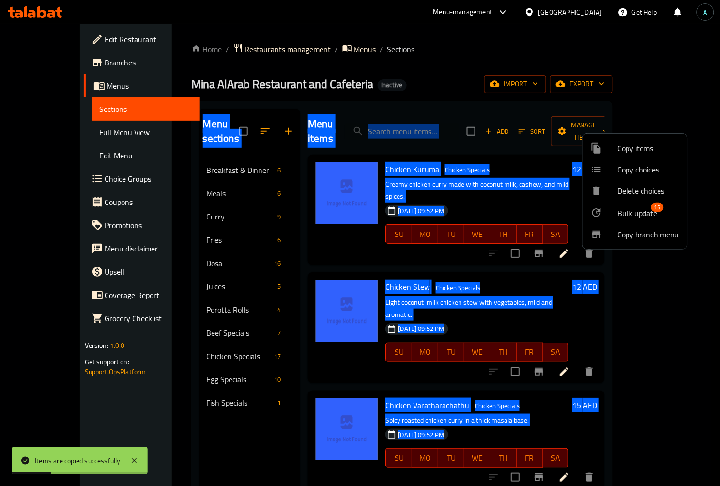
click at [286, 432] on div at bounding box center [360, 243] width 720 height 486
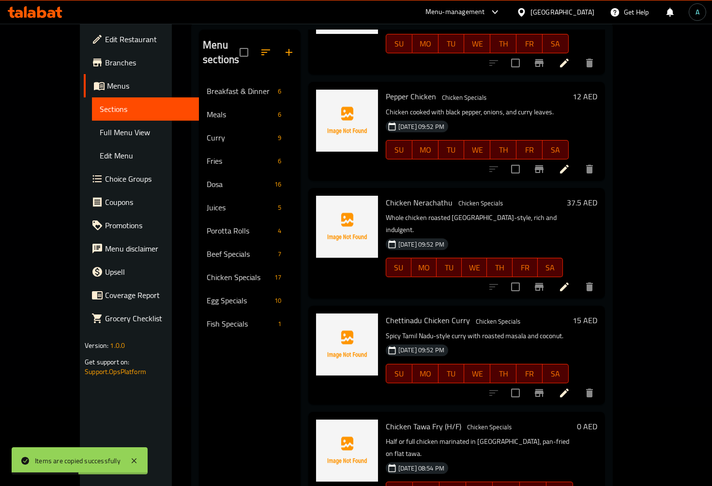
scroll to position [136, 0]
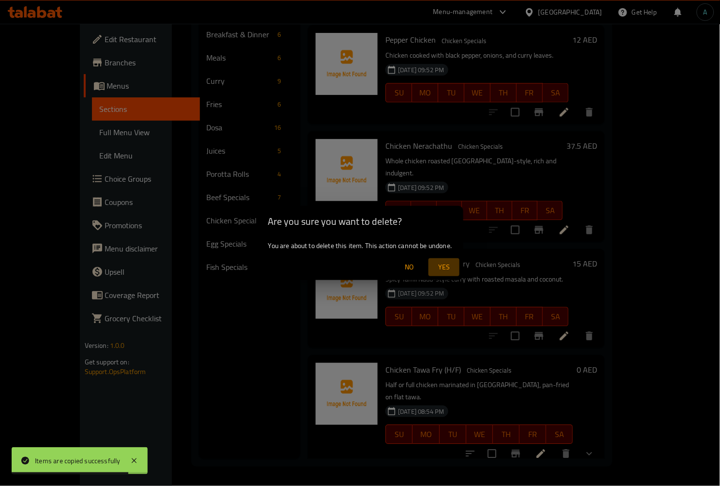
click at [434, 264] on span "Yes" at bounding box center [443, 267] width 23 height 12
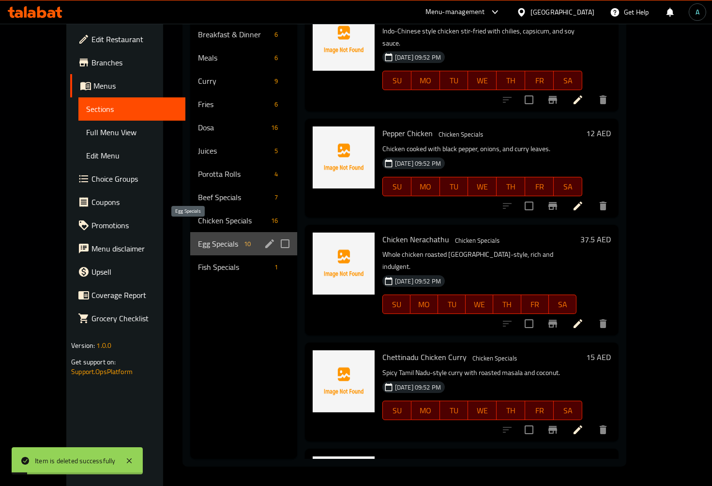
click at [206, 238] on span "Egg Specials" at bounding box center [219, 244] width 42 height 12
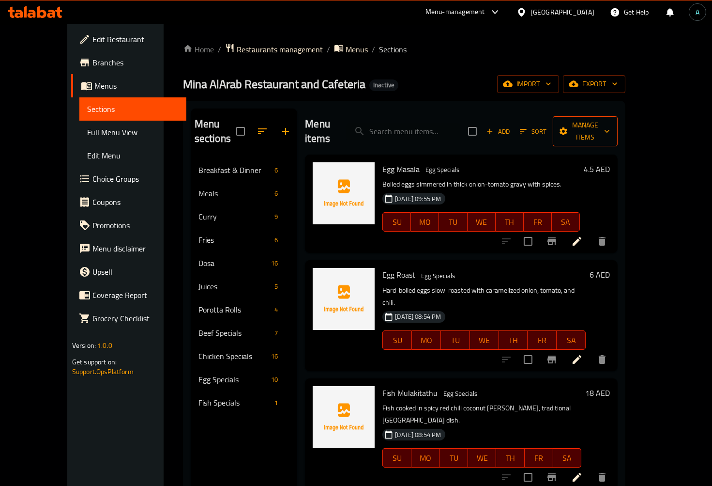
click at [618, 116] on button "Manage items" at bounding box center [585, 131] width 65 height 30
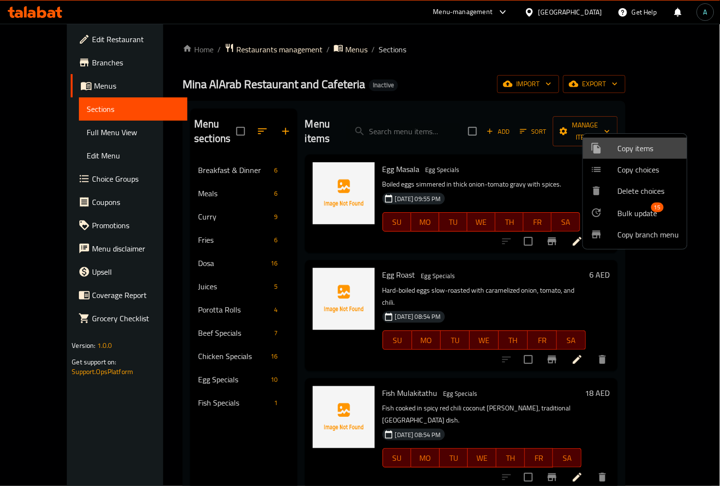
click at [620, 146] on span "Copy items" at bounding box center [648, 148] width 61 height 12
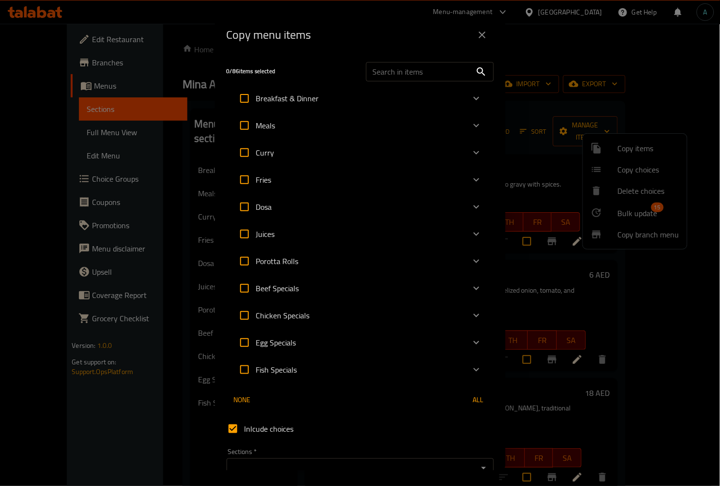
click at [471, 336] on icon "Expand" at bounding box center [477, 342] width 12 height 12
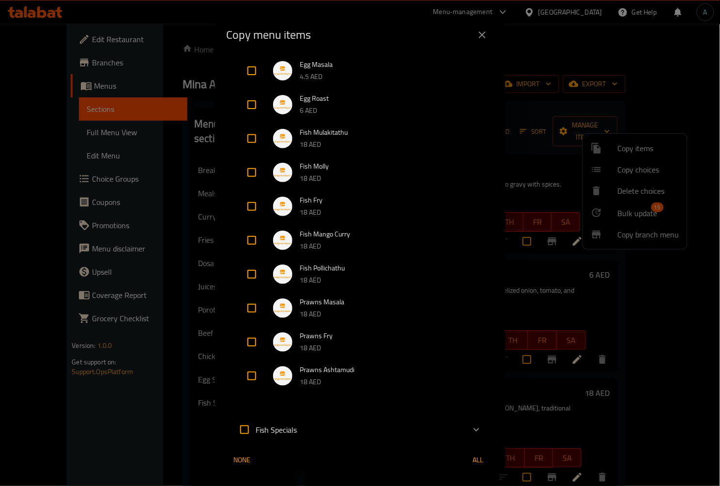
scroll to position [322, 0]
click at [252, 134] on input "checkbox" at bounding box center [251, 137] width 23 height 23
checkbox input "true"
click at [249, 177] on input "checkbox" at bounding box center [251, 171] width 23 height 23
checkbox input "true"
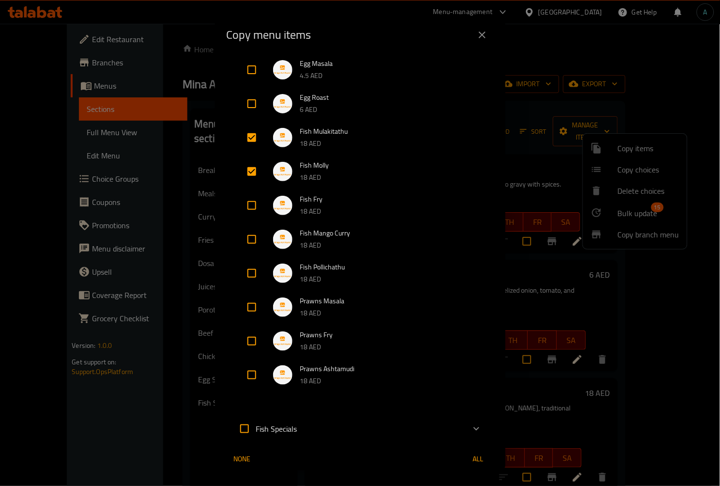
click at [254, 207] on input "checkbox" at bounding box center [251, 205] width 23 height 23
checkbox input "true"
click at [254, 226] on li "Fish Mango Curry 18 AED" at bounding box center [360, 239] width 244 height 34
click at [254, 236] on input "checkbox" at bounding box center [251, 239] width 23 height 23
checkbox input "true"
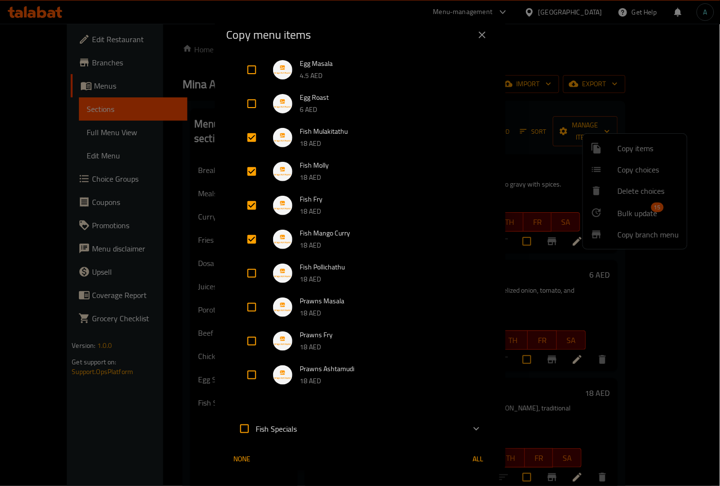
click at [254, 269] on input "checkbox" at bounding box center [251, 272] width 23 height 23
checkbox input "true"
click at [254, 296] on li "Prawns Masala 18 AED" at bounding box center [360, 307] width 244 height 34
click at [254, 327] on li "Prawns Fry 18 AED" at bounding box center [360, 341] width 244 height 34
drag, startPoint x: 253, startPoint y: 311, endPoint x: 253, endPoint y: 337, distance: 26.1
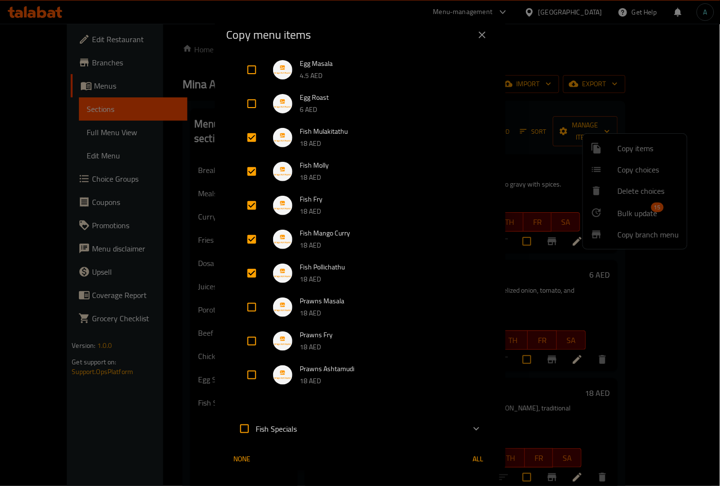
click at [253, 316] on input "checkbox" at bounding box center [251, 306] width 23 height 23
checkbox input "true"
click at [253, 350] on input "checkbox" at bounding box center [251, 340] width 23 height 23
checkbox input "true"
click at [252, 371] on input "checkbox" at bounding box center [251, 374] width 23 height 23
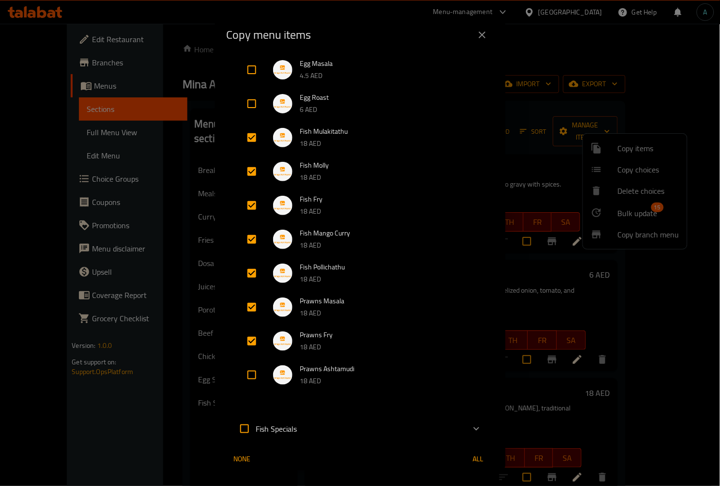
checkbox input "true"
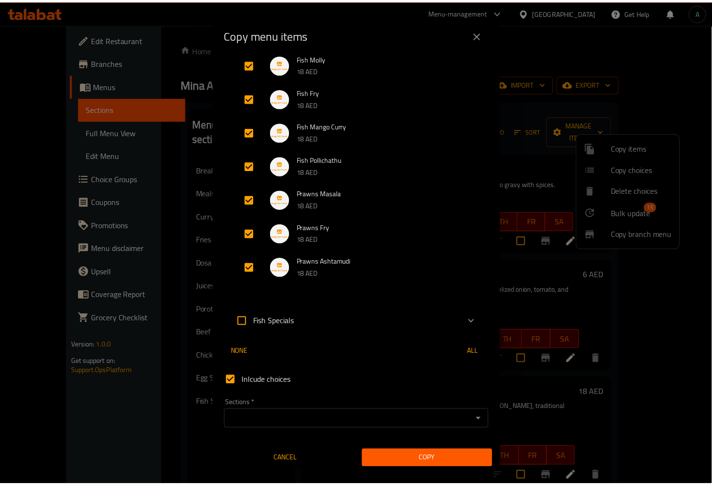
scroll to position [433, 0]
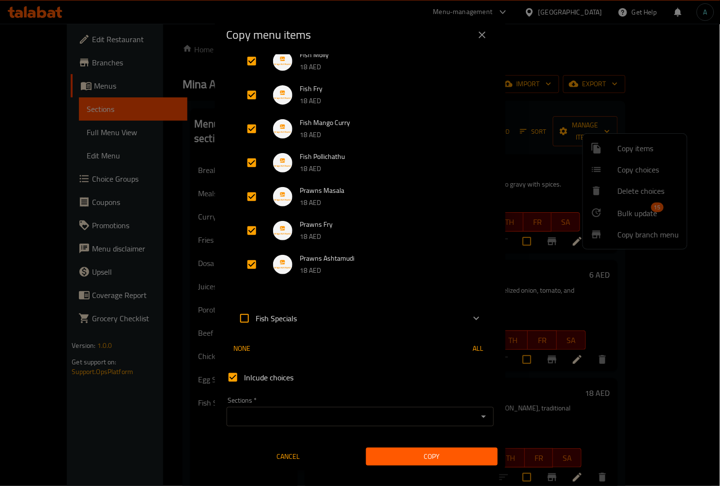
click at [276, 407] on div "Sections *" at bounding box center [360, 416] width 267 height 19
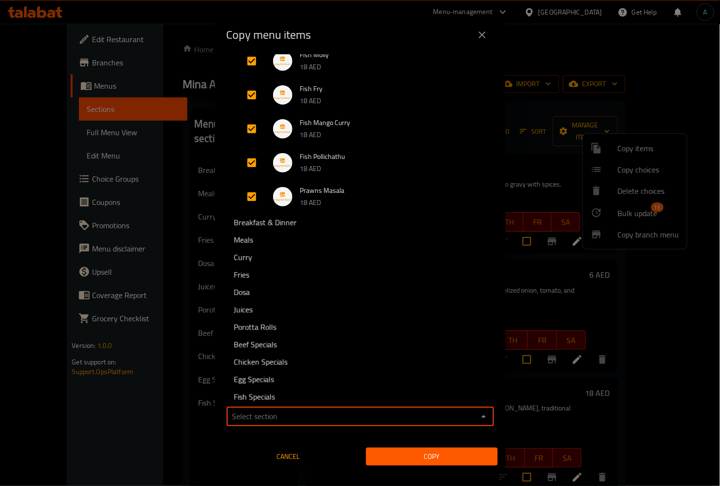
click at [278, 410] on input "Sections   *" at bounding box center [351, 417] width 245 height 14
click at [274, 395] on span "Fish Specials" at bounding box center [254, 397] width 41 height 12
type input "Fish Specials"
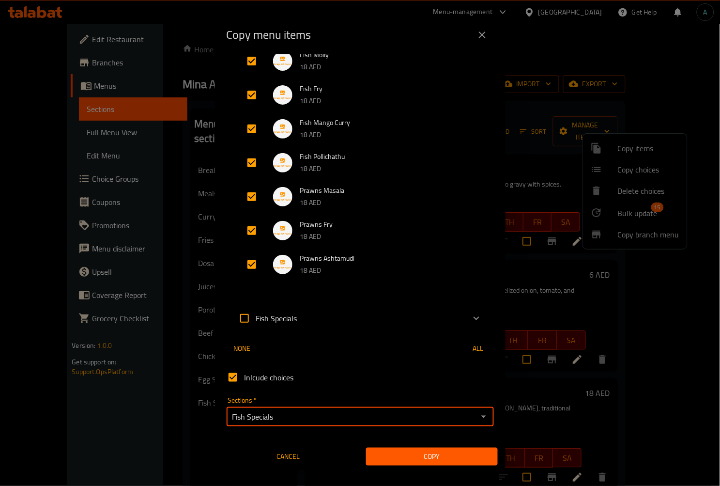
click at [427, 460] on span "Copy" at bounding box center [432, 456] width 116 height 12
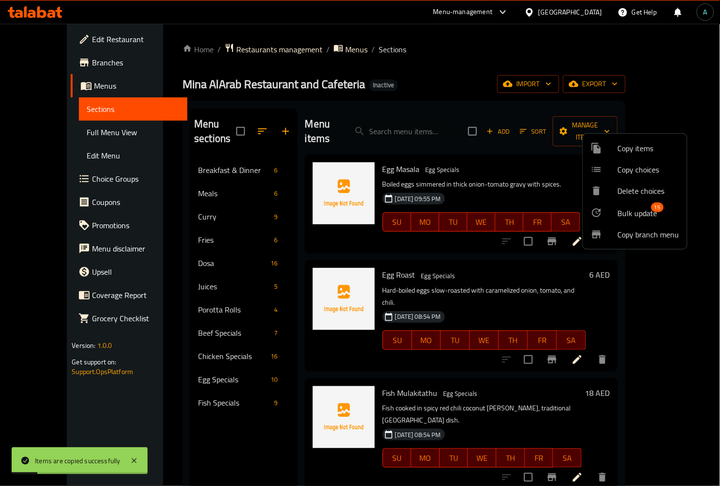
click at [209, 367] on div at bounding box center [360, 243] width 720 height 486
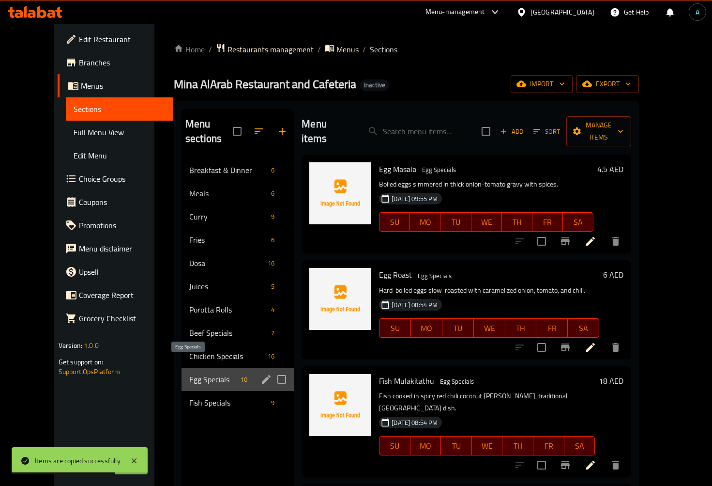
click at [211, 373] on span "Egg Specials" at bounding box center [212, 379] width 47 height 12
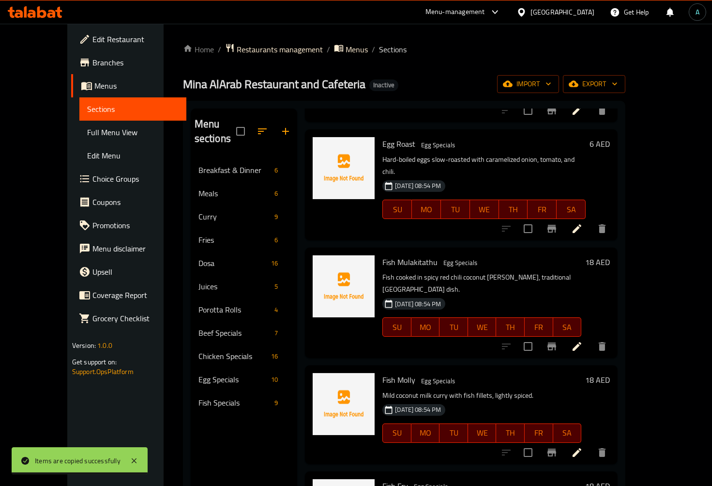
scroll to position [161, 0]
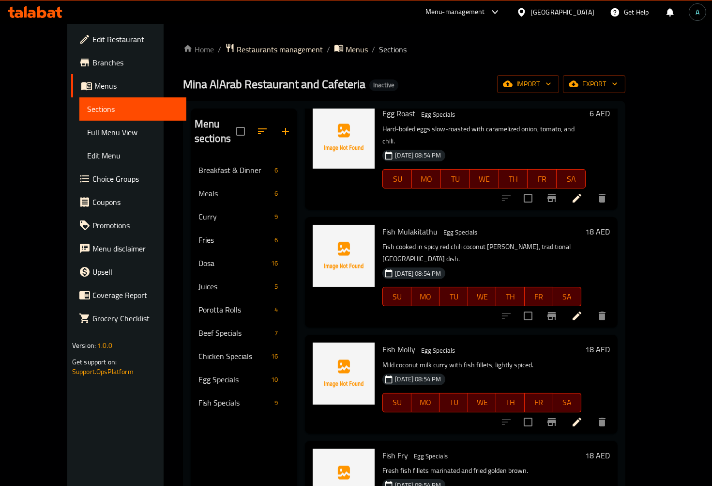
click at [606, 311] on icon "delete" at bounding box center [602, 315] width 7 height 9
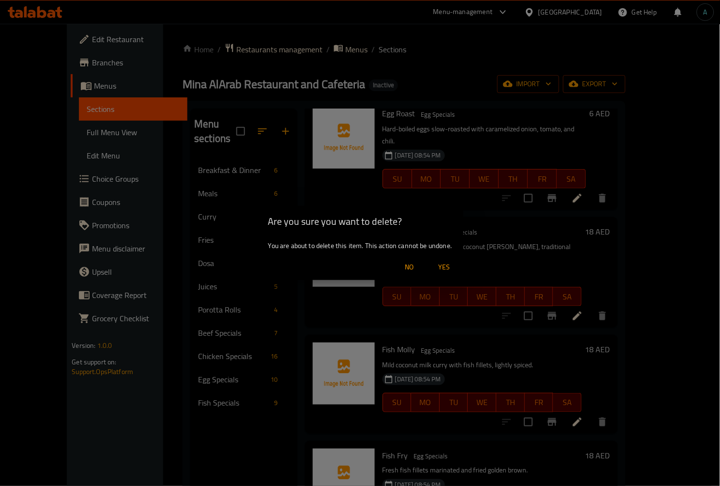
click at [454, 274] on button "Yes" at bounding box center [443, 267] width 31 height 18
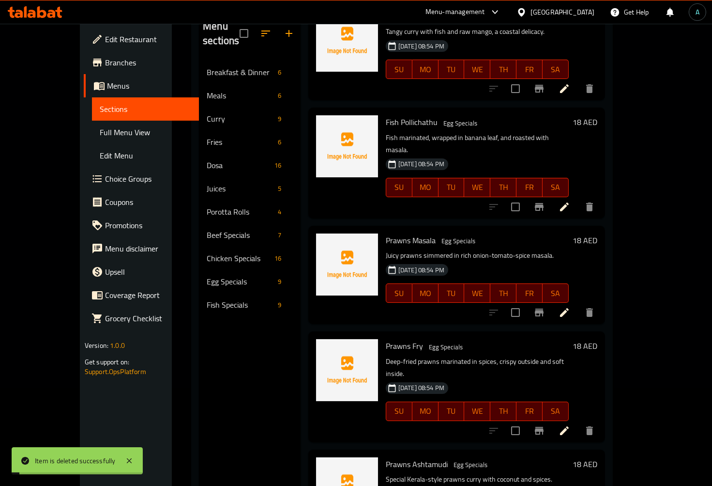
scroll to position [136, 0]
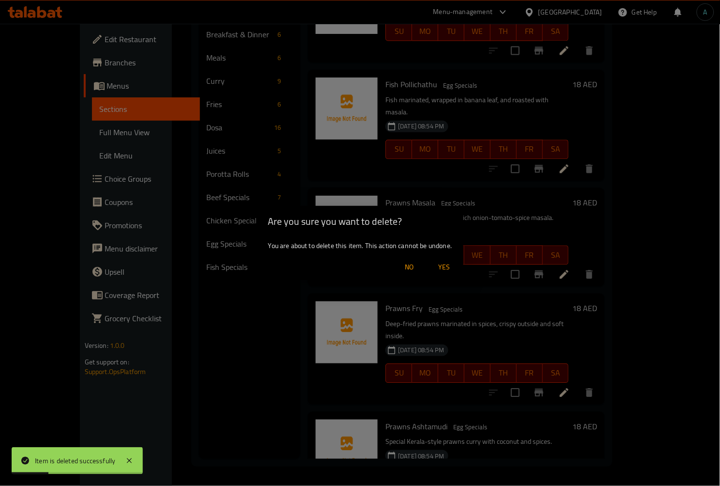
click at [449, 273] on button "Yes" at bounding box center [443, 267] width 31 height 18
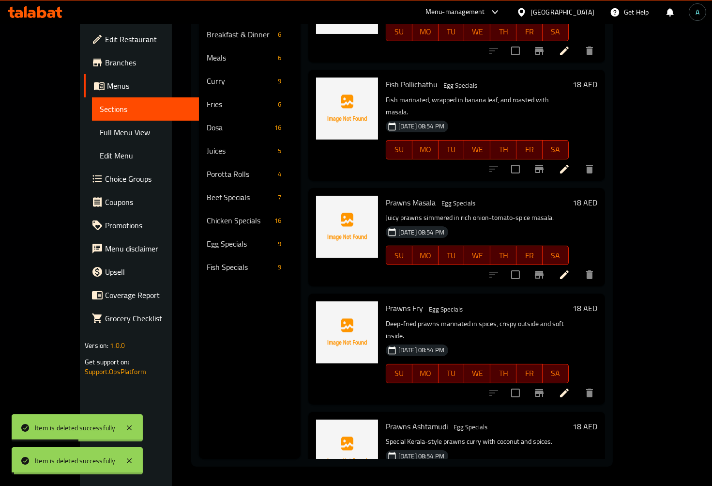
scroll to position [384, 0]
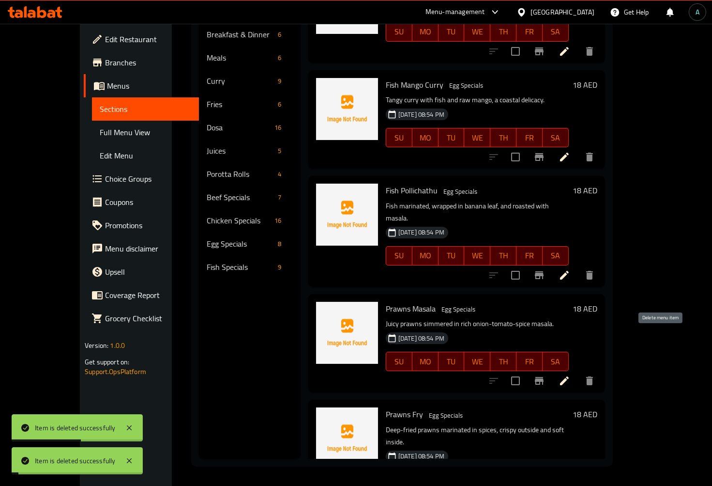
click at [601, 369] on button "delete" at bounding box center [589, 380] width 23 height 23
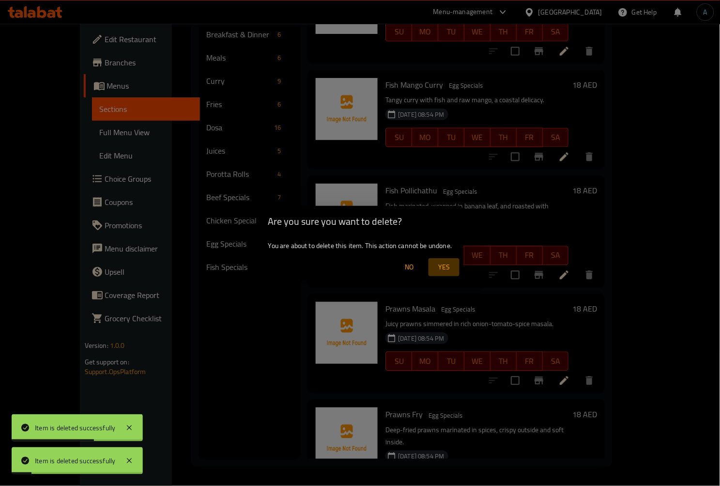
click at [446, 262] on span "Yes" at bounding box center [443, 267] width 23 height 12
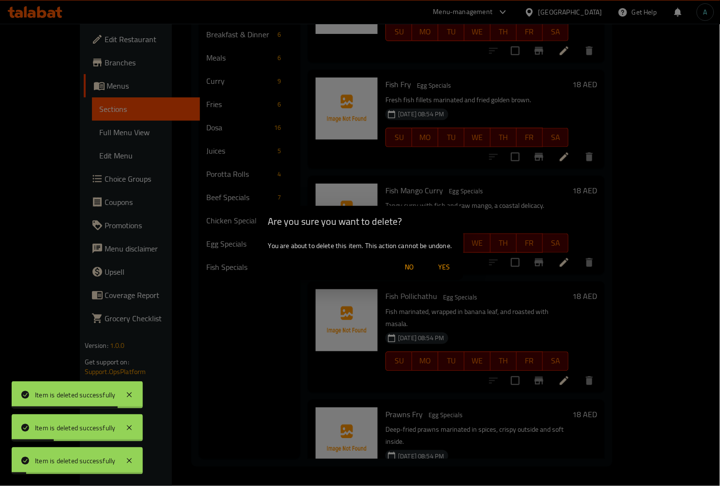
click at [444, 262] on span "Yes" at bounding box center [443, 267] width 23 height 12
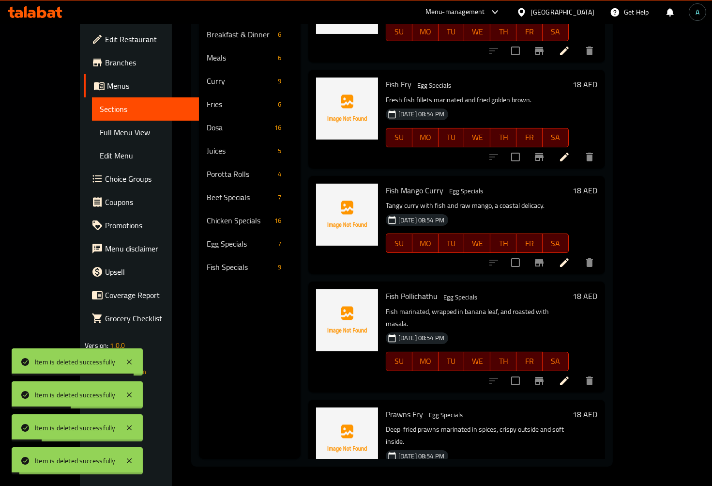
scroll to position [172, 0]
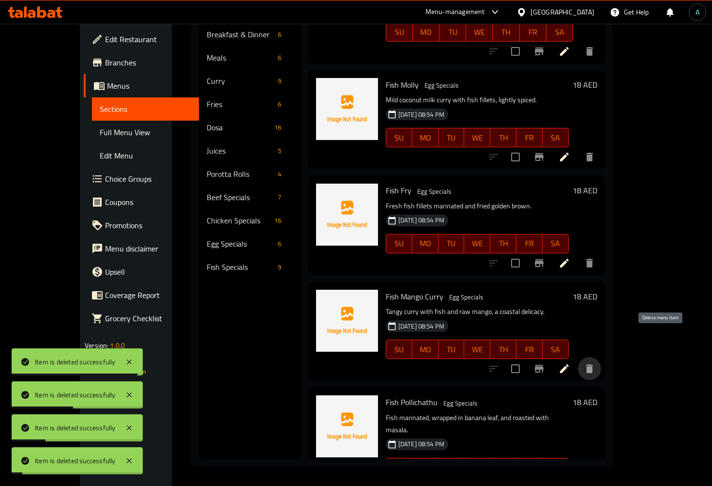
click at [601, 357] on button "delete" at bounding box center [589, 368] width 23 height 23
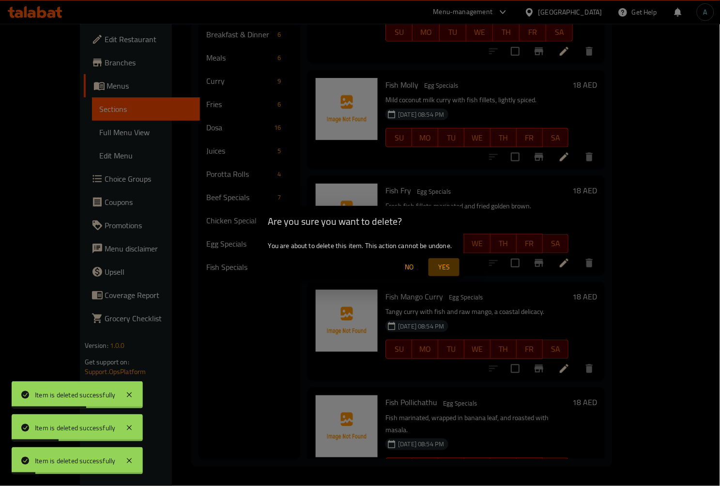
click at [443, 269] on span "Yes" at bounding box center [443, 267] width 23 height 12
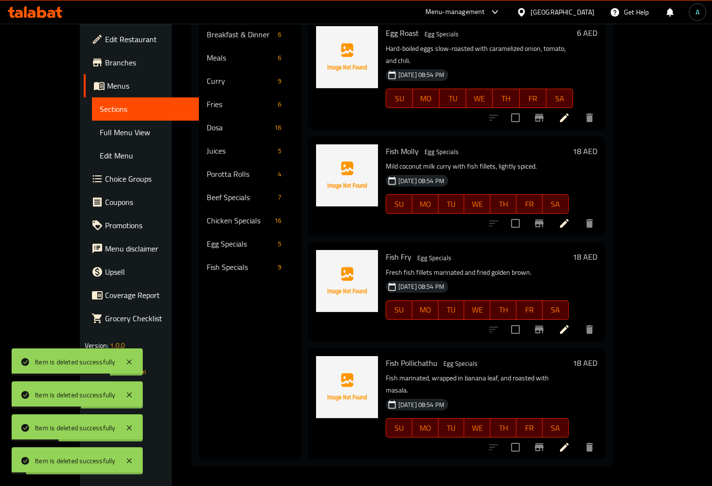
scroll to position [67, 0]
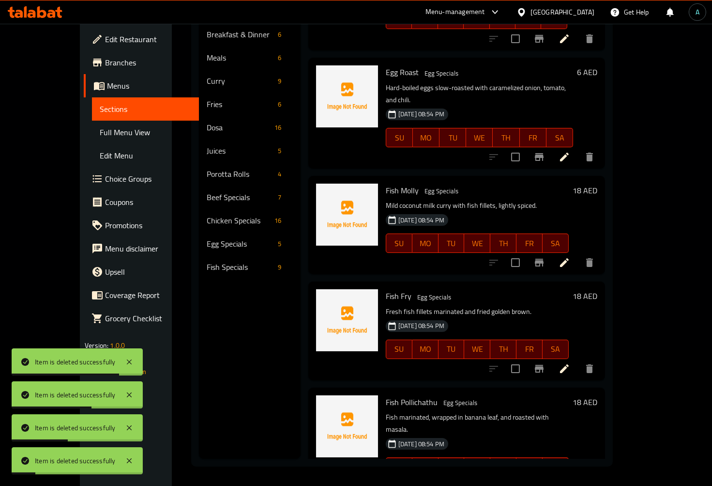
click at [593, 482] on icon "delete" at bounding box center [589, 486] width 7 height 9
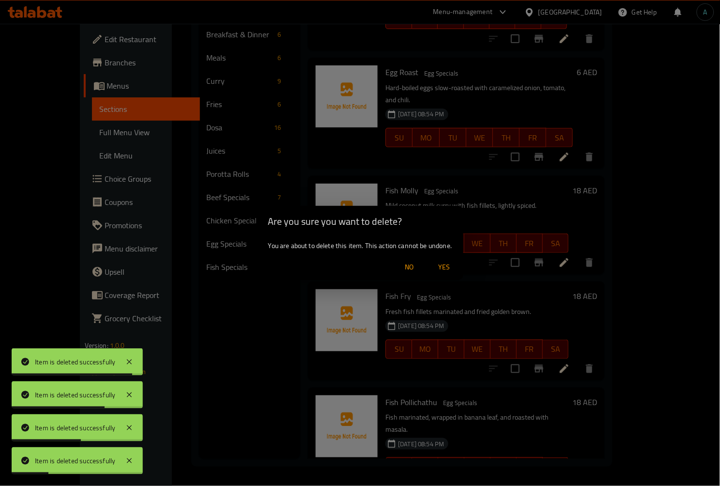
click at [451, 270] on span "Yes" at bounding box center [443, 267] width 23 height 12
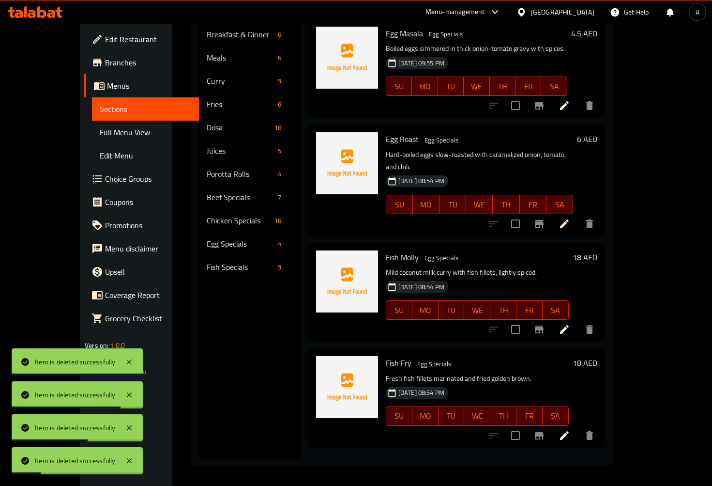
scroll to position [0, 0]
click at [605, 441] on div "Menu items Add Sort Manage items Egg Masala Egg Specials Boiled eggs simmered i…" at bounding box center [453, 216] width 304 height 486
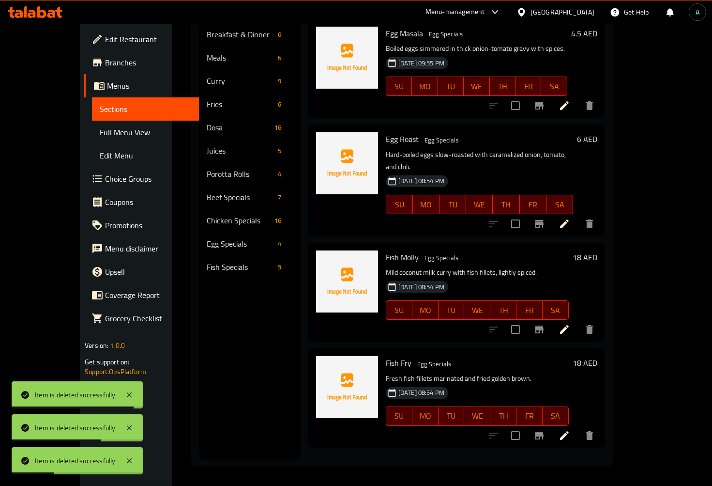
click at [593, 431] on icon "delete" at bounding box center [589, 435] width 7 height 9
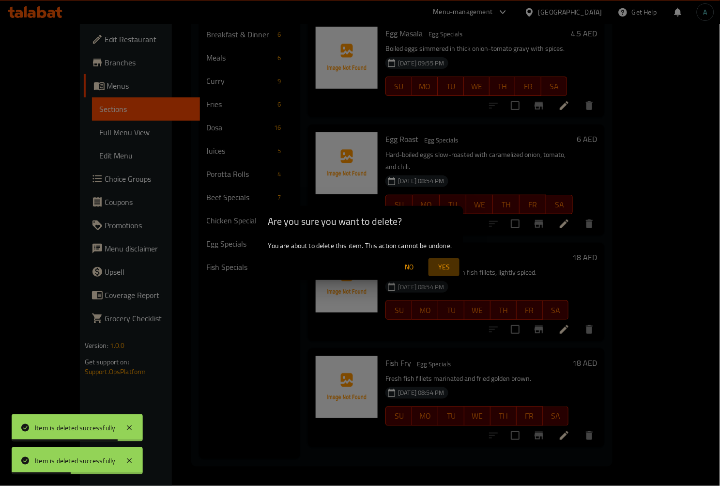
click at [455, 270] on span "Yes" at bounding box center [443, 267] width 23 height 12
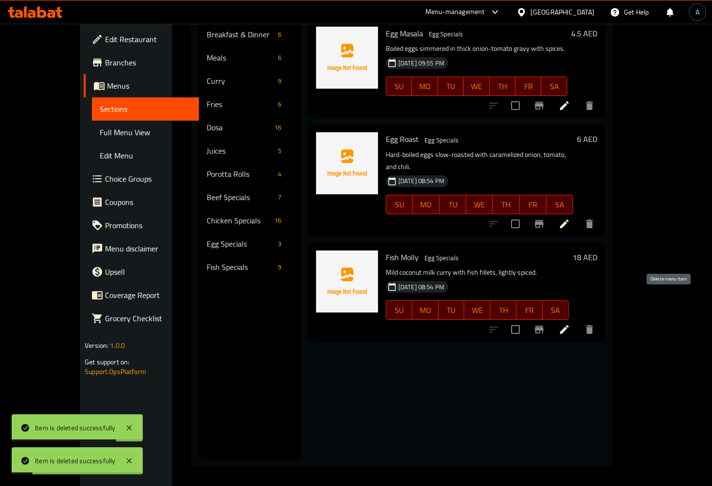
click at [595, 323] on icon "delete" at bounding box center [590, 329] width 12 height 12
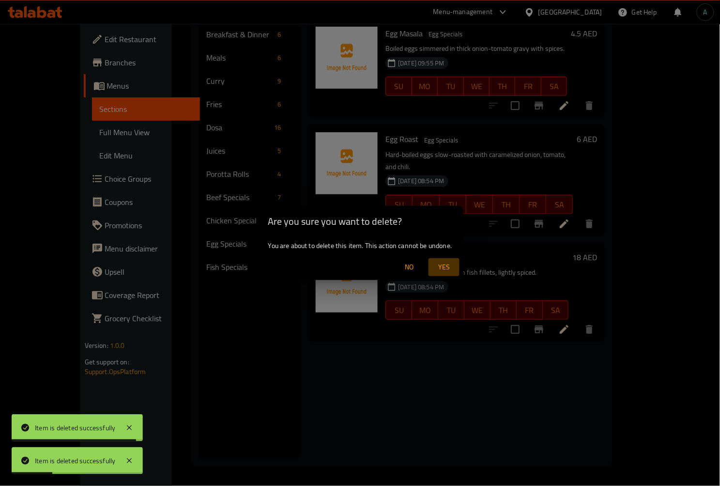
click at [442, 265] on span "Yes" at bounding box center [443, 267] width 23 height 12
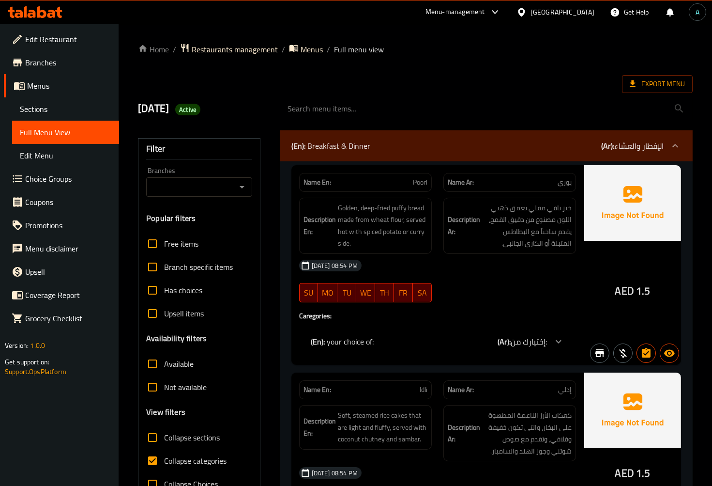
click at [186, 459] on span "Collapse categories" at bounding box center [195, 461] width 62 height 12
click at [164, 459] on input "Collapse categories" at bounding box center [152, 460] width 23 height 23
checkbox input "false"
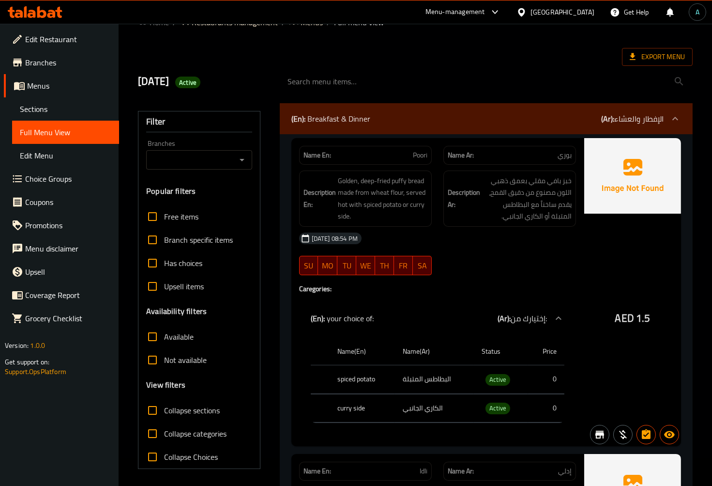
scroll to position [54, 0]
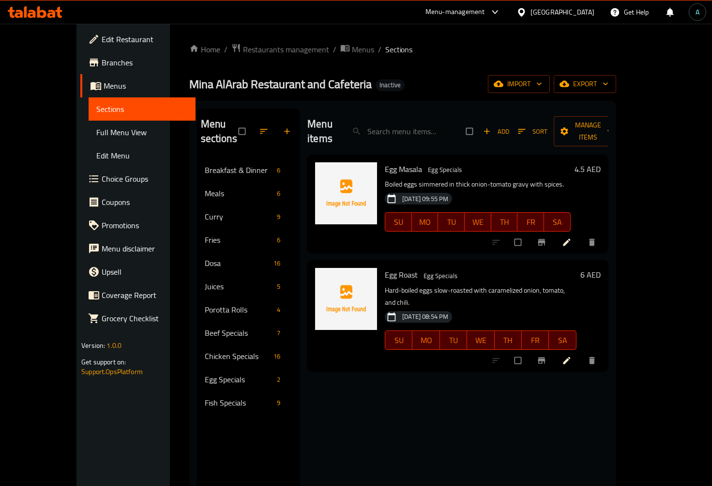
click at [339, 407] on div "Menu items Add Sort Manage items Egg Masala Egg Specials Boiled eggs simmered i…" at bounding box center [454, 351] width 309 height 486
click at [408, 409] on div "Menu items Add Sort Manage items Egg Masala Egg Specials Boiled eggs simmered i…" at bounding box center [454, 351] width 309 height 486
click at [96, 131] on span "Full Menu View" at bounding box center [141, 132] width 91 height 12
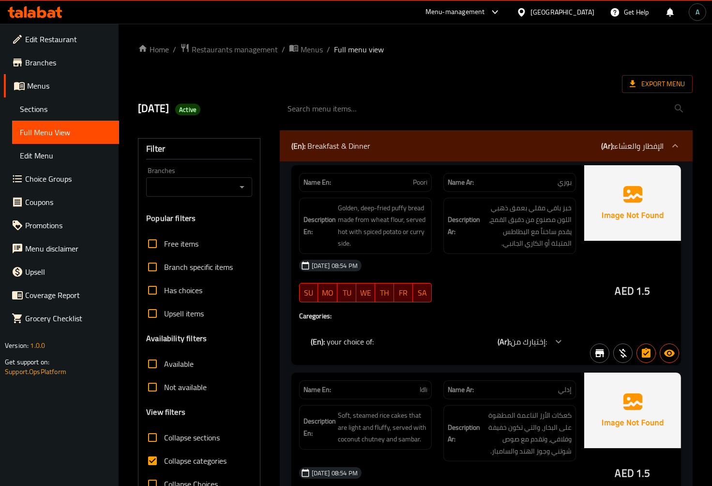
click at [183, 466] on span "Collapse categories" at bounding box center [195, 461] width 62 height 12
click at [164, 467] on input "Collapse categories" at bounding box center [152, 460] width 23 height 23
checkbox input "false"
